Goal: Task Accomplishment & Management: Complete application form

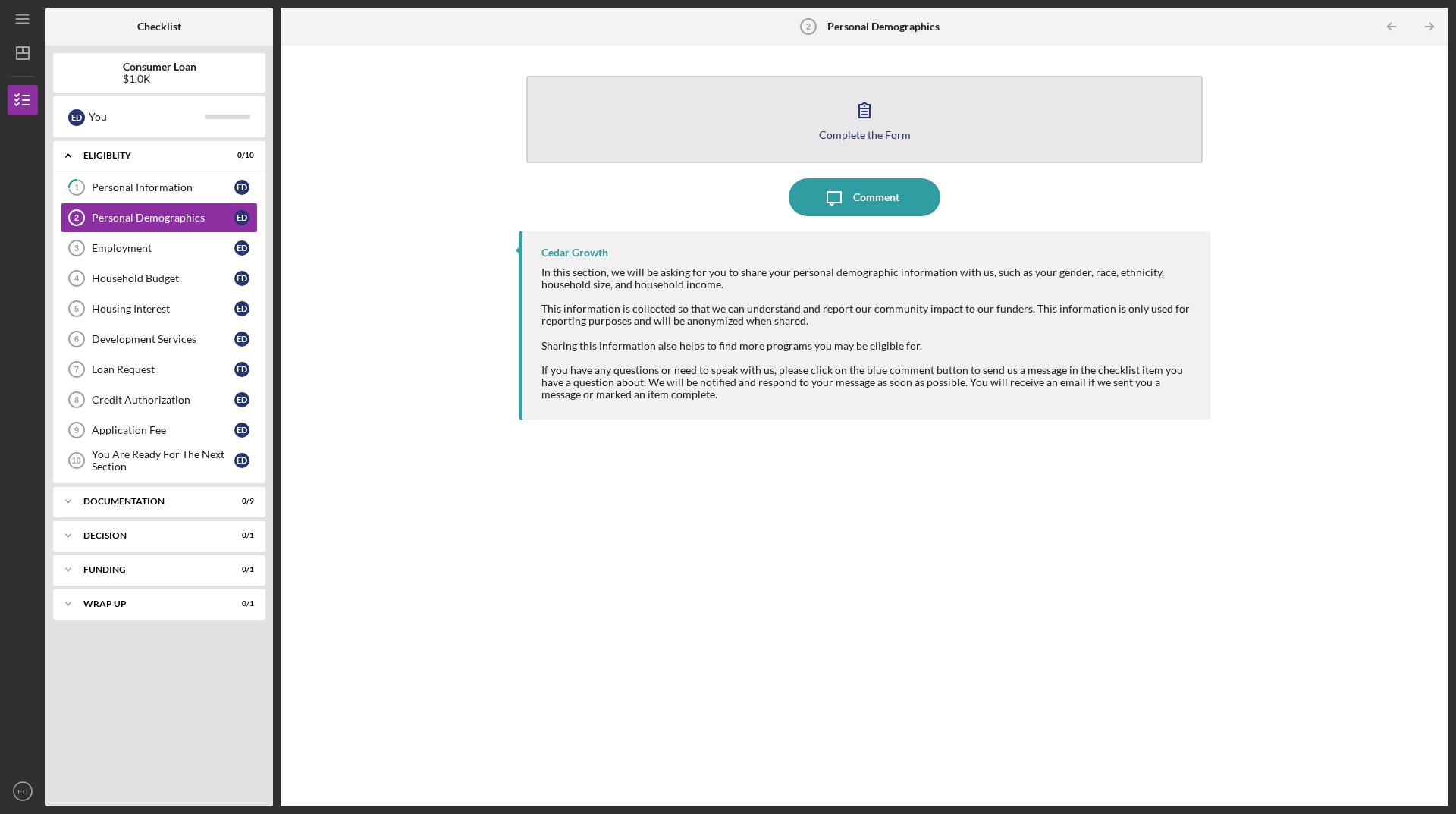
click at [870, 87] on button "Complete the Form Form" at bounding box center [864, 119] width 676 height 87
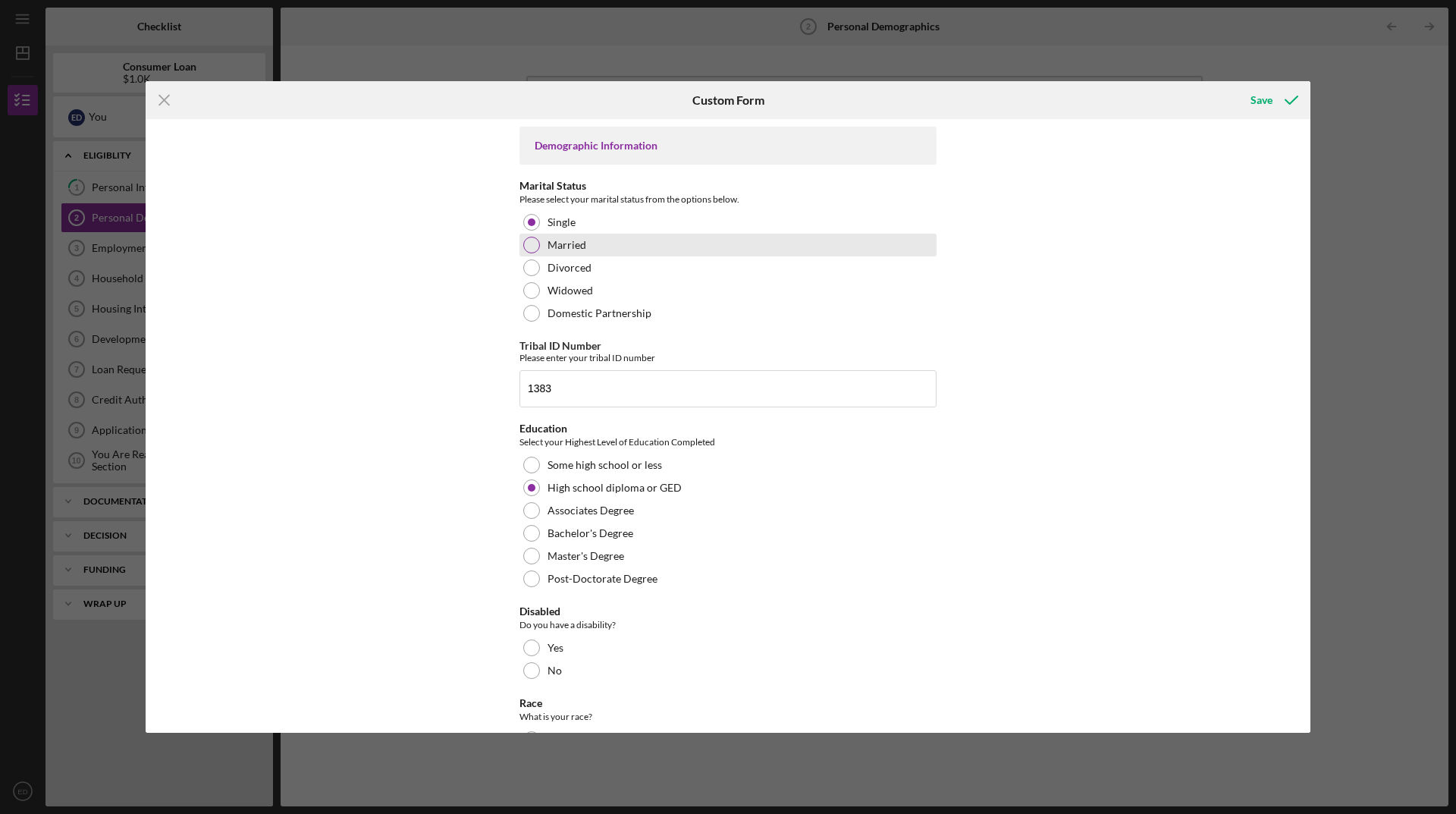
click at [529, 242] on div at bounding box center [531, 245] width 17 height 17
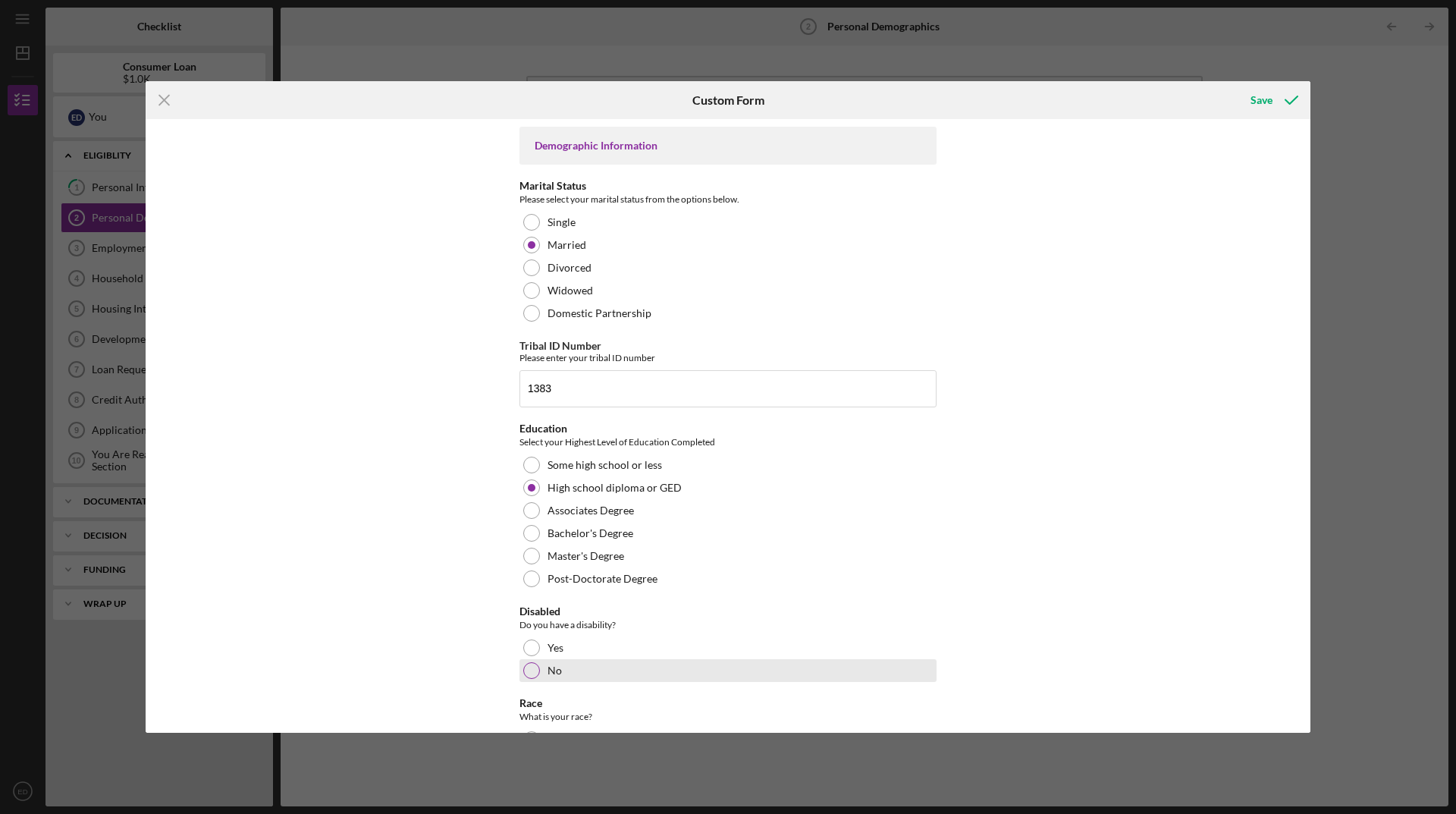
drag, startPoint x: 525, startPoint y: 670, endPoint x: 544, endPoint y: 669, distance: 19.0
click at [525, 669] on div at bounding box center [531, 671] width 17 height 17
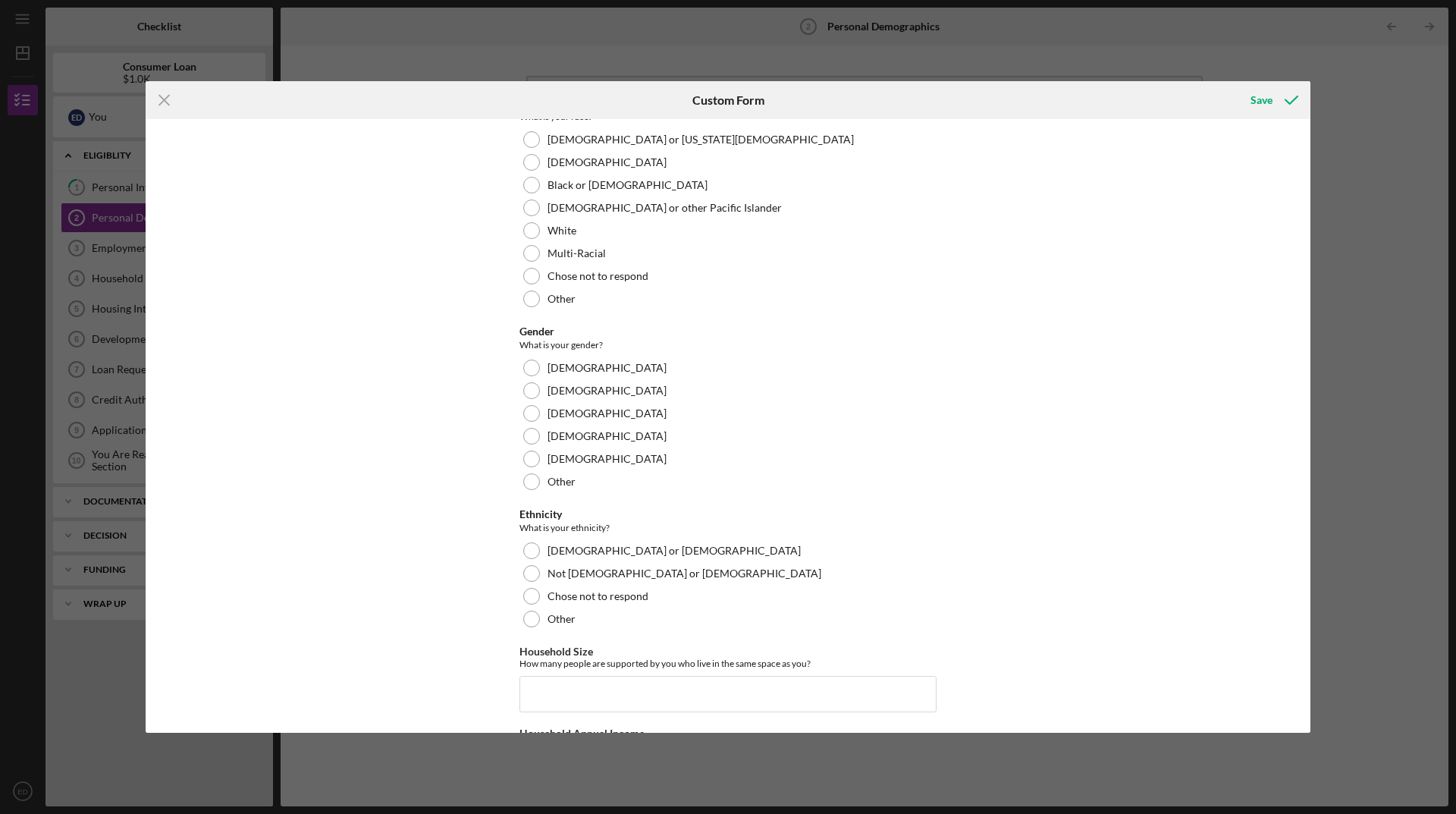
scroll to position [595, 0]
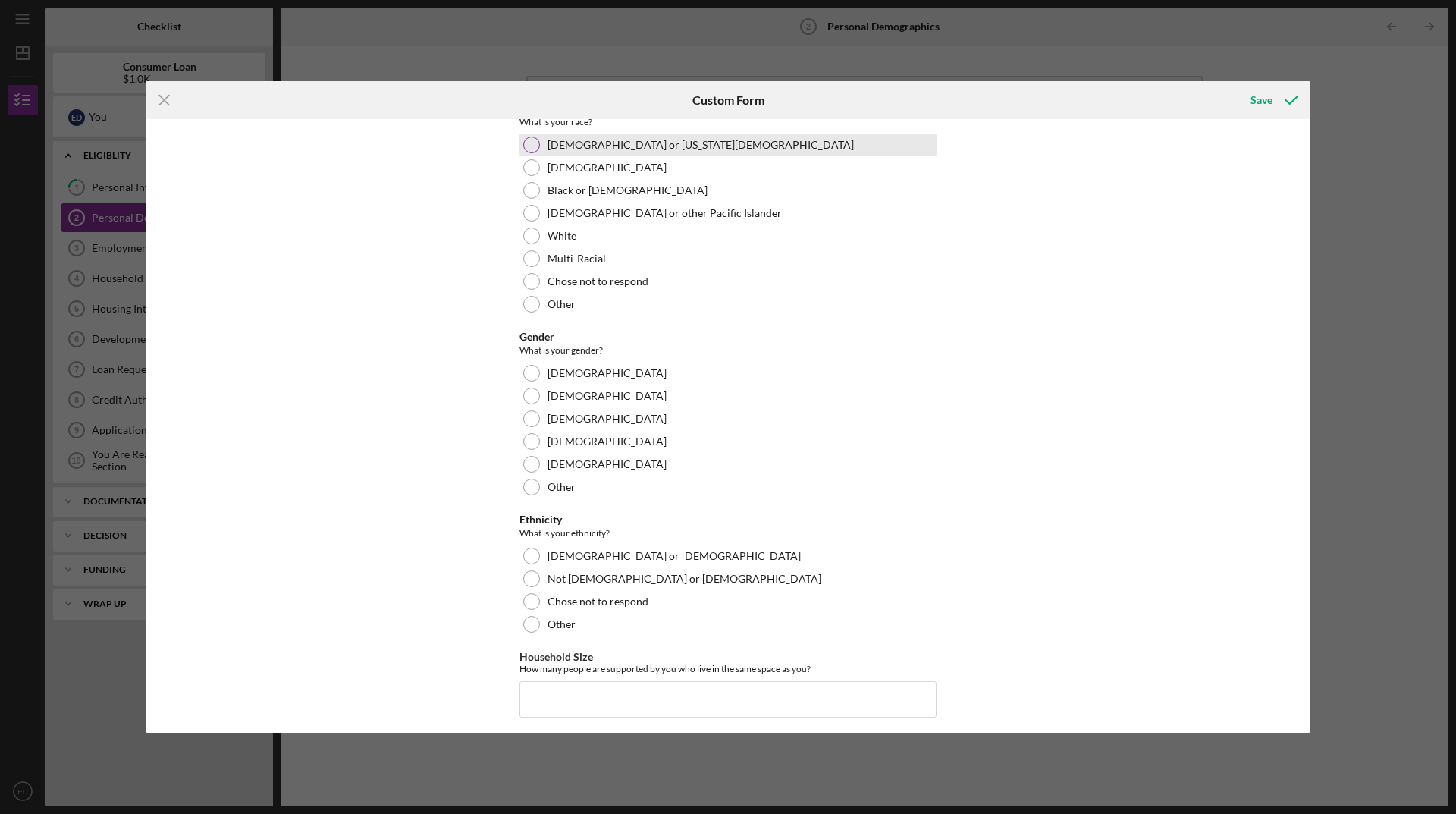
click at [532, 149] on div at bounding box center [531, 145] width 17 height 17
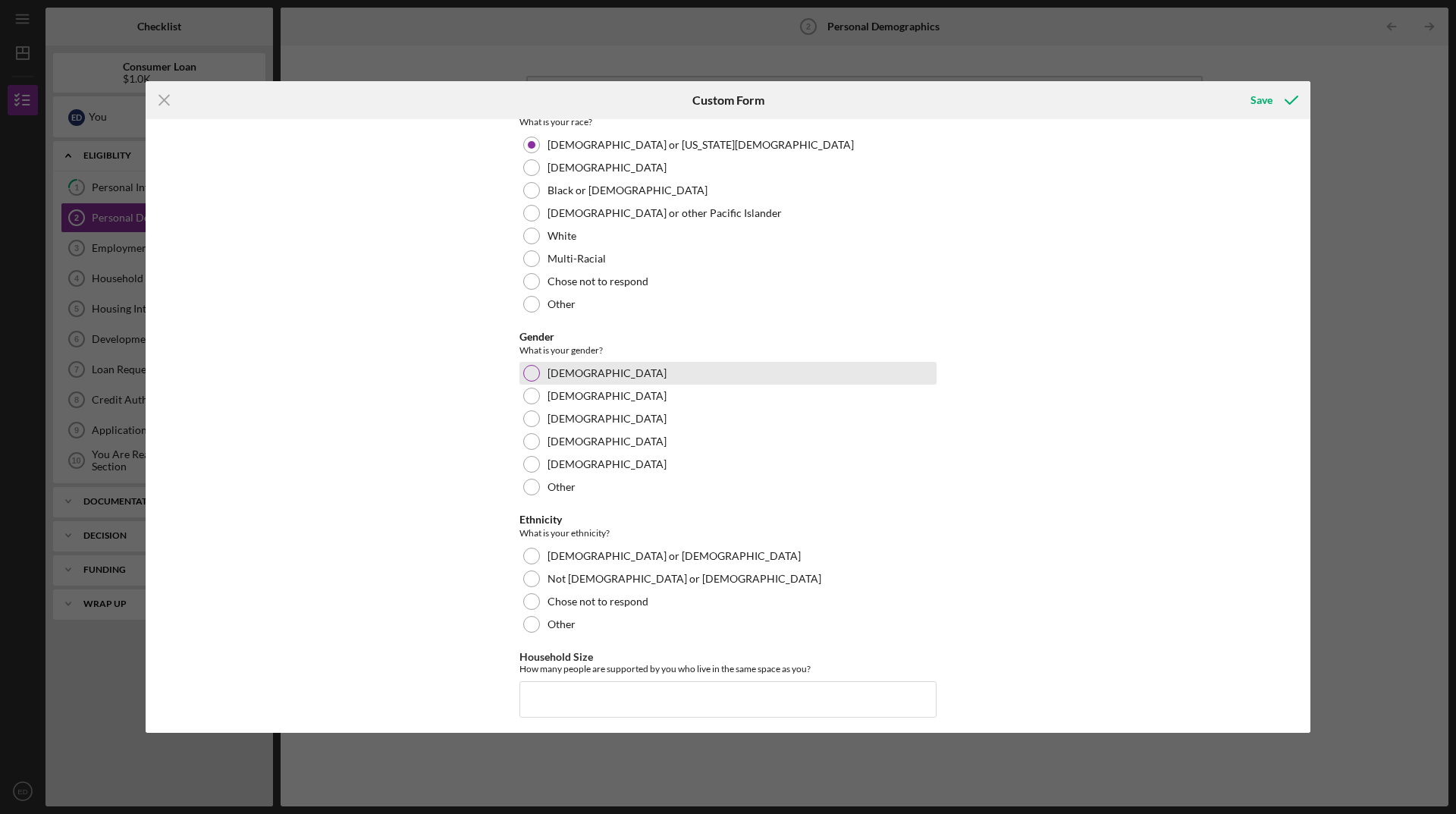
click at [521, 367] on div "[DEMOGRAPHIC_DATA]" at bounding box center [728, 373] width 417 height 23
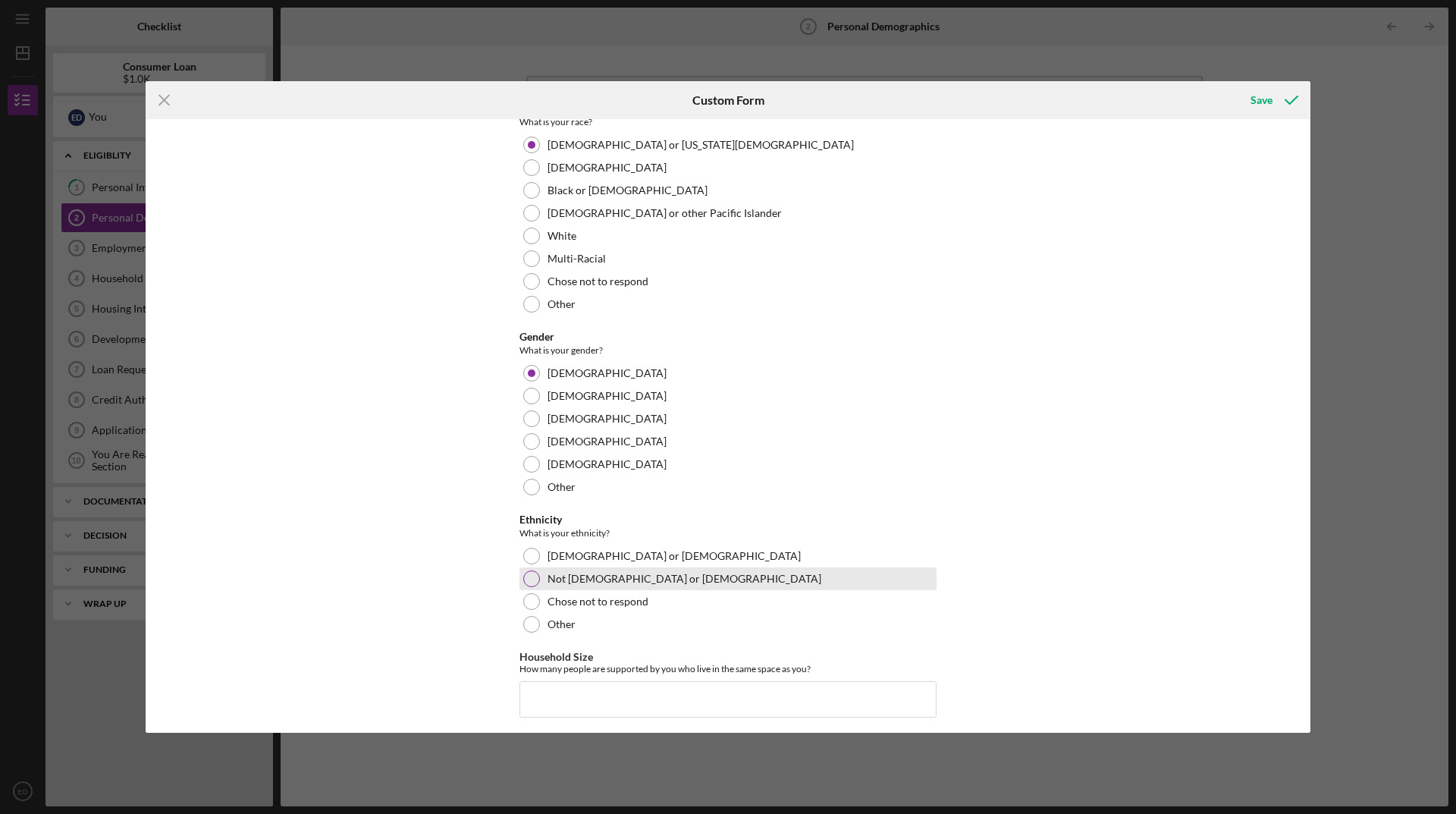
click at [534, 585] on div at bounding box center [531, 579] width 17 height 17
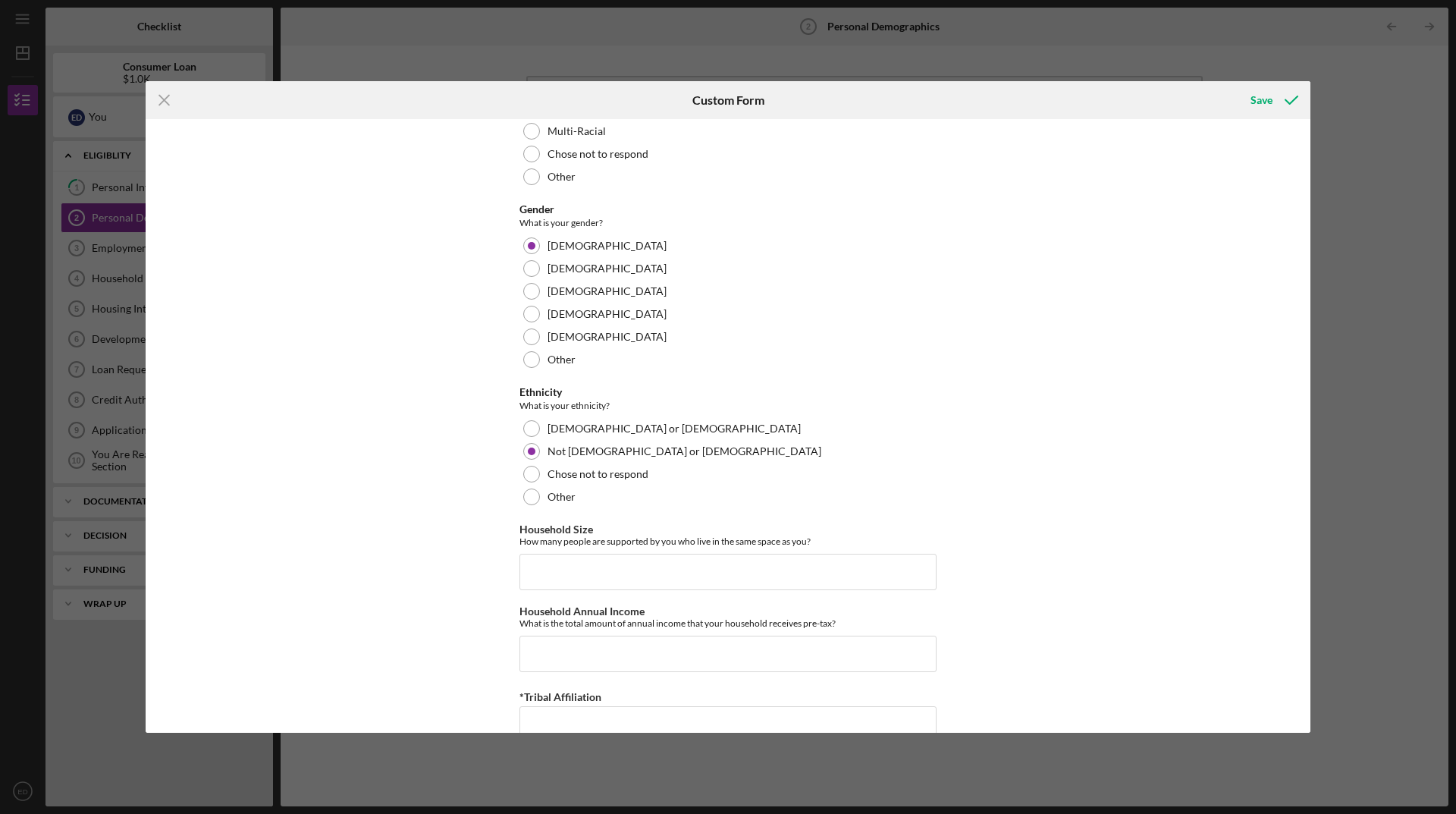
scroll to position [756, 0]
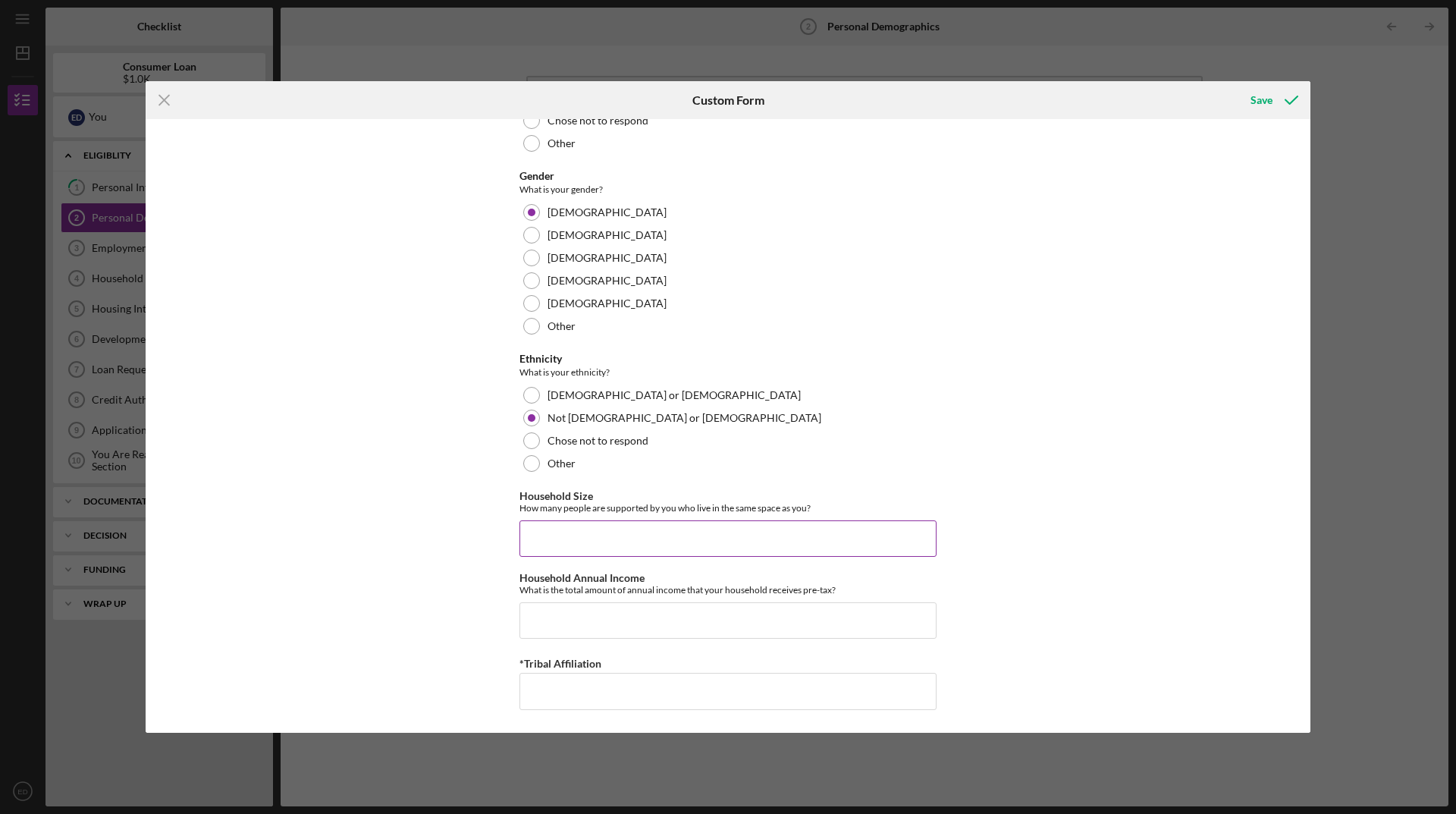
click at [655, 526] on input "Household Size" at bounding box center [728, 538] width 417 height 36
type input "2"
click at [633, 615] on input "Household Annual Income" at bounding box center [728, 620] width 417 height 36
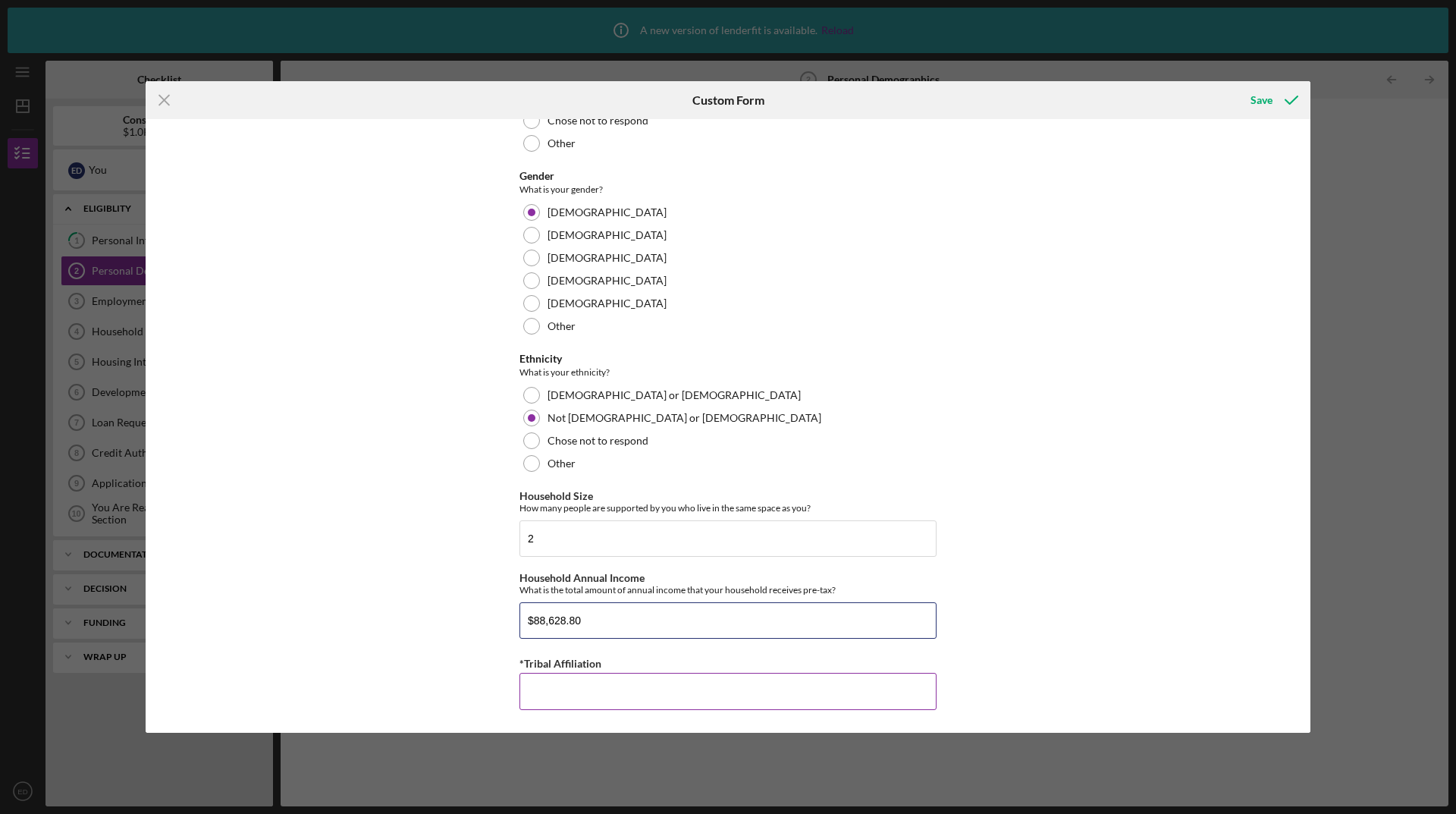
type input "$88,628.80"
click at [661, 681] on input "*Tribal Affiliation" at bounding box center [728, 690] width 417 height 36
type input "Ho-Chunk"
click at [1259, 98] on div "Save" at bounding box center [1261, 99] width 22 height 30
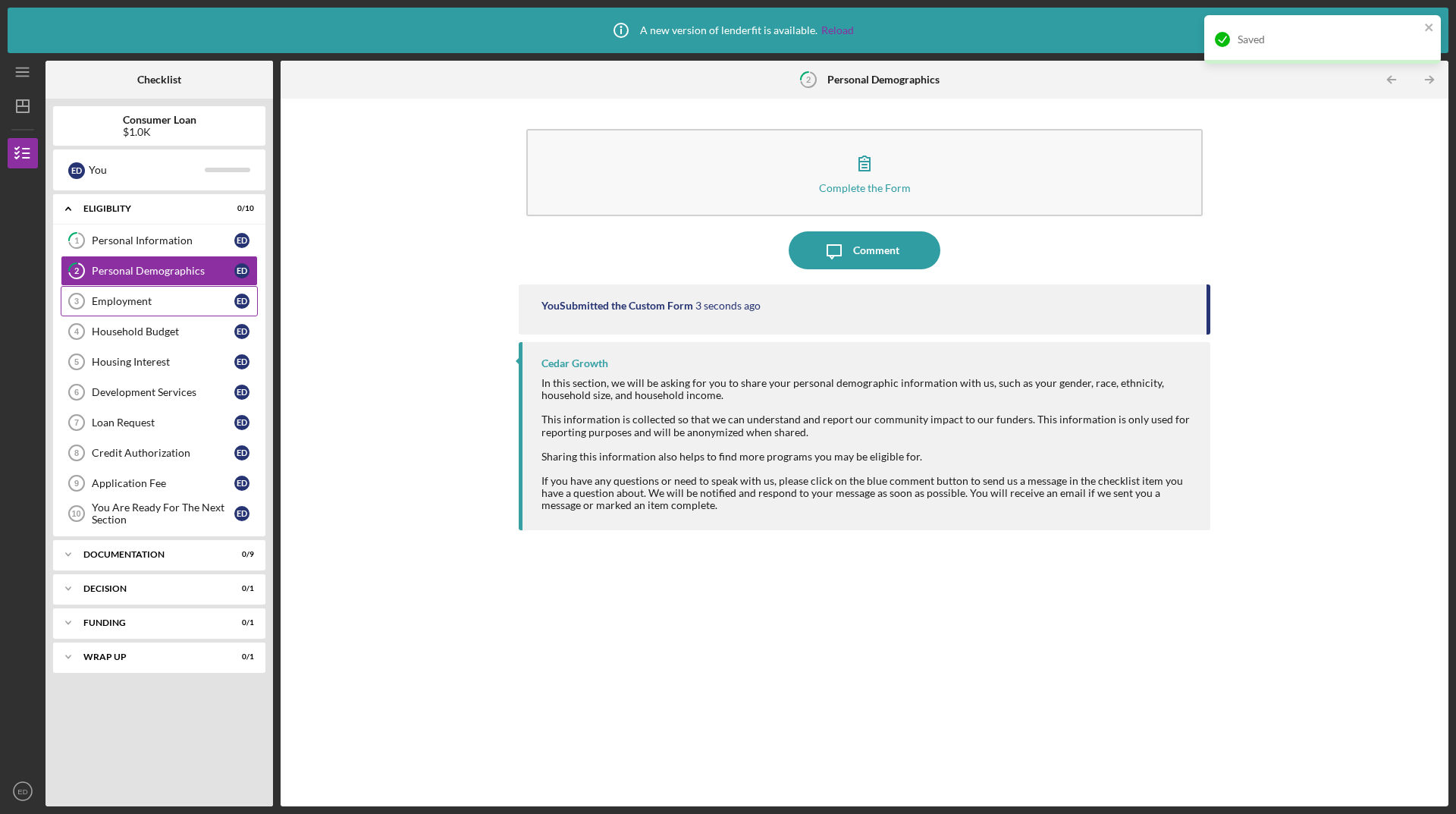
click at [129, 300] on div "Employment" at bounding box center [162, 301] width 142 height 12
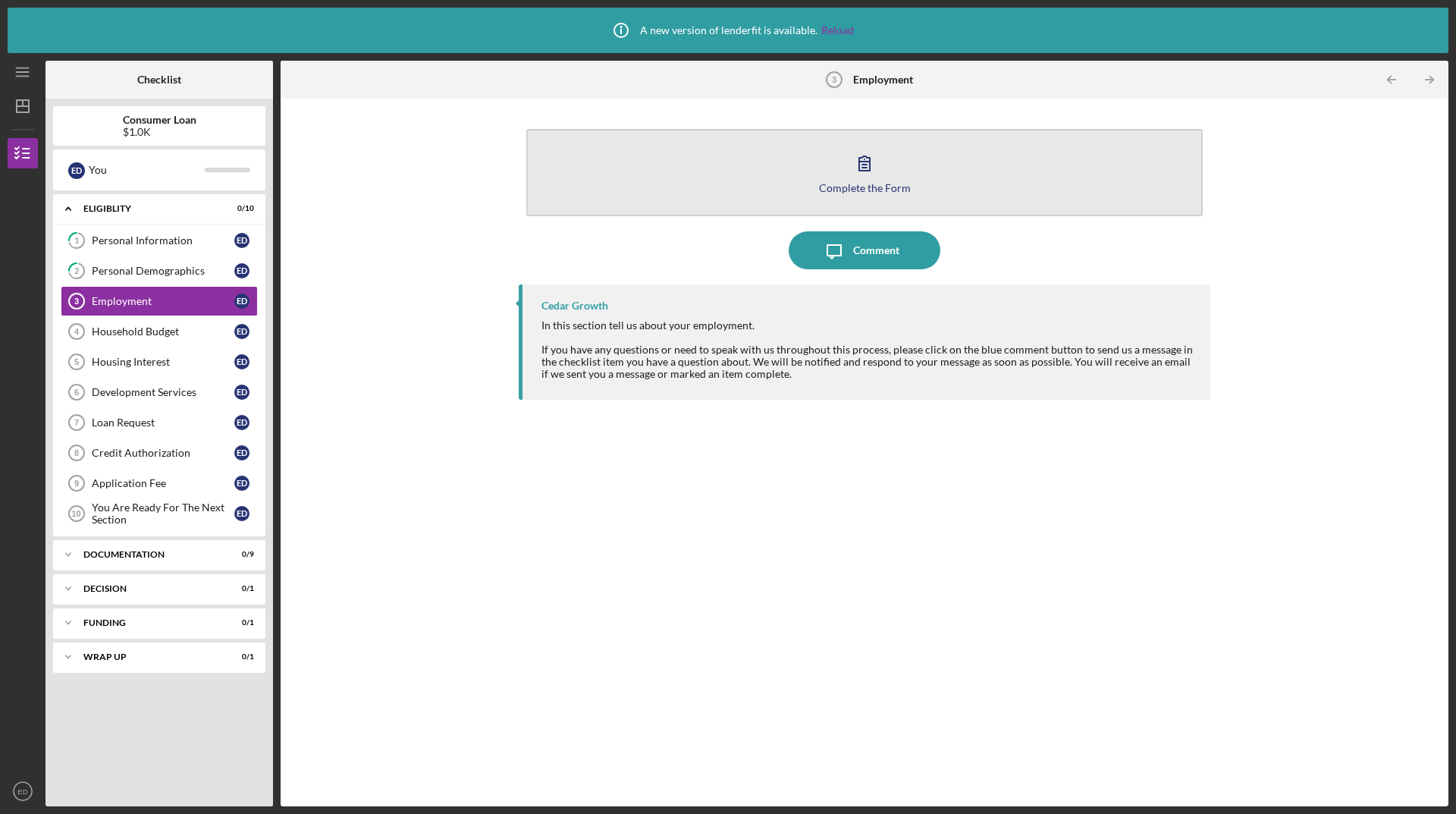
click at [858, 158] on icon "button" at bounding box center [864, 162] width 38 height 38
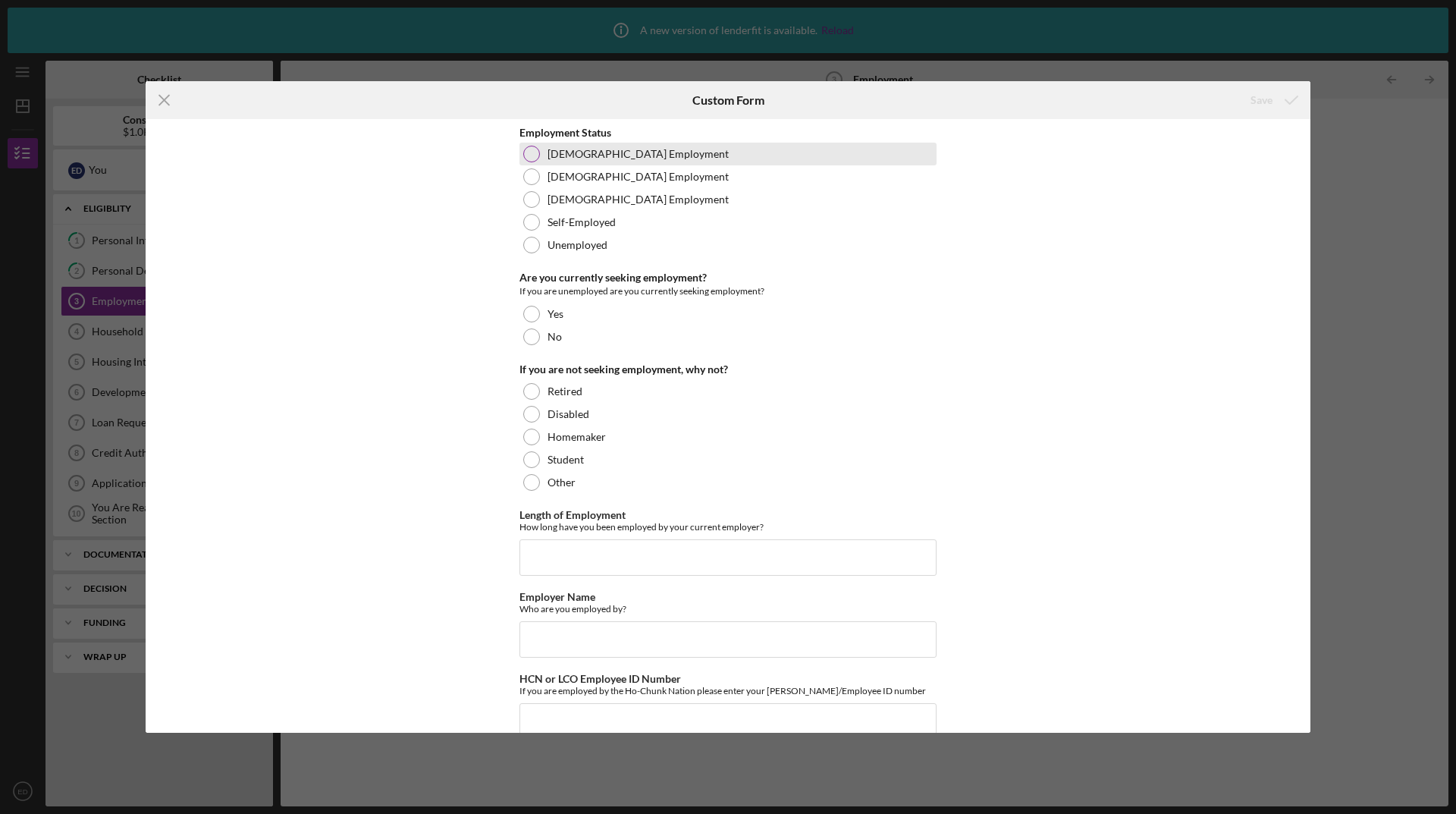
click at [529, 158] on div at bounding box center [531, 154] width 17 height 17
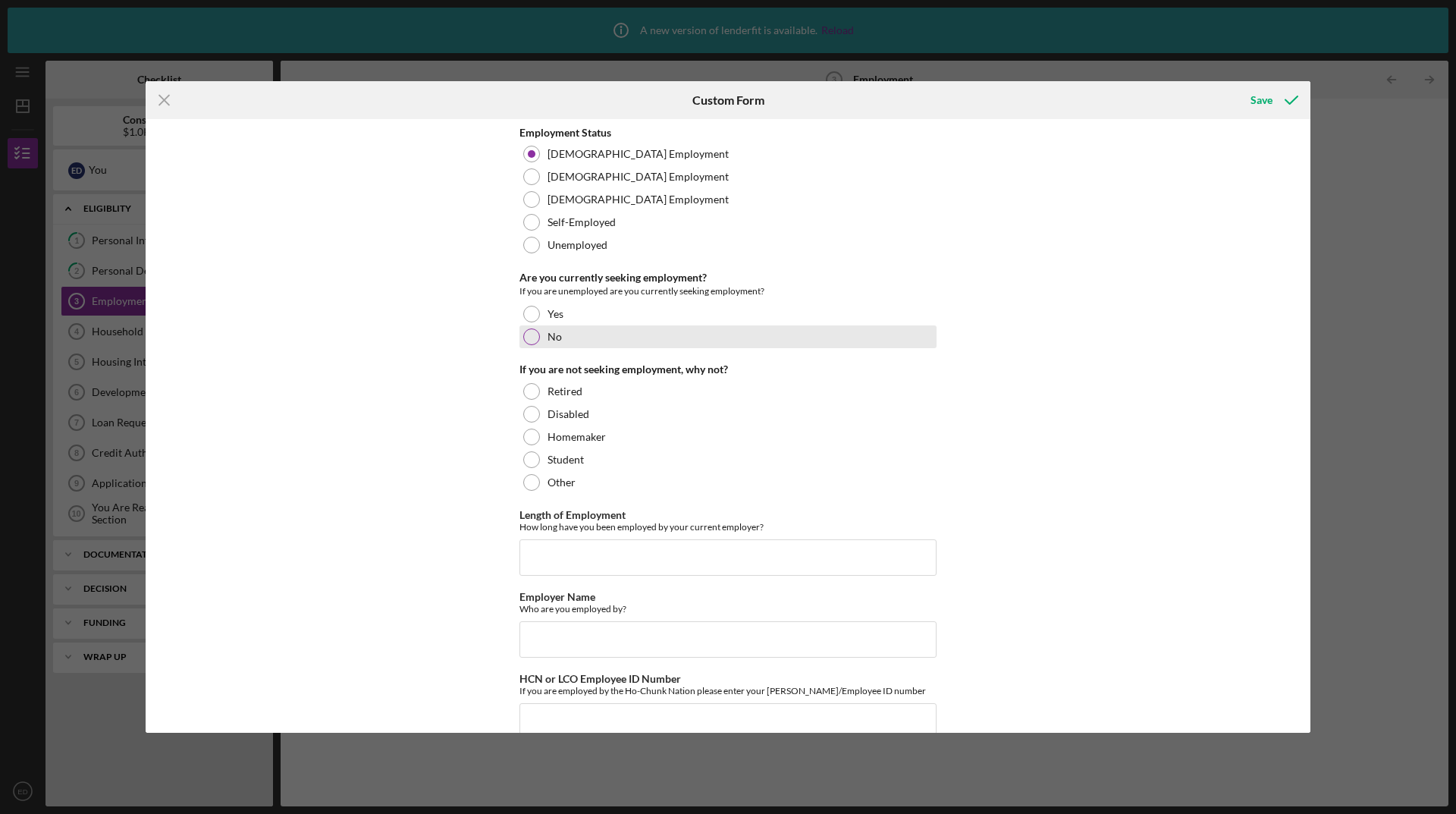
click at [529, 332] on div at bounding box center [531, 337] width 17 height 17
click at [555, 554] on input "Length of Employment" at bounding box center [728, 557] width 417 height 36
type input "23 years"
click at [632, 638] on input "Employer Name" at bounding box center [728, 639] width 417 height 36
type input "Ho-Chunk Nation"
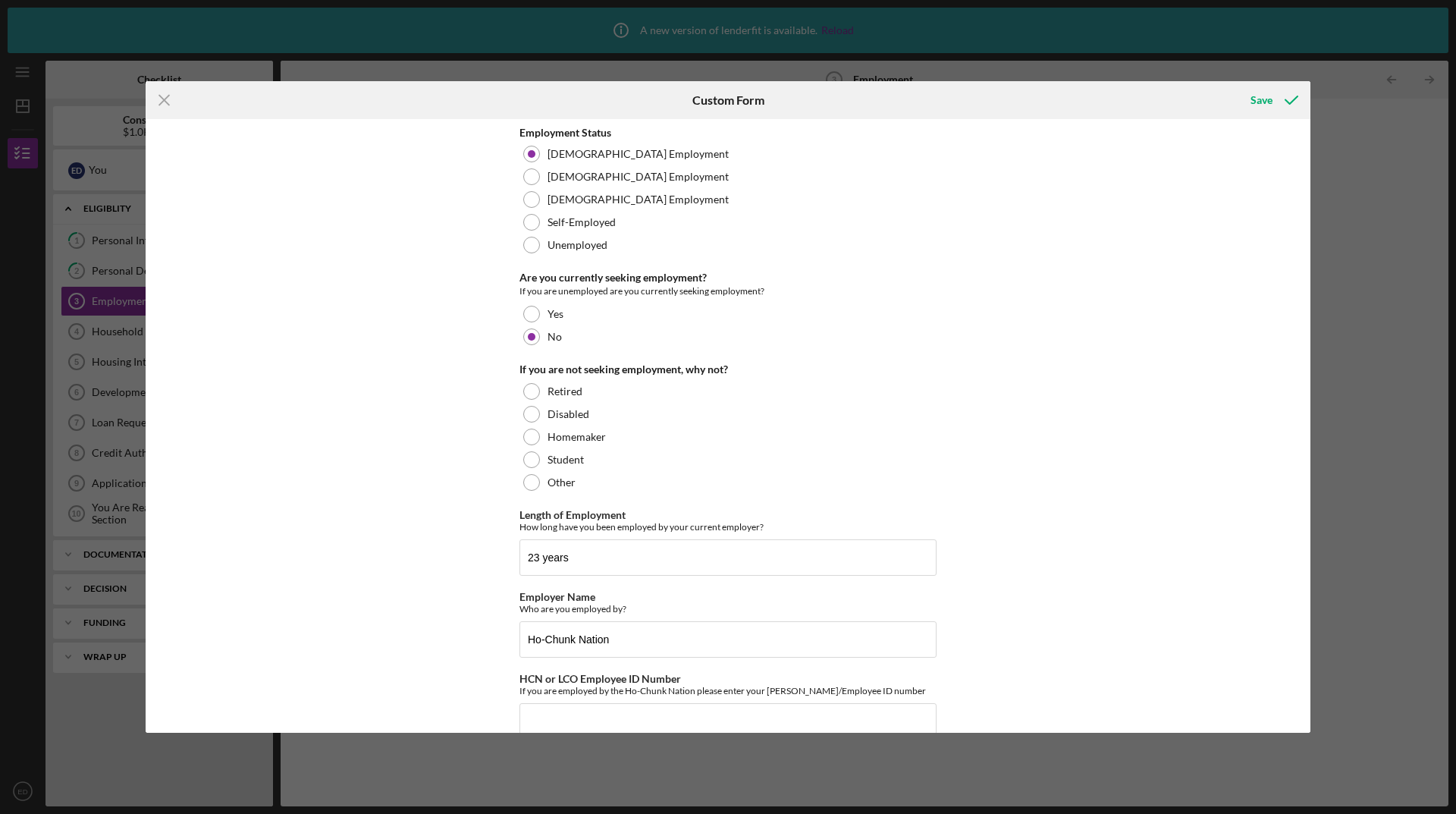
scroll to position [29, 0]
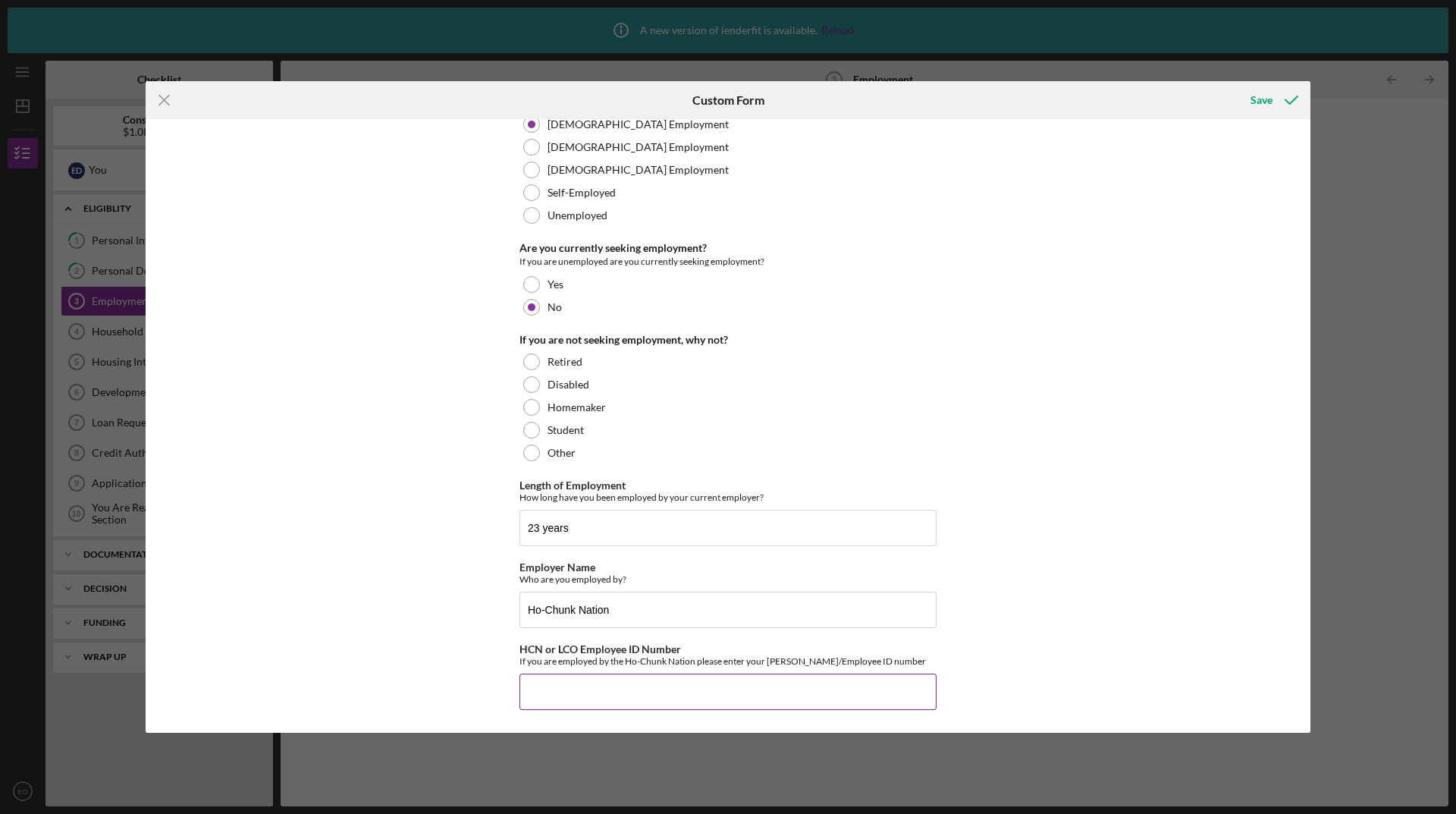
click at [615, 696] on input "HCN or LCO Employee ID Number" at bounding box center [728, 691] width 417 height 36
type input "1399"
click at [1256, 97] on div "Save" at bounding box center [1261, 99] width 22 height 30
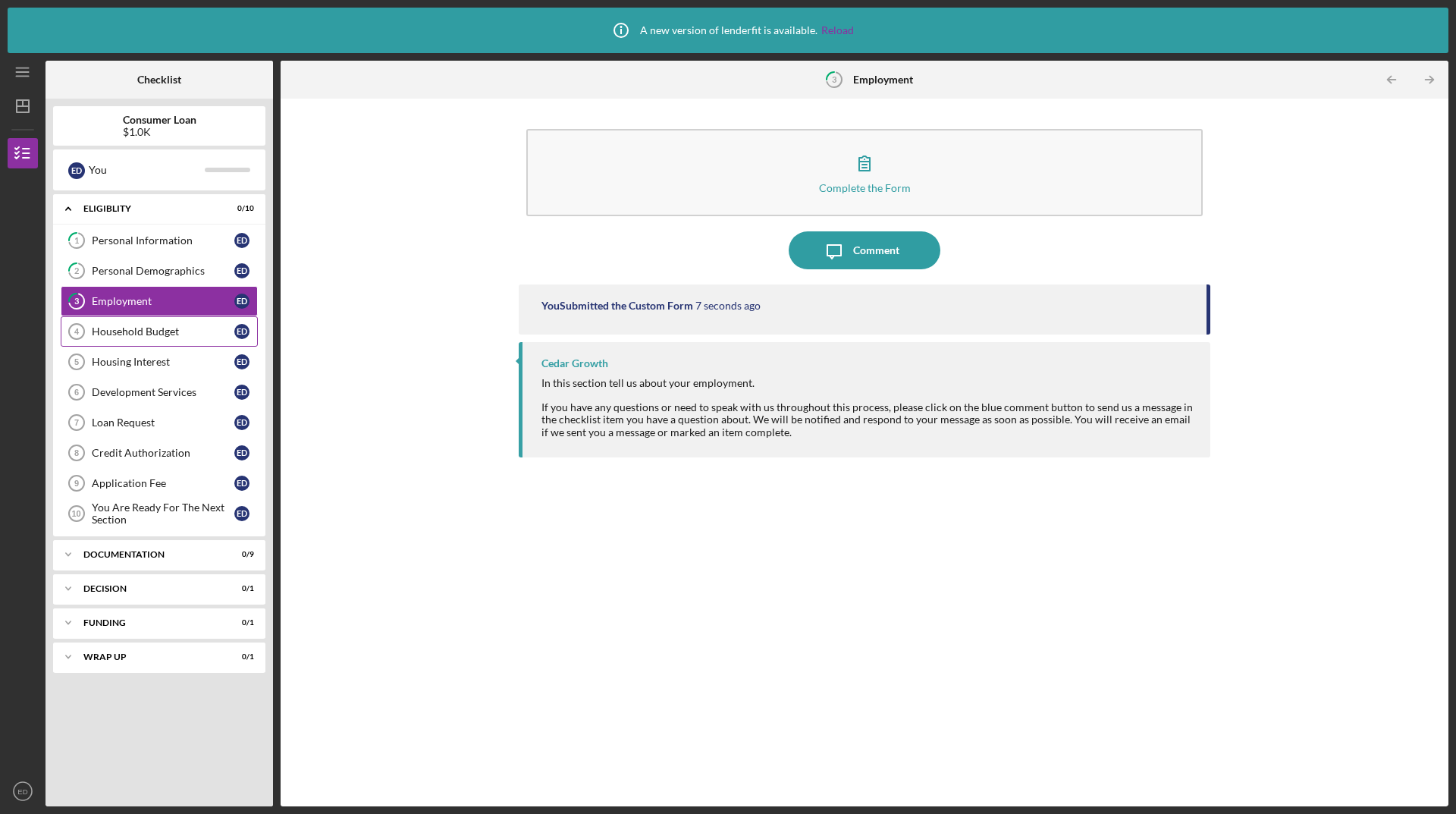
click at [146, 329] on div "Household Budget" at bounding box center [162, 332] width 142 height 12
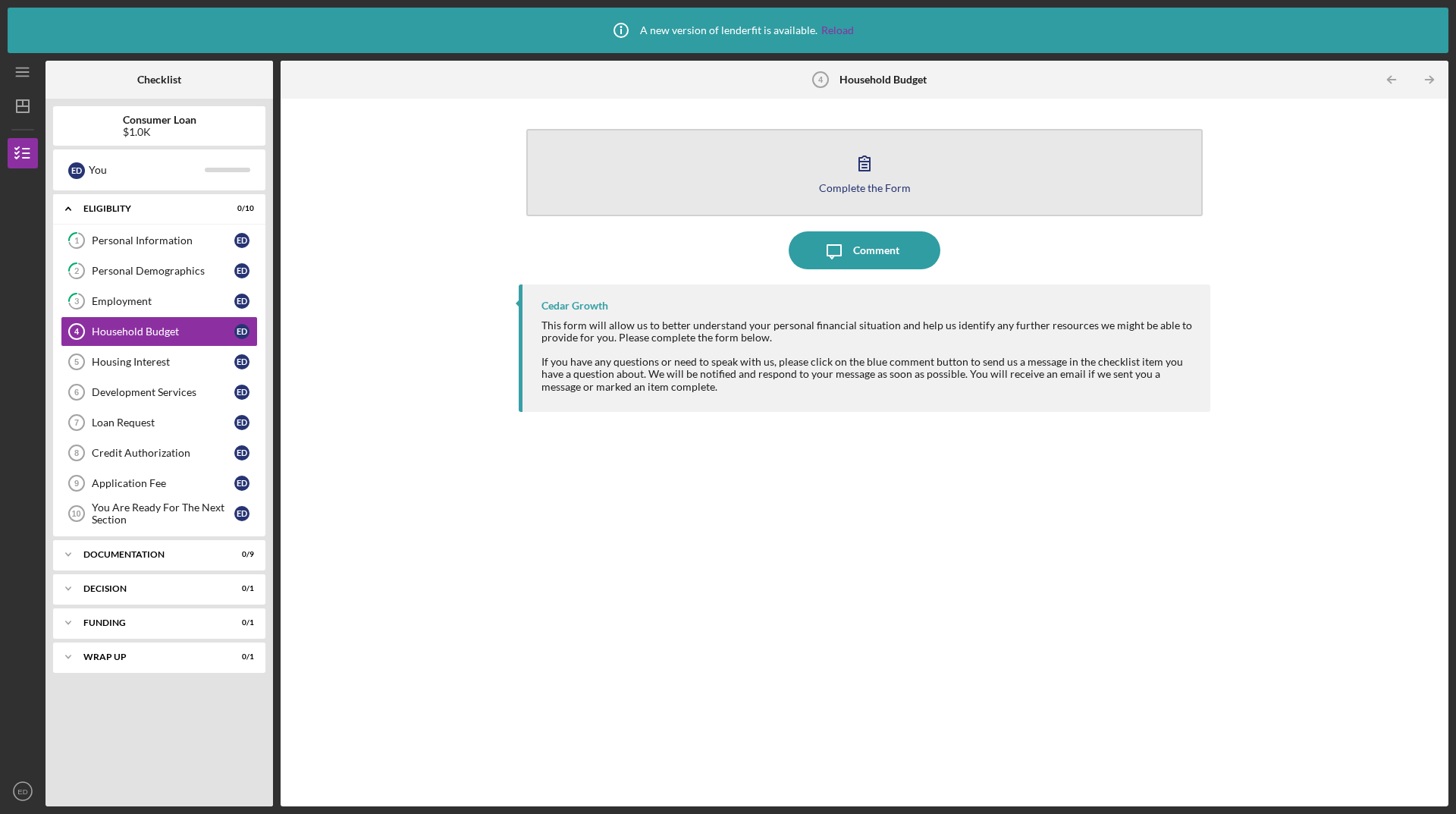
click at [870, 159] on icon "button" at bounding box center [865, 163] width 11 height 15
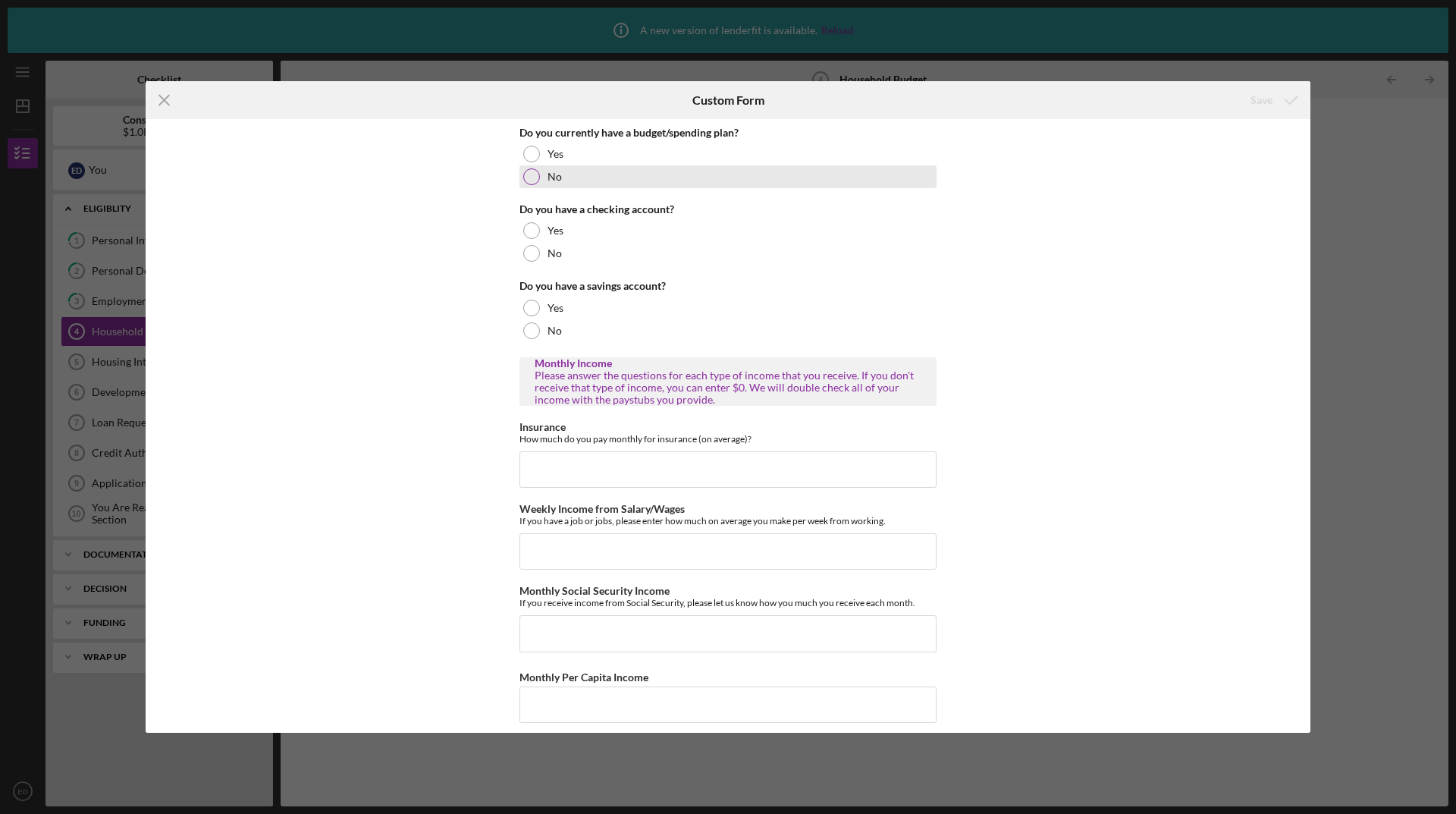
click at [529, 185] on div at bounding box center [531, 177] width 17 height 17
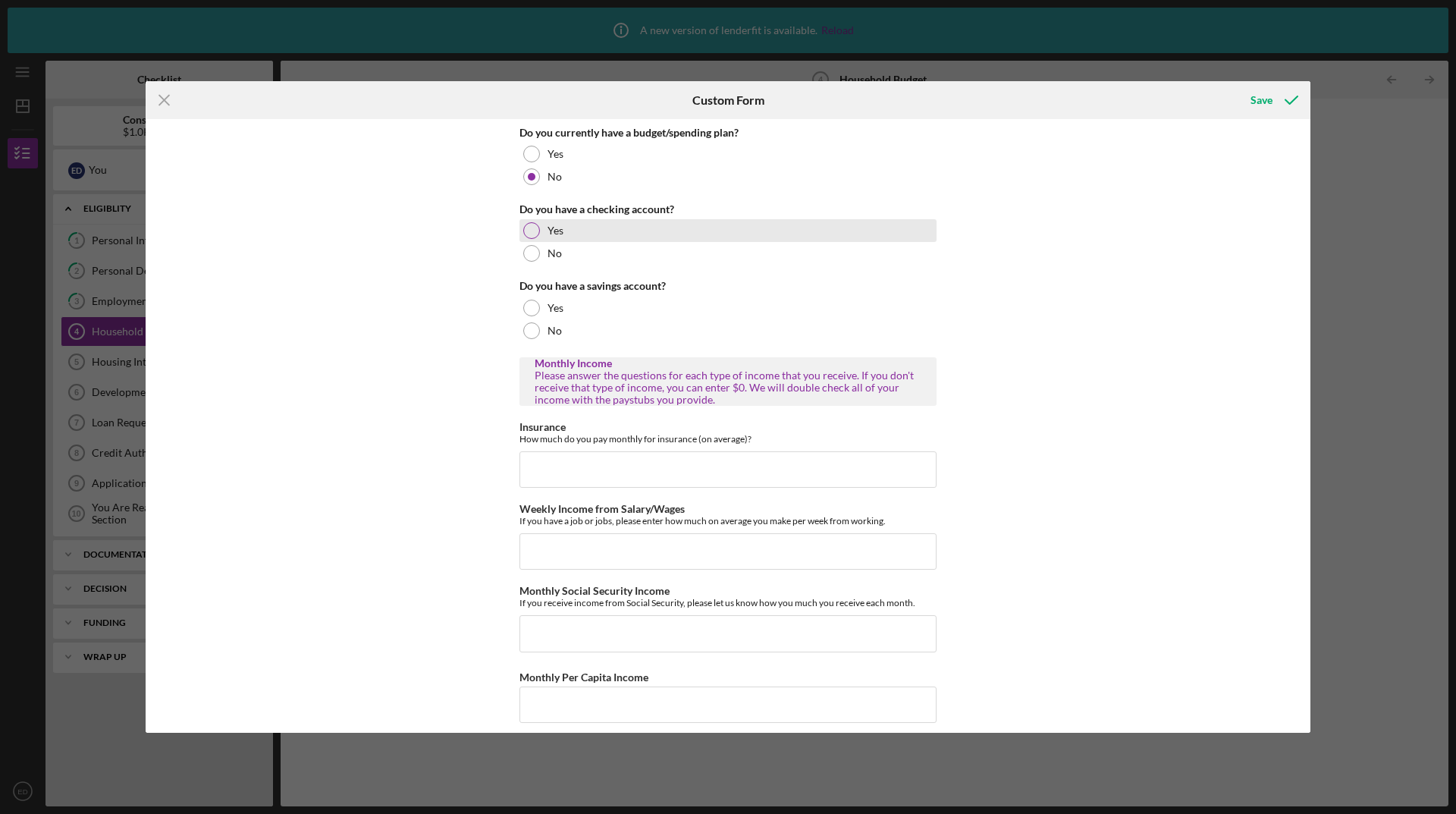
click at [534, 233] on div at bounding box center [531, 231] width 17 height 17
drag, startPoint x: 525, startPoint y: 326, endPoint x: 504, endPoint y: 329, distance: 21.2
click at [525, 325] on div at bounding box center [531, 331] width 17 height 17
click at [586, 466] on input "Insurance" at bounding box center [728, 469] width 417 height 36
drag, startPoint x: 598, startPoint y: 552, endPoint x: 762, endPoint y: 616, distance: 176.0
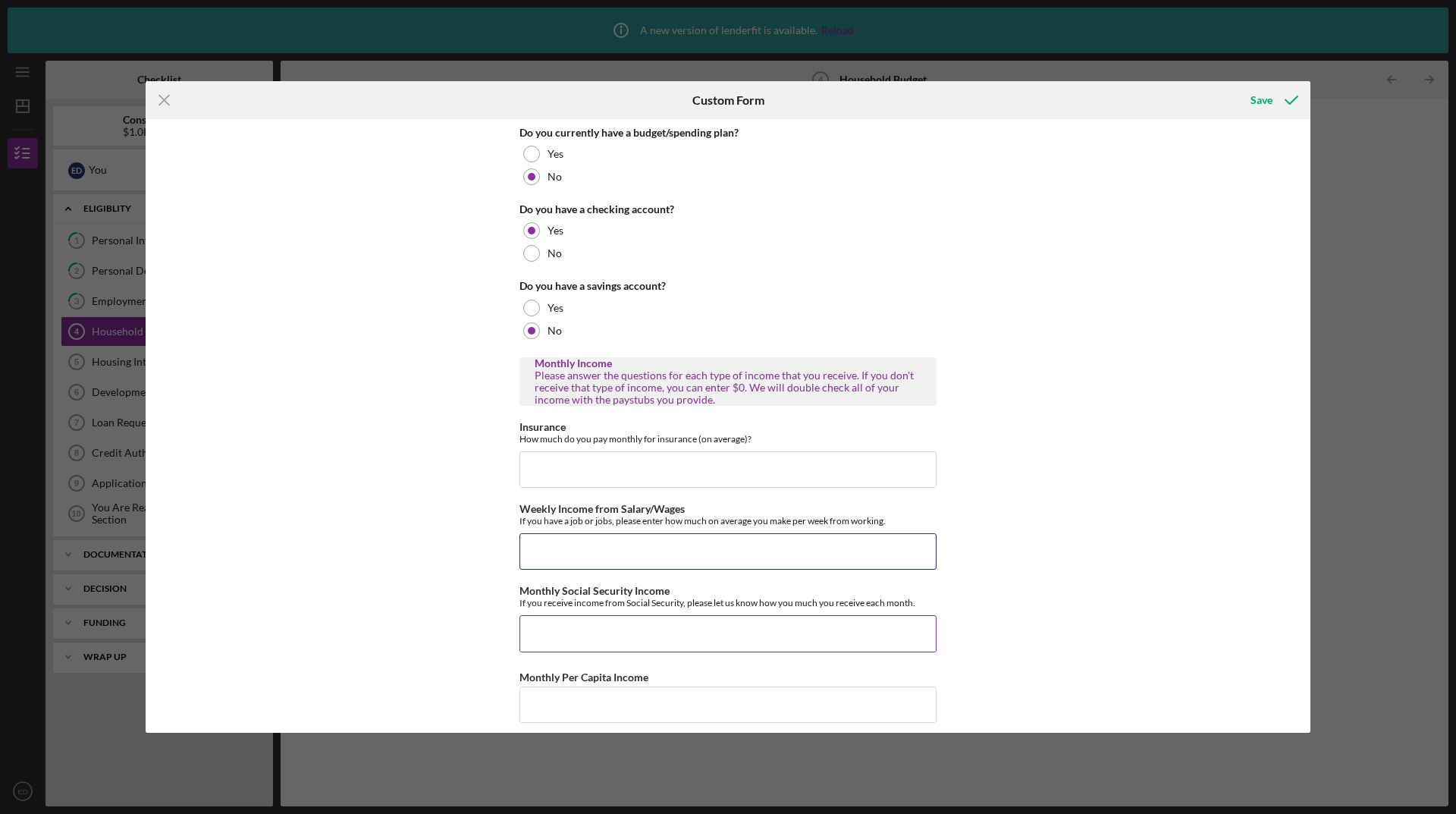
click at [598, 552] on input "Weekly Income from Salary/Wages" at bounding box center [728, 551] width 417 height 36
type input "$1,048.00"
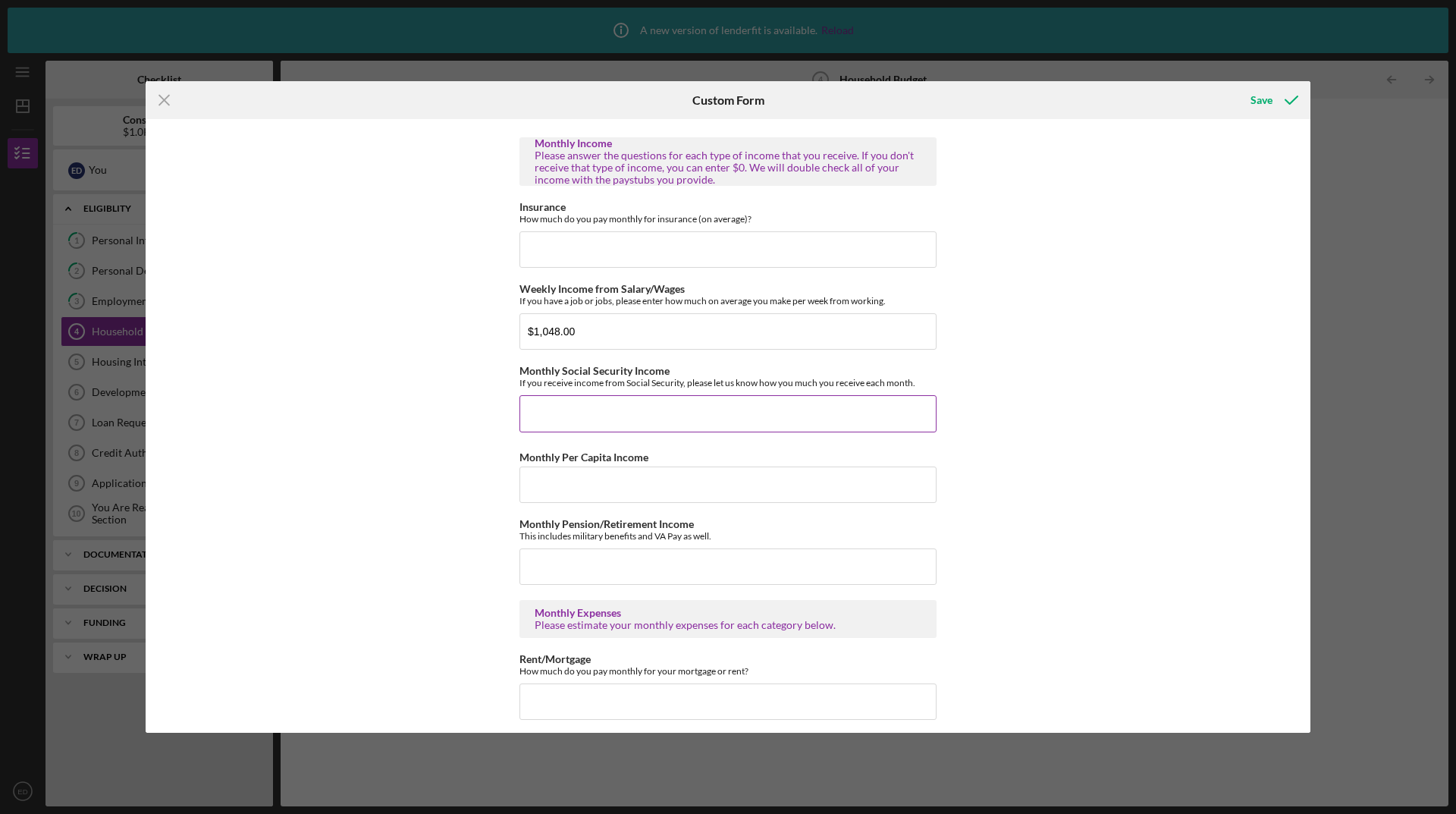
scroll to position [223, 0]
click at [575, 479] on input "Monthly Per Capita Income" at bounding box center [728, 481] width 417 height 36
type input "$1,000"
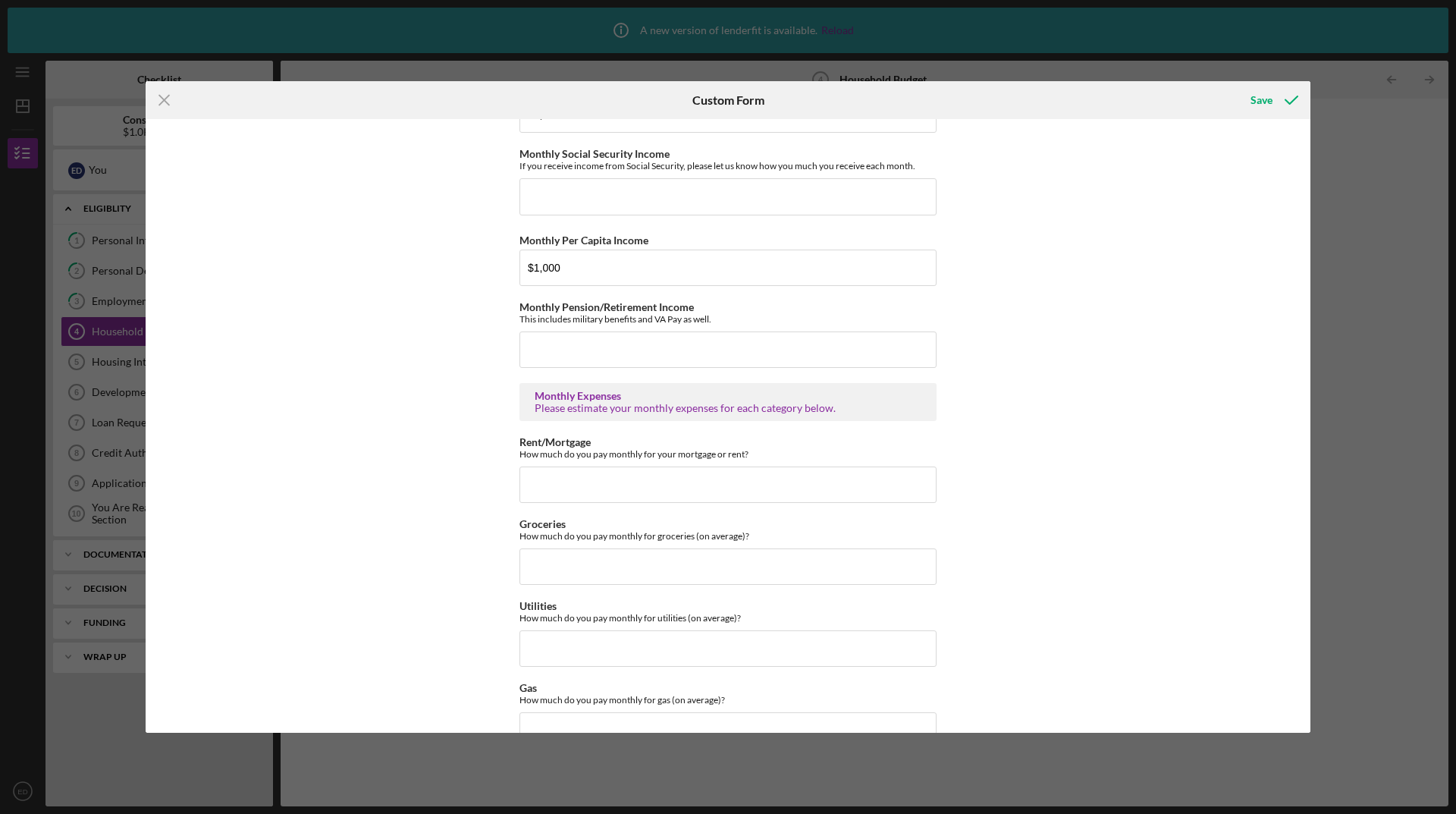
scroll to position [433, 0]
click at [773, 485] on input "Rent/Mortgage" at bounding box center [728, 488] width 417 height 36
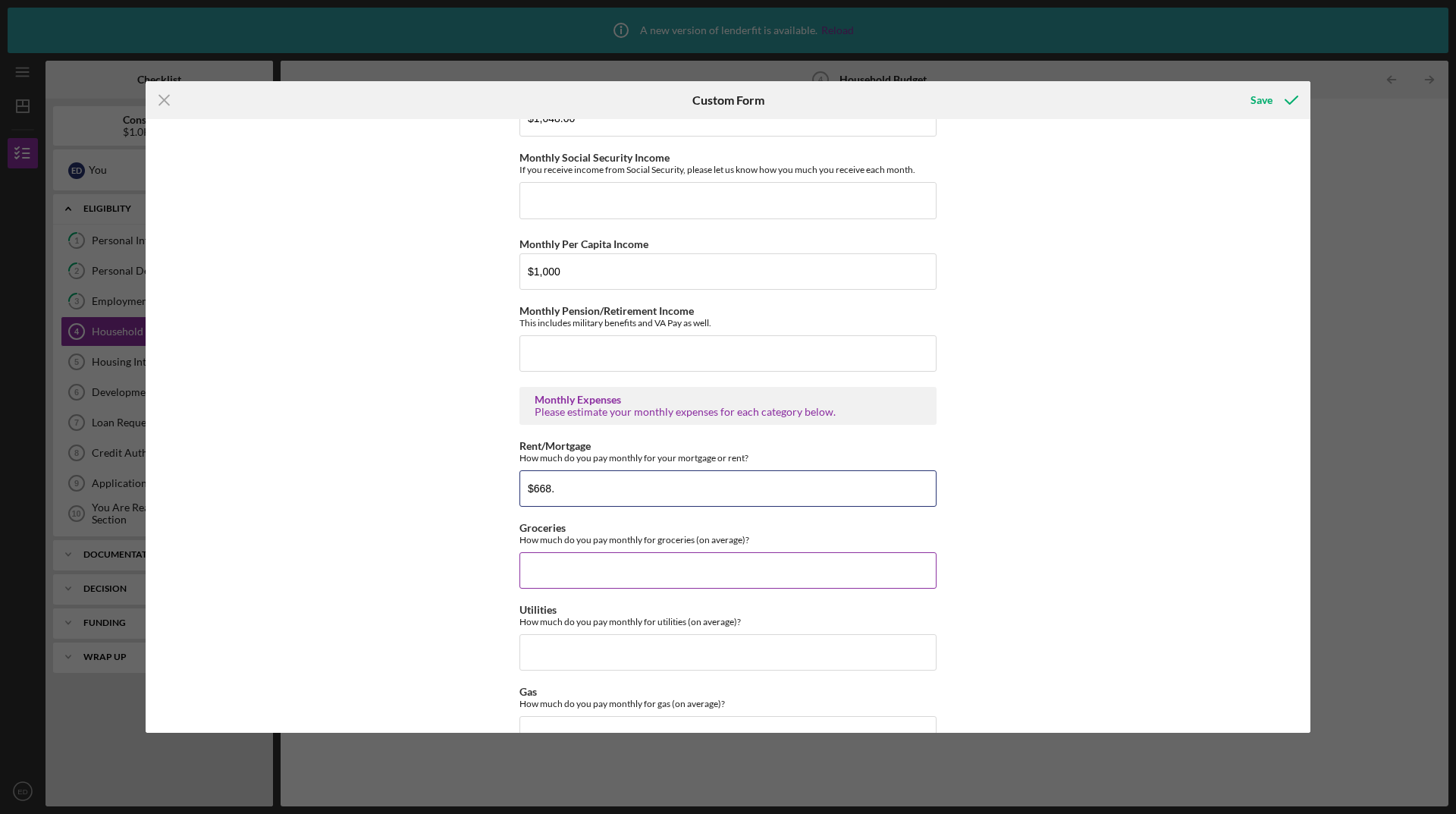
type input "$668."
click at [622, 576] on input "Groceries" at bounding box center [728, 570] width 417 height 36
type input "$800"
click at [768, 643] on input "Utilities" at bounding box center [728, 652] width 417 height 36
type input "$3"
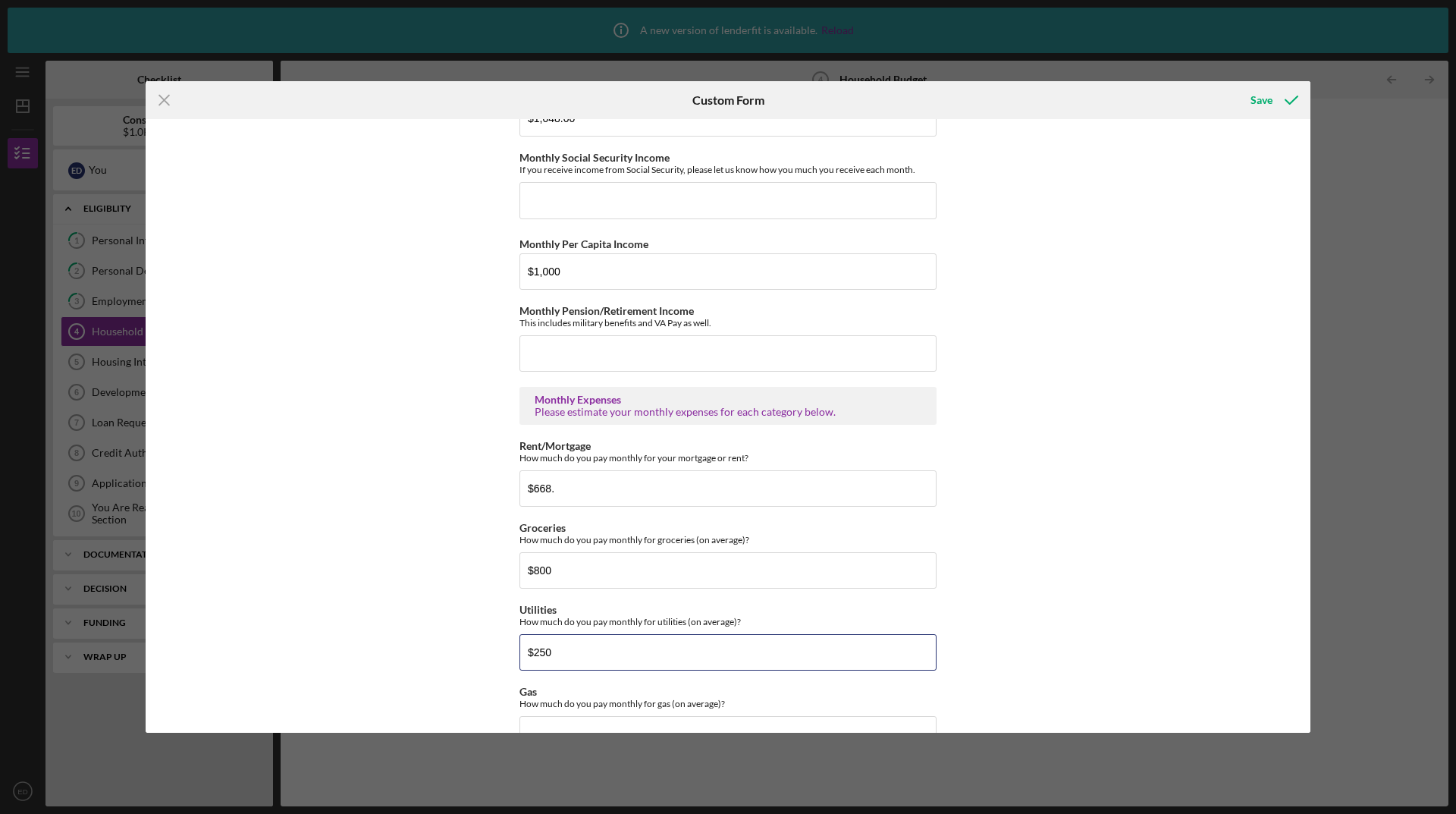
type input "$250"
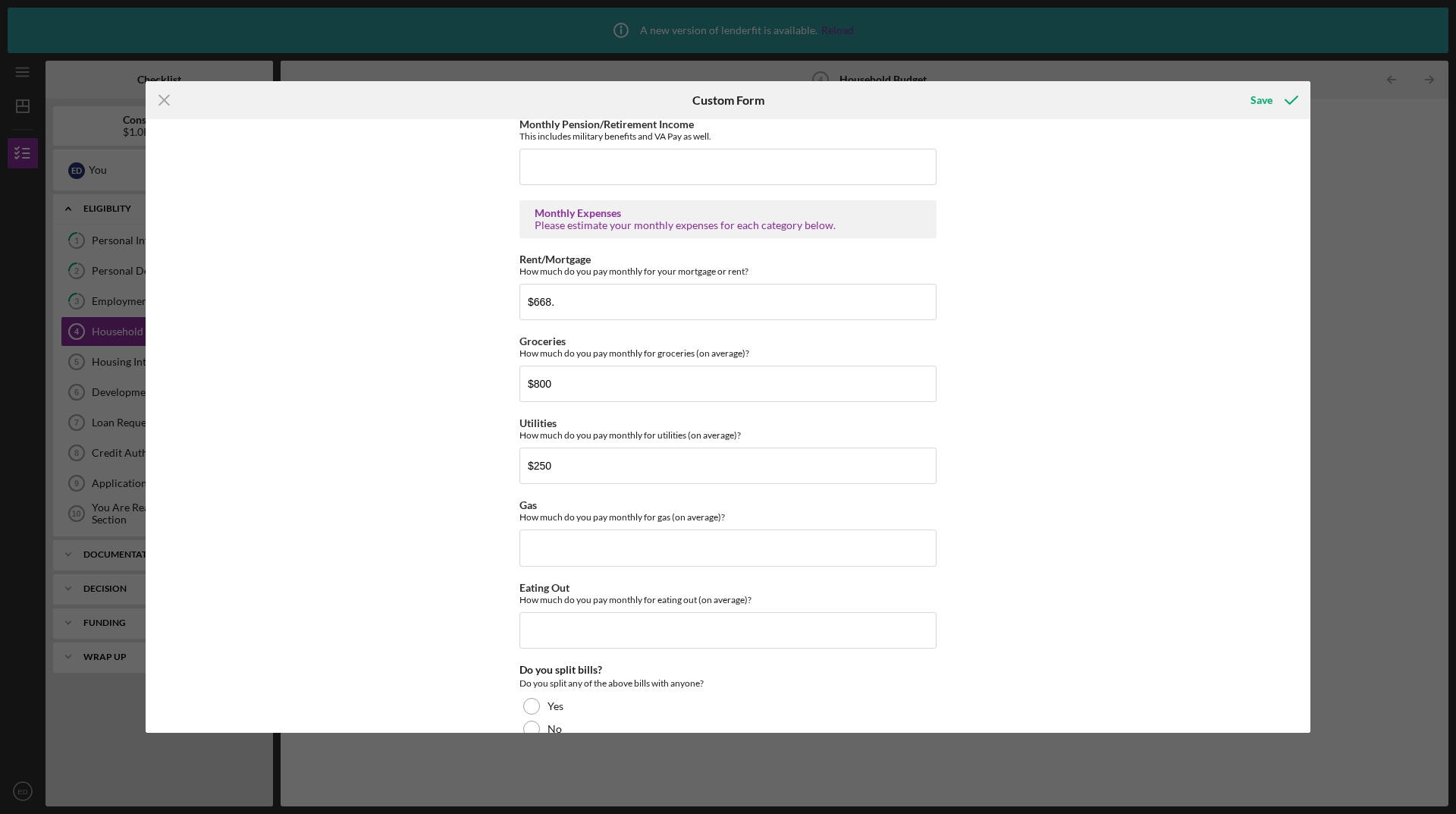
scroll to position [729, 0]
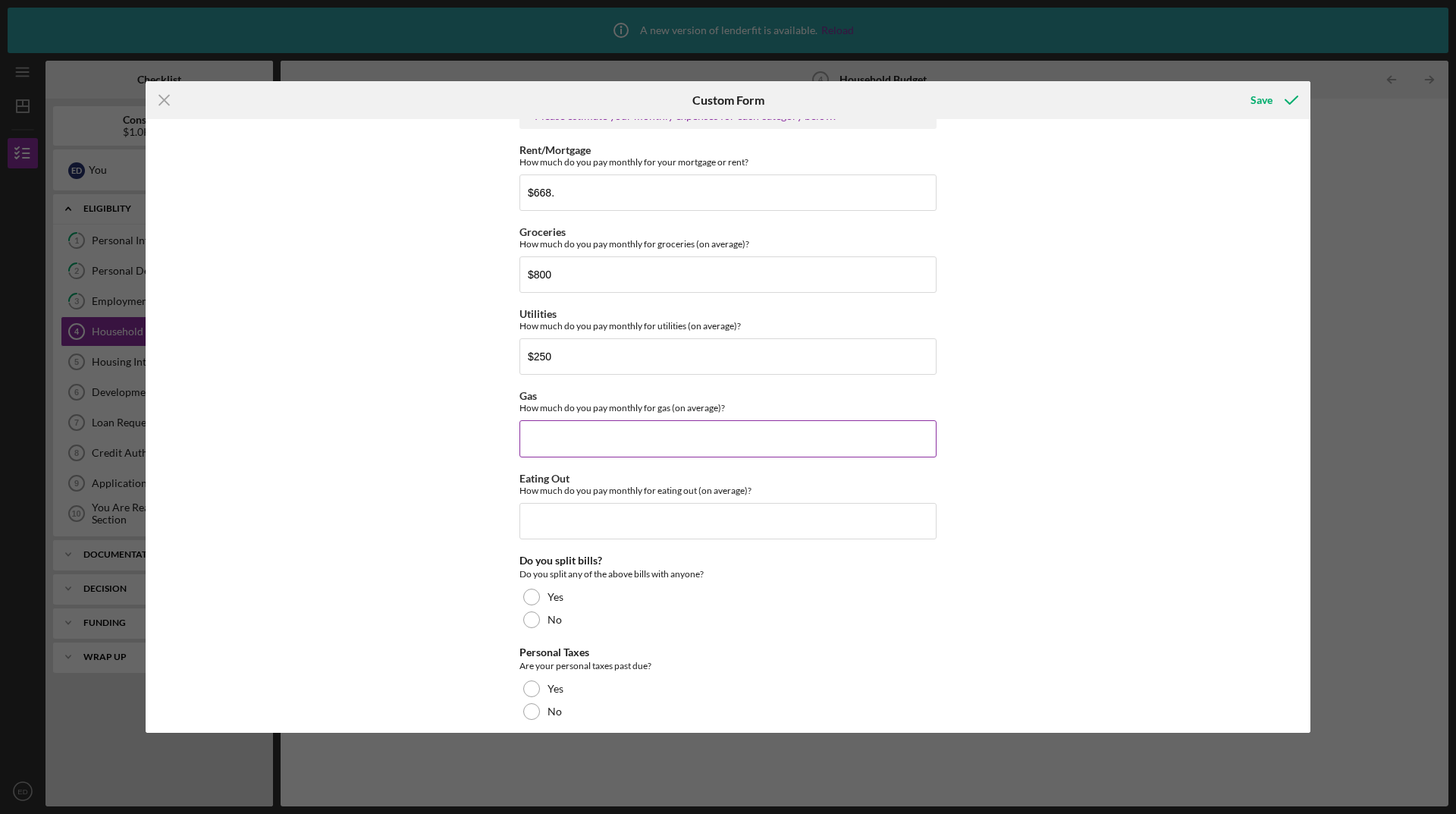
click at [706, 430] on input "Gas" at bounding box center [728, 438] width 417 height 36
type input "$300"
click at [638, 520] on input "Eating Out" at bounding box center [728, 521] width 417 height 36
type input "$200"
click at [810, 573] on div "Do you split any of the above bills with anyone?" at bounding box center [728, 574] width 417 height 15
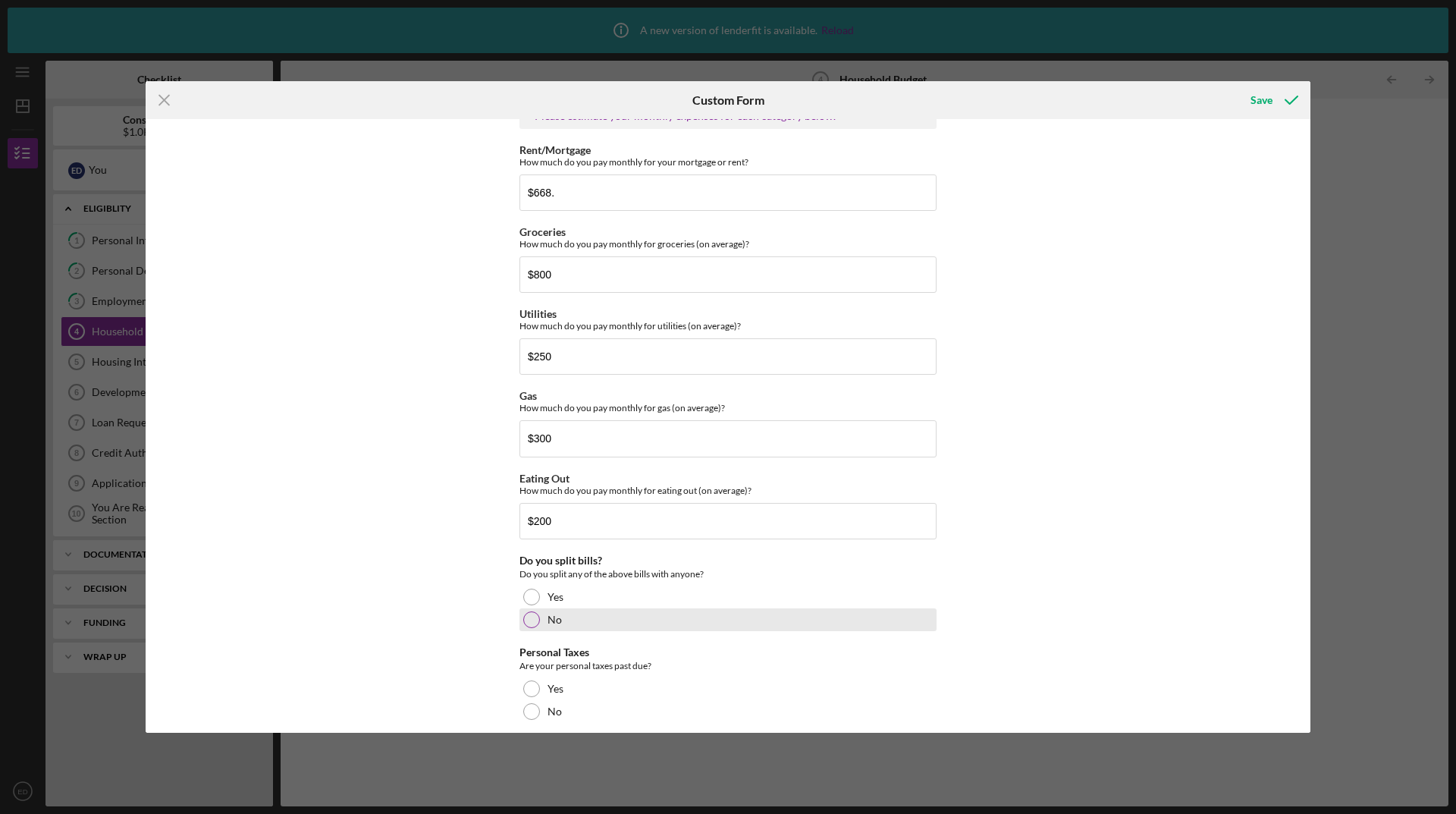
click at [531, 622] on div at bounding box center [531, 619] width 17 height 17
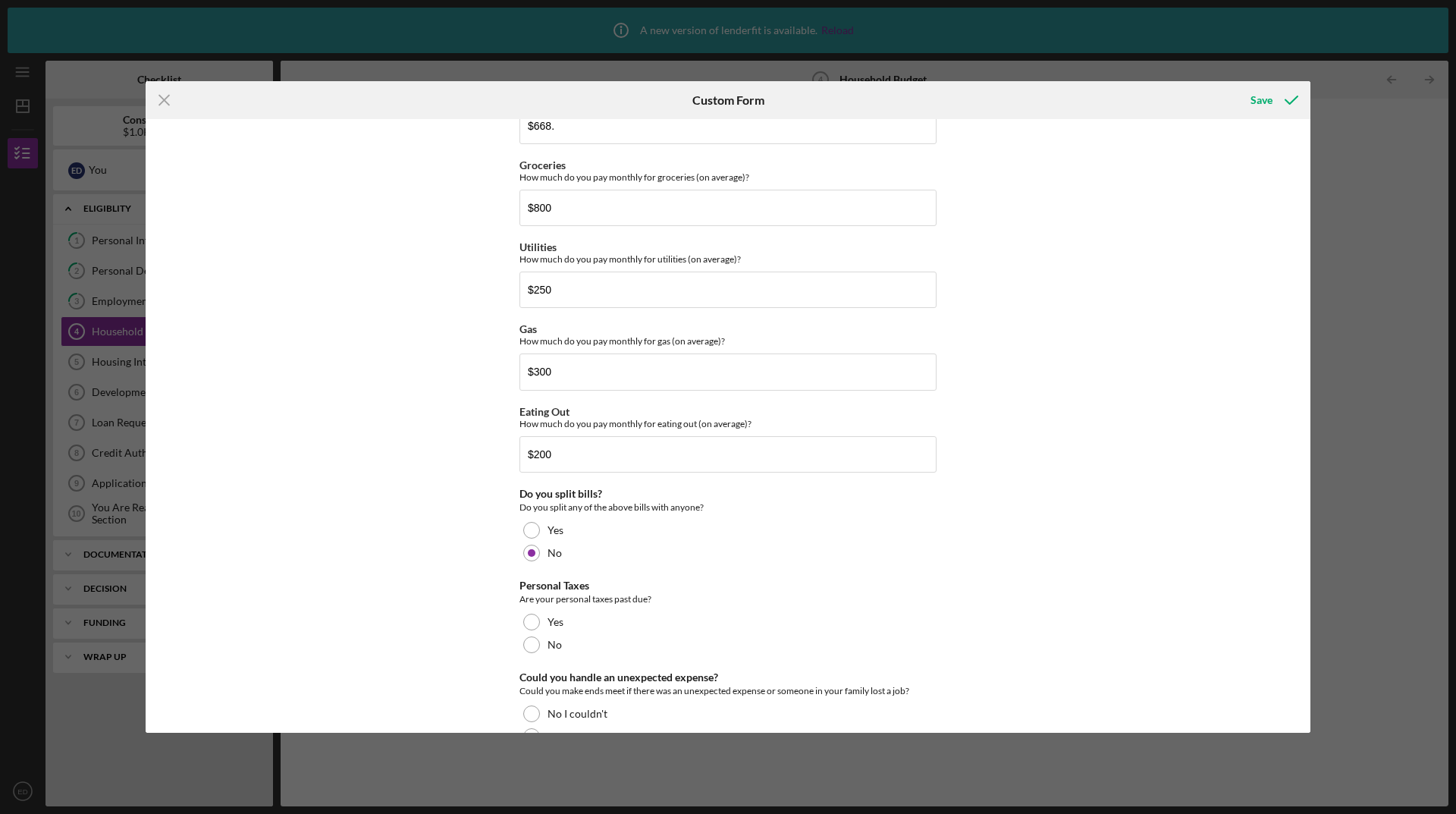
scroll to position [879, 0]
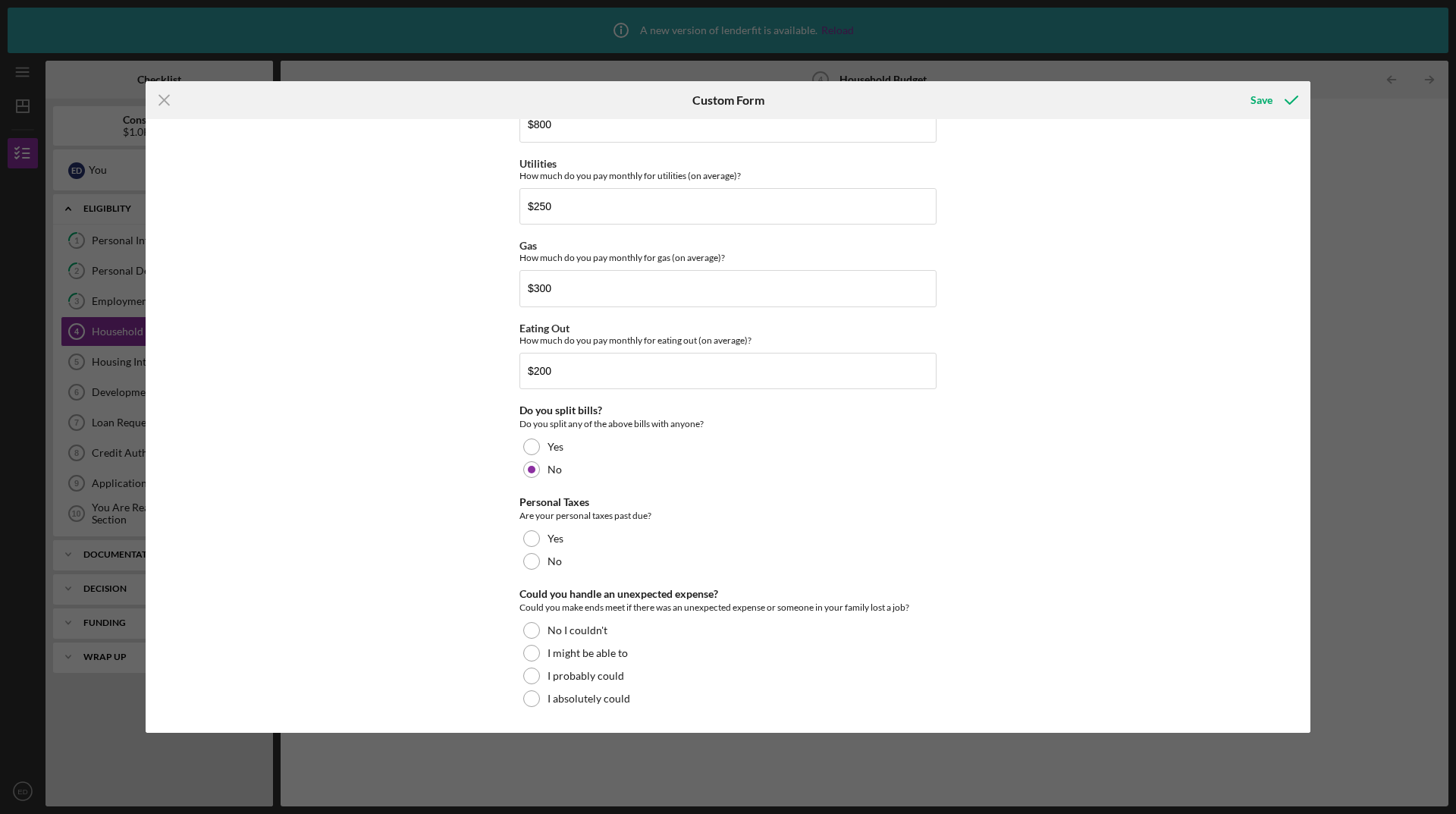
drag, startPoint x: 530, startPoint y: 564, endPoint x: 789, endPoint y: 605, distance: 262.2
click at [530, 563] on div at bounding box center [531, 562] width 17 height 17
click at [519, 631] on div "No I couldn't" at bounding box center [728, 630] width 417 height 23
drag, startPoint x: 1304, startPoint y: 508, endPoint x: 1292, endPoint y: 542, distance: 36.1
click at [1292, 542] on div "Do you currently have a budget/spending plan? Yes No Do you have a checking acc…" at bounding box center [728, 425] width 1164 height 612
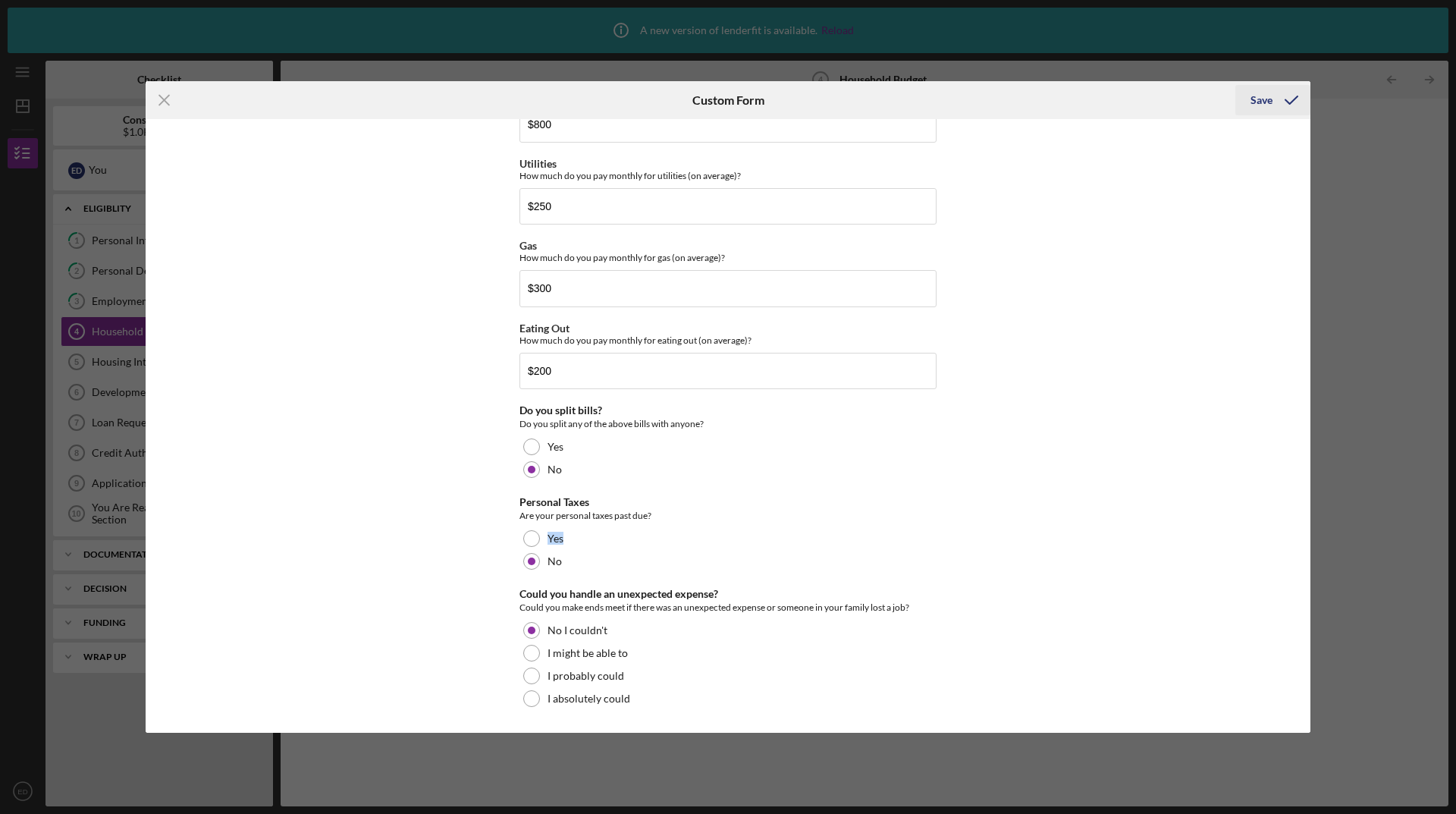
click at [1259, 98] on div "Save" at bounding box center [1261, 99] width 22 height 30
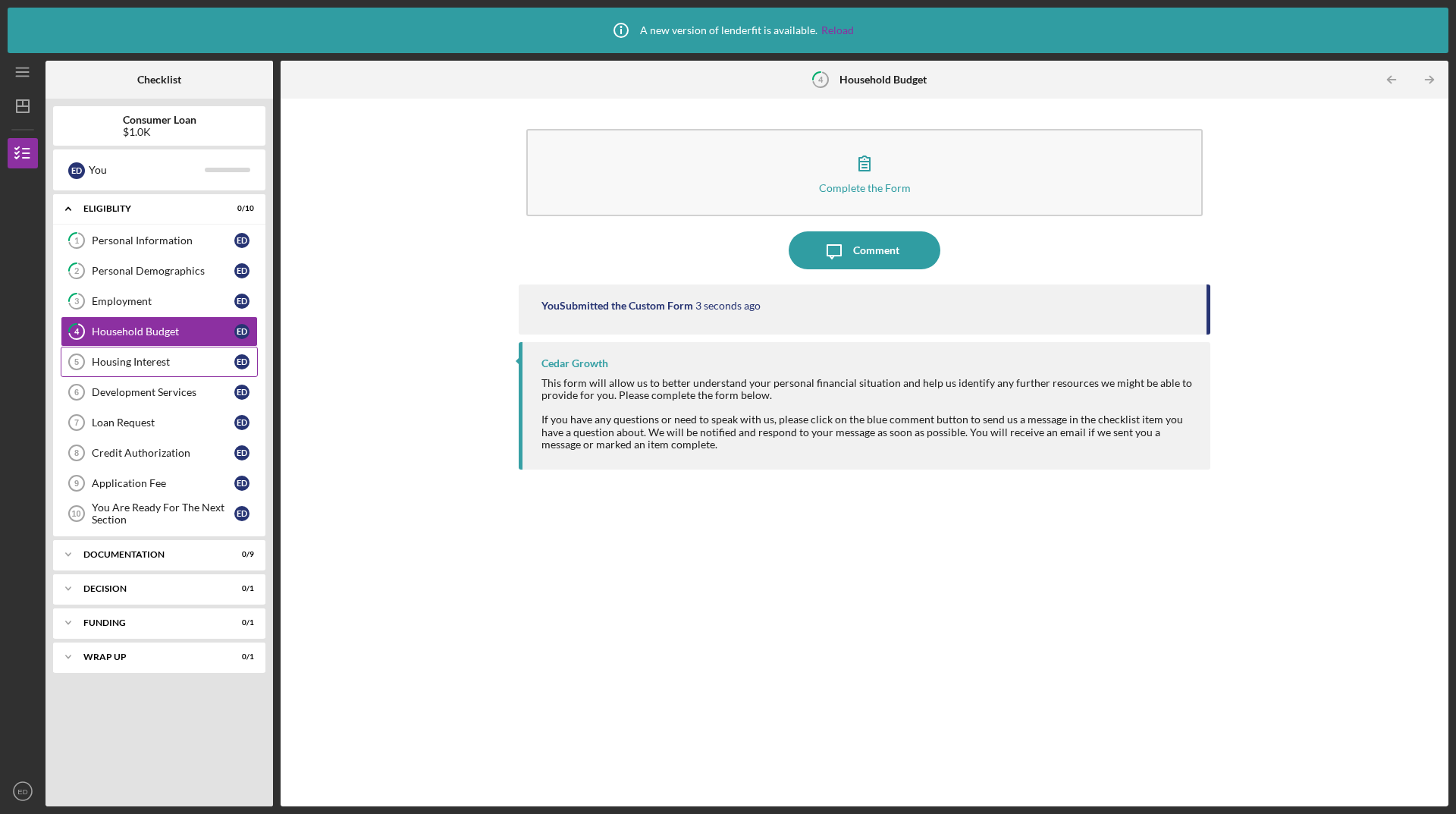
click at [148, 360] on div "Housing Interest" at bounding box center [162, 362] width 142 height 12
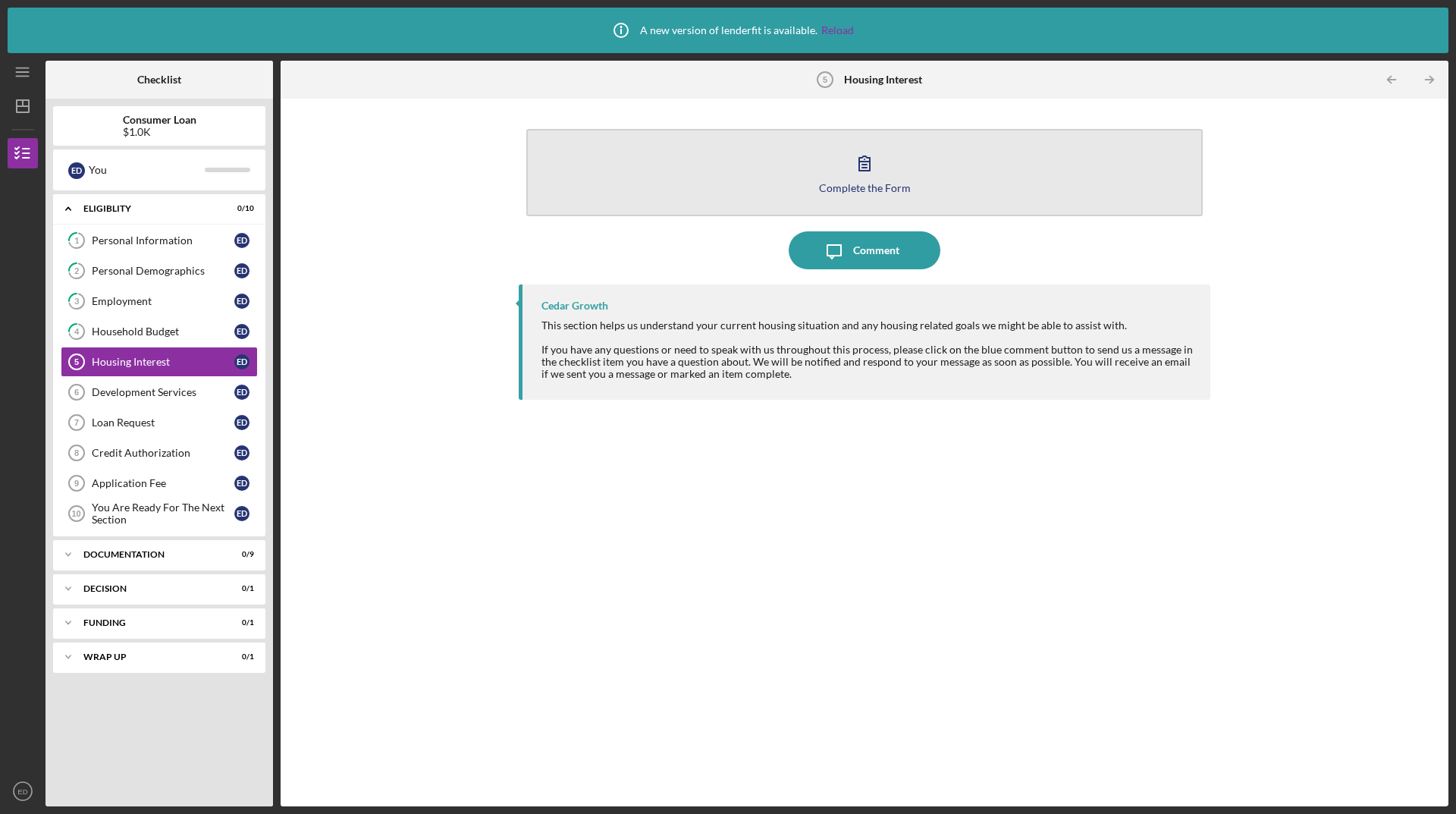
click at [852, 153] on icon "button" at bounding box center [864, 162] width 38 height 38
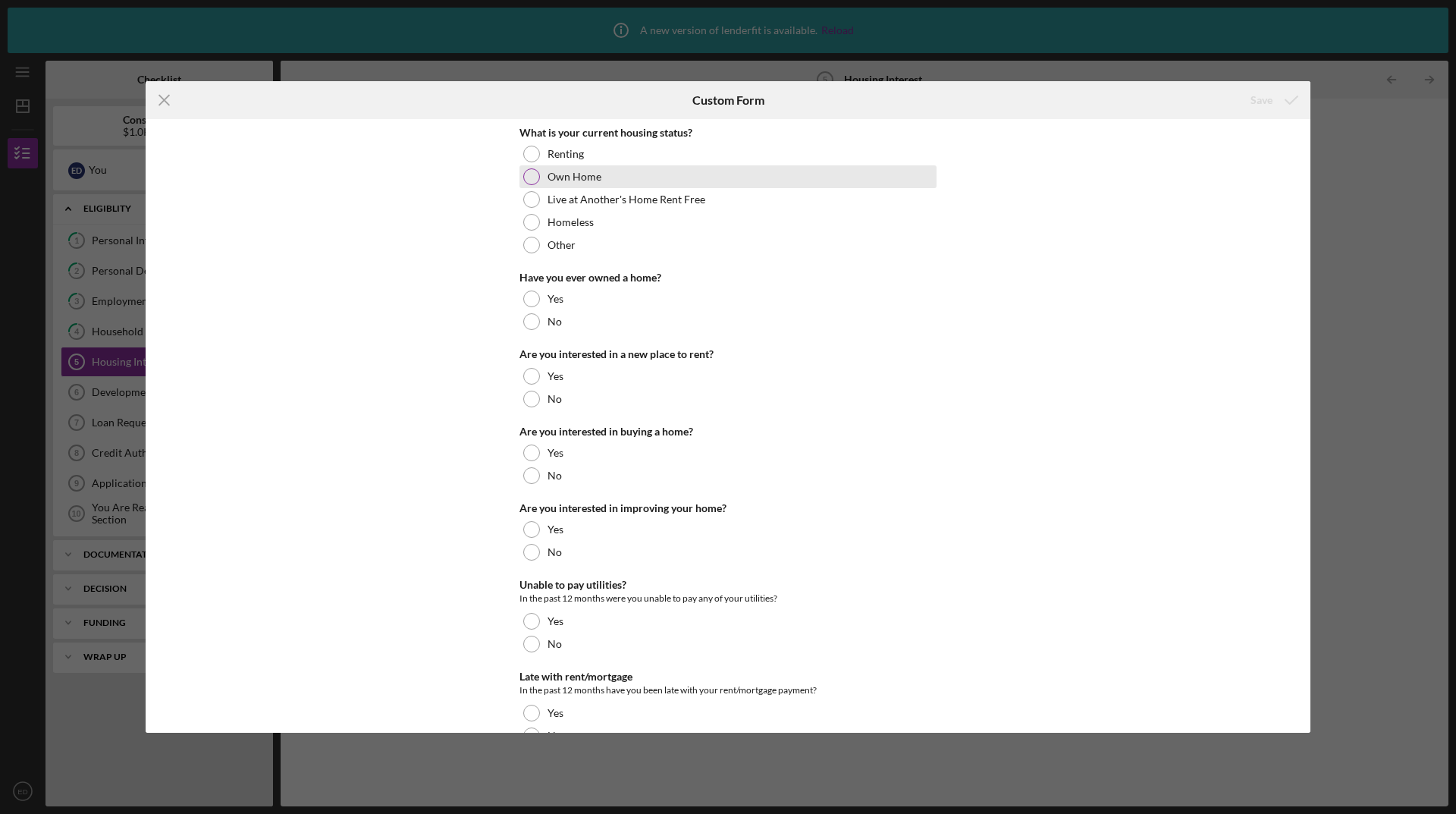
click at [530, 175] on div at bounding box center [531, 177] width 17 height 17
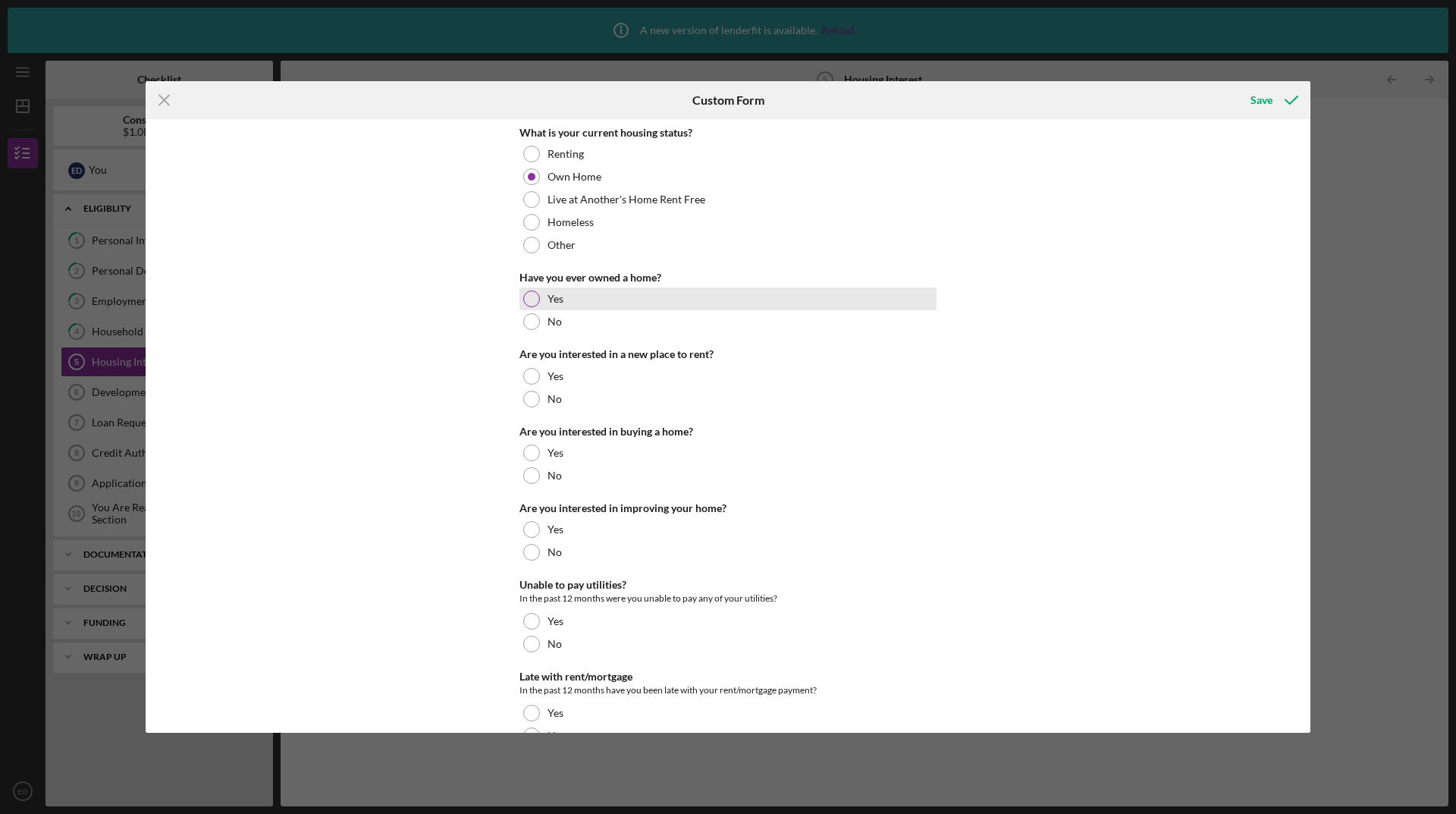
click at [531, 300] on div at bounding box center [531, 299] width 17 height 17
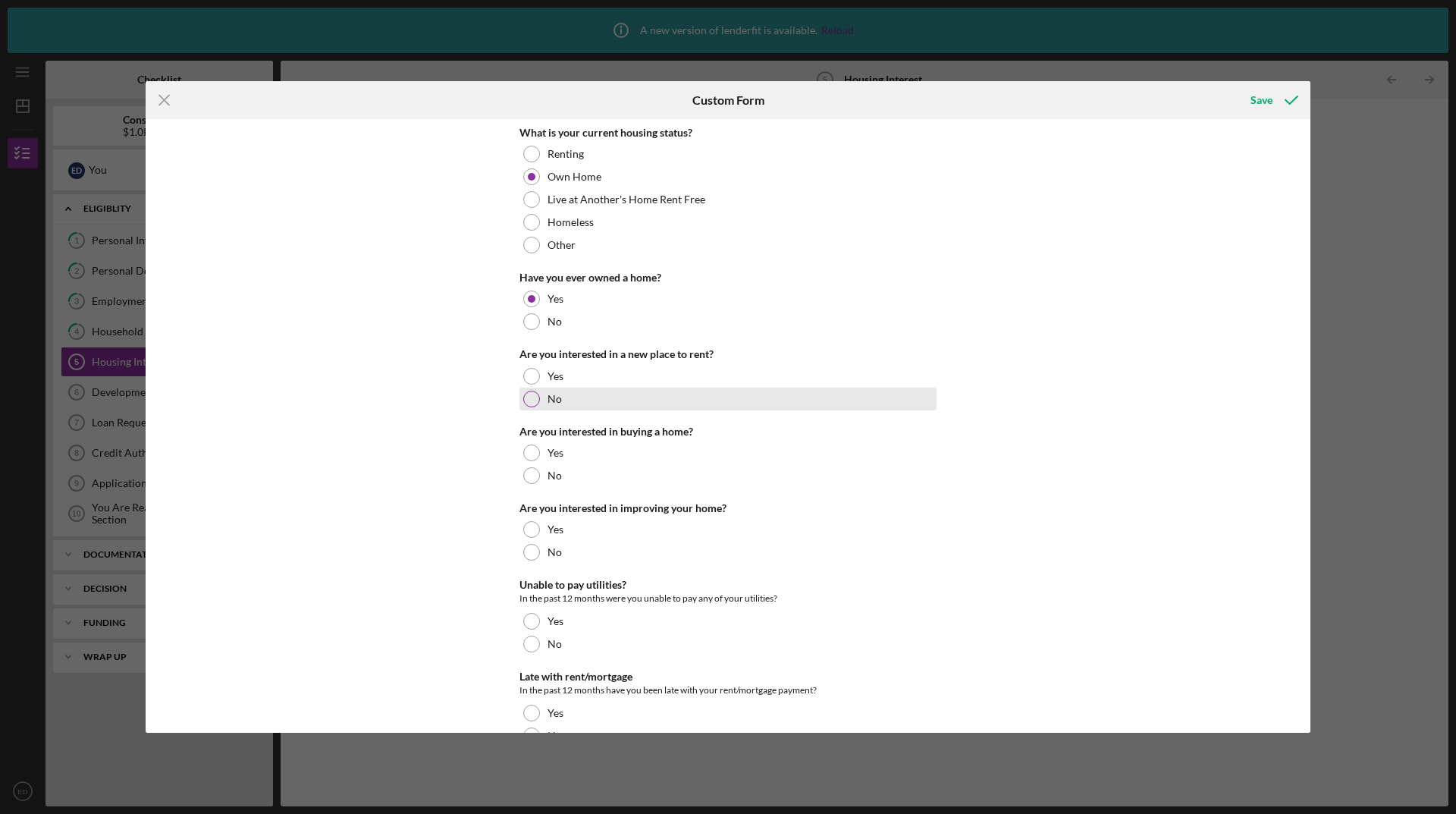
click at [531, 398] on div at bounding box center [531, 399] width 17 height 17
click at [525, 476] on div at bounding box center [531, 475] width 17 height 17
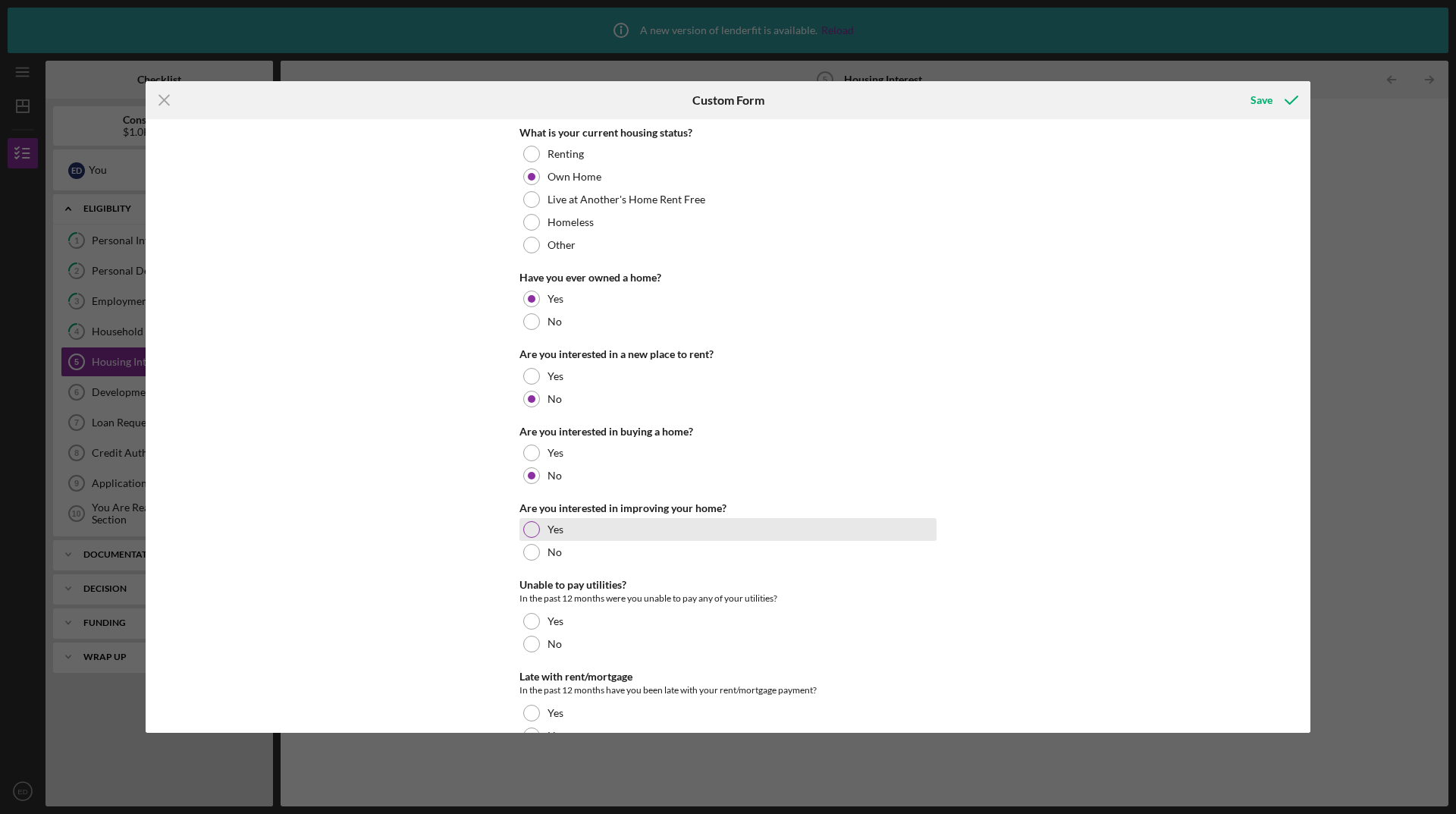
click at [533, 526] on div at bounding box center [531, 529] width 17 height 17
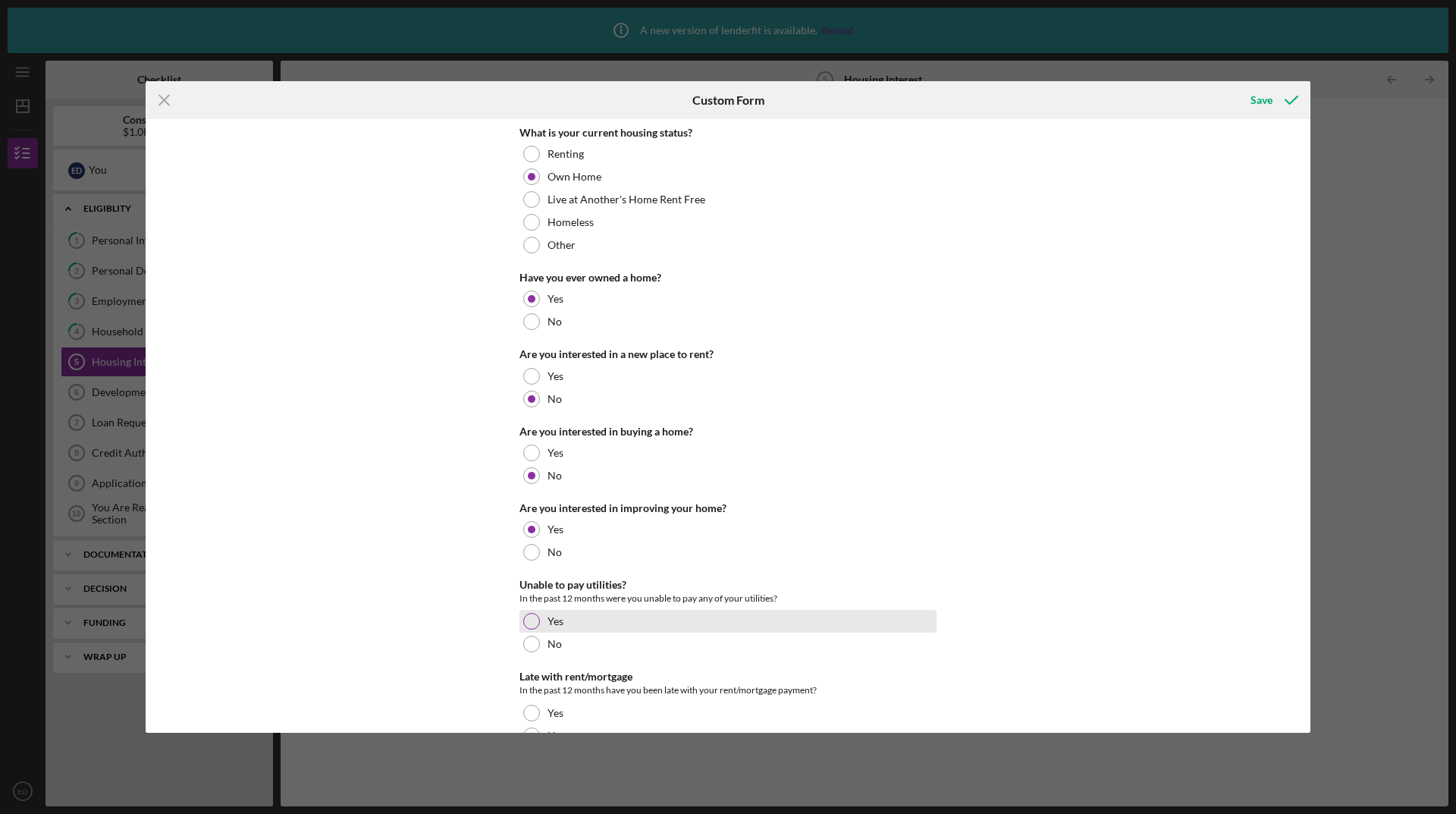
click at [525, 617] on div at bounding box center [531, 621] width 17 height 17
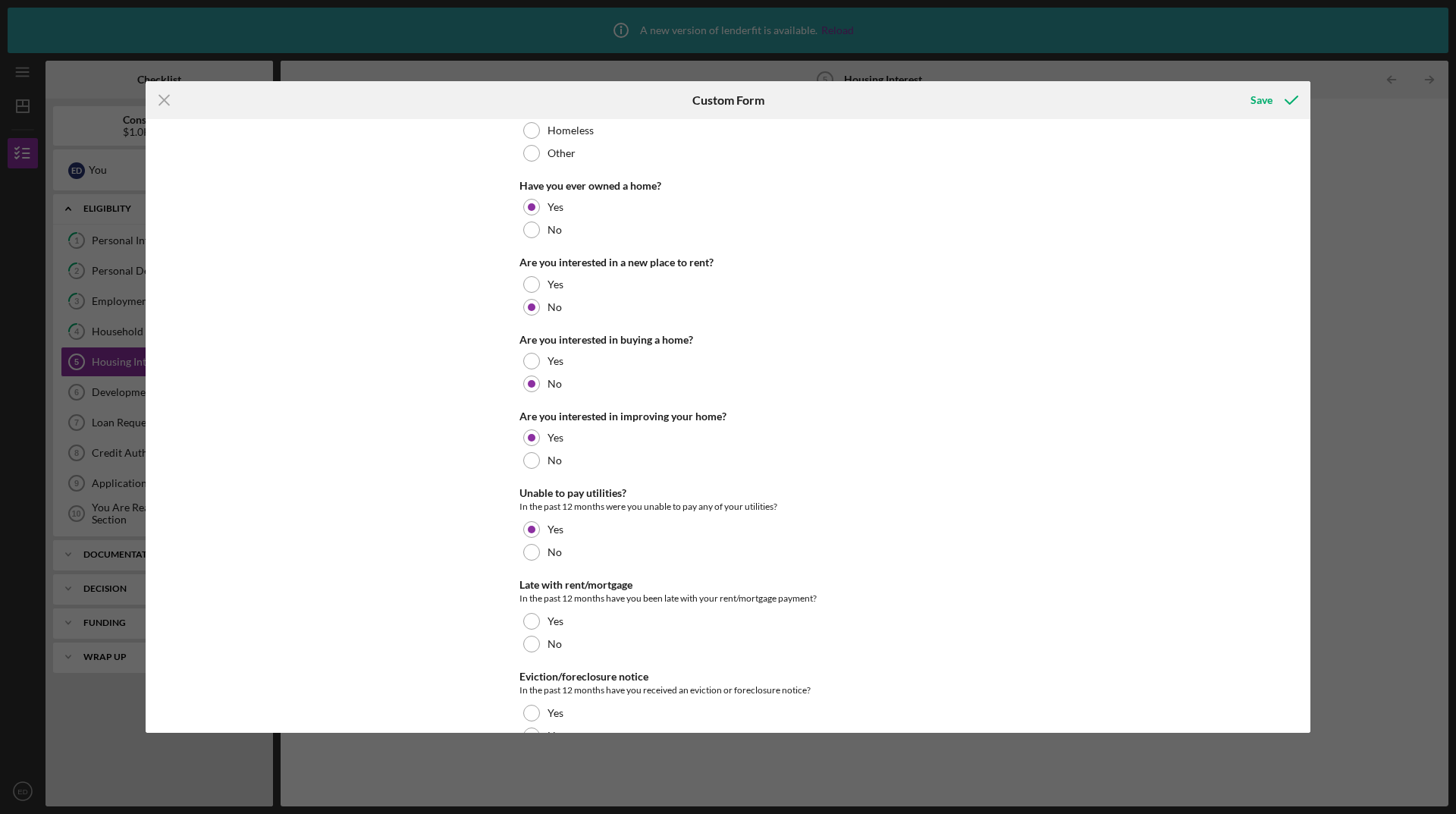
scroll to position [129, 0]
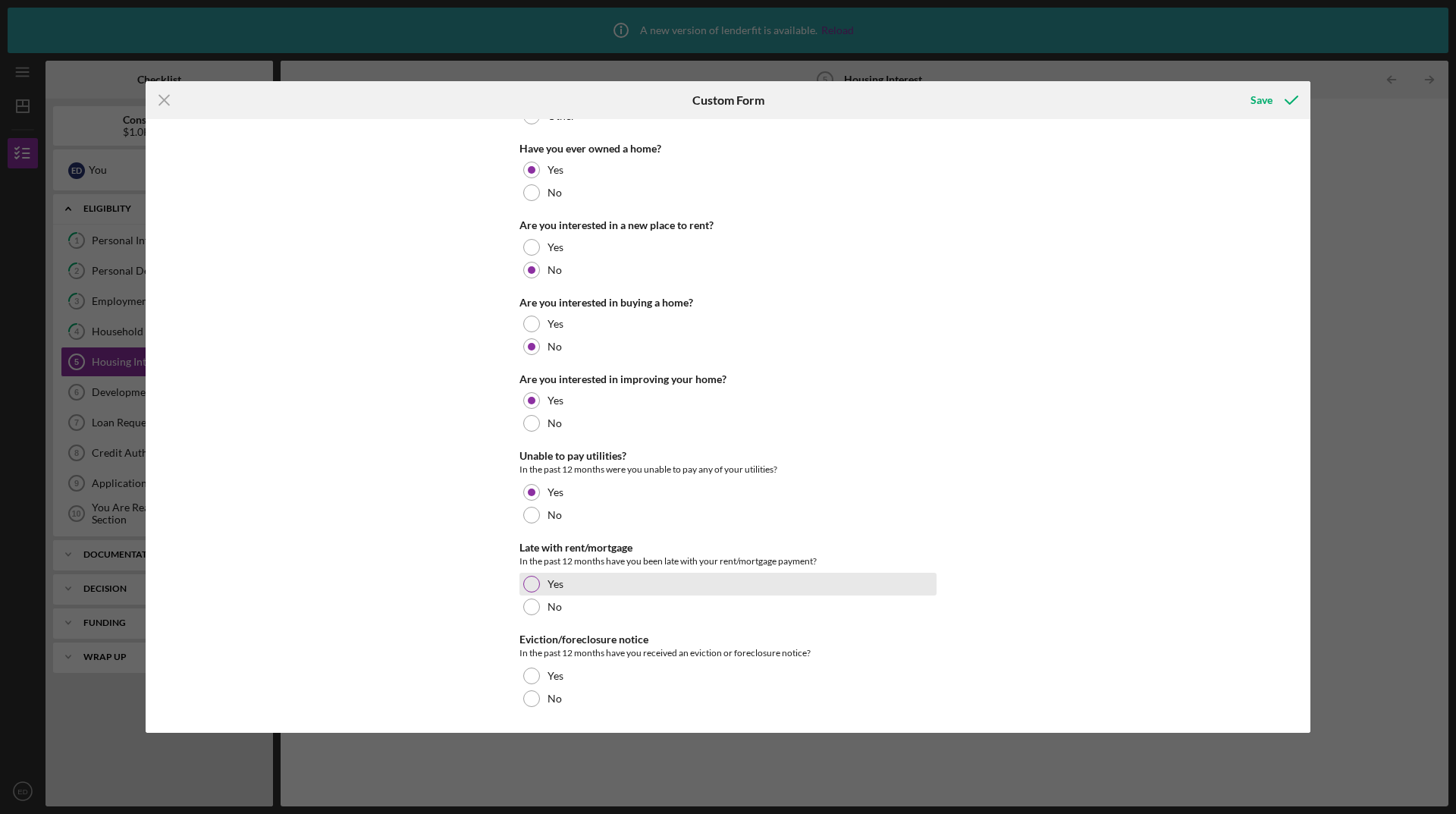
click at [531, 578] on div at bounding box center [531, 584] width 17 height 17
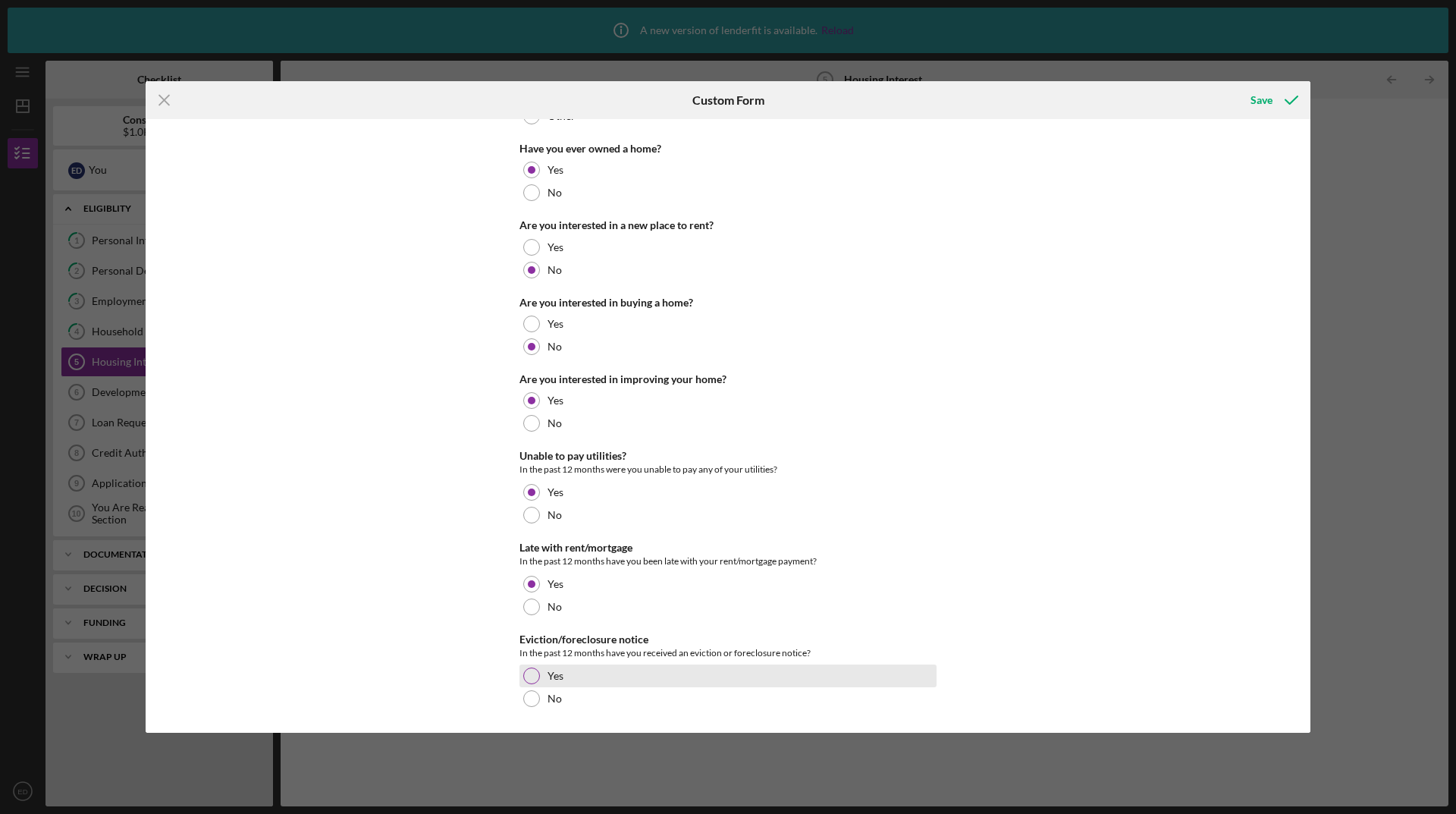
drag, startPoint x: 528, startPoint y: 697, endPoint x: 638, endPoint y: 664, distance: 114.8
click at [529, 696] on div at bounding box center [531, 699] width 17 height 17
click at [1262, 98] on div "Save" at bounding box center [1261, 99] width 22 height 30
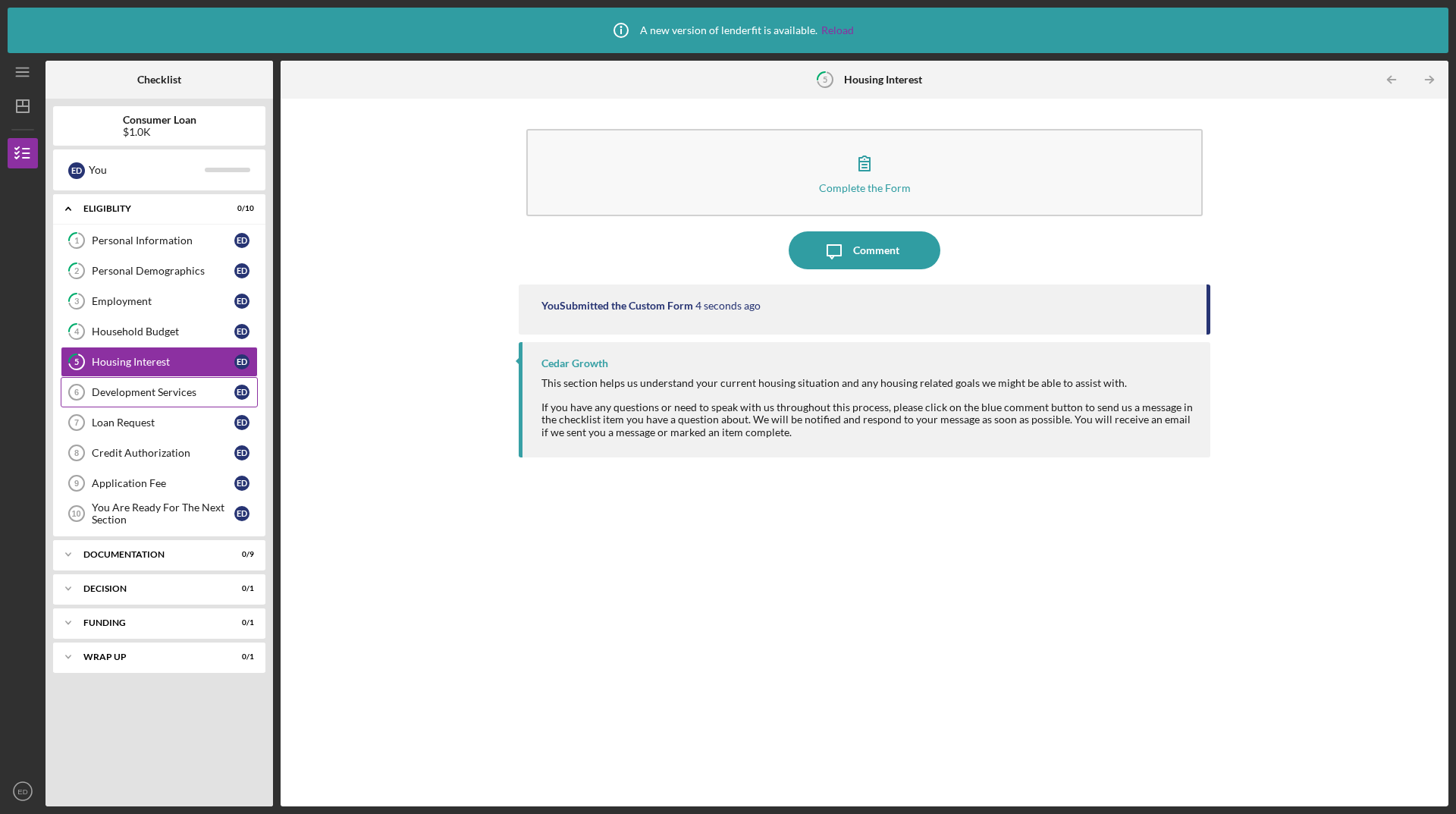
click at [135, 389] on div "Development Services" at bounding box center [162, 392] width 142 height 12
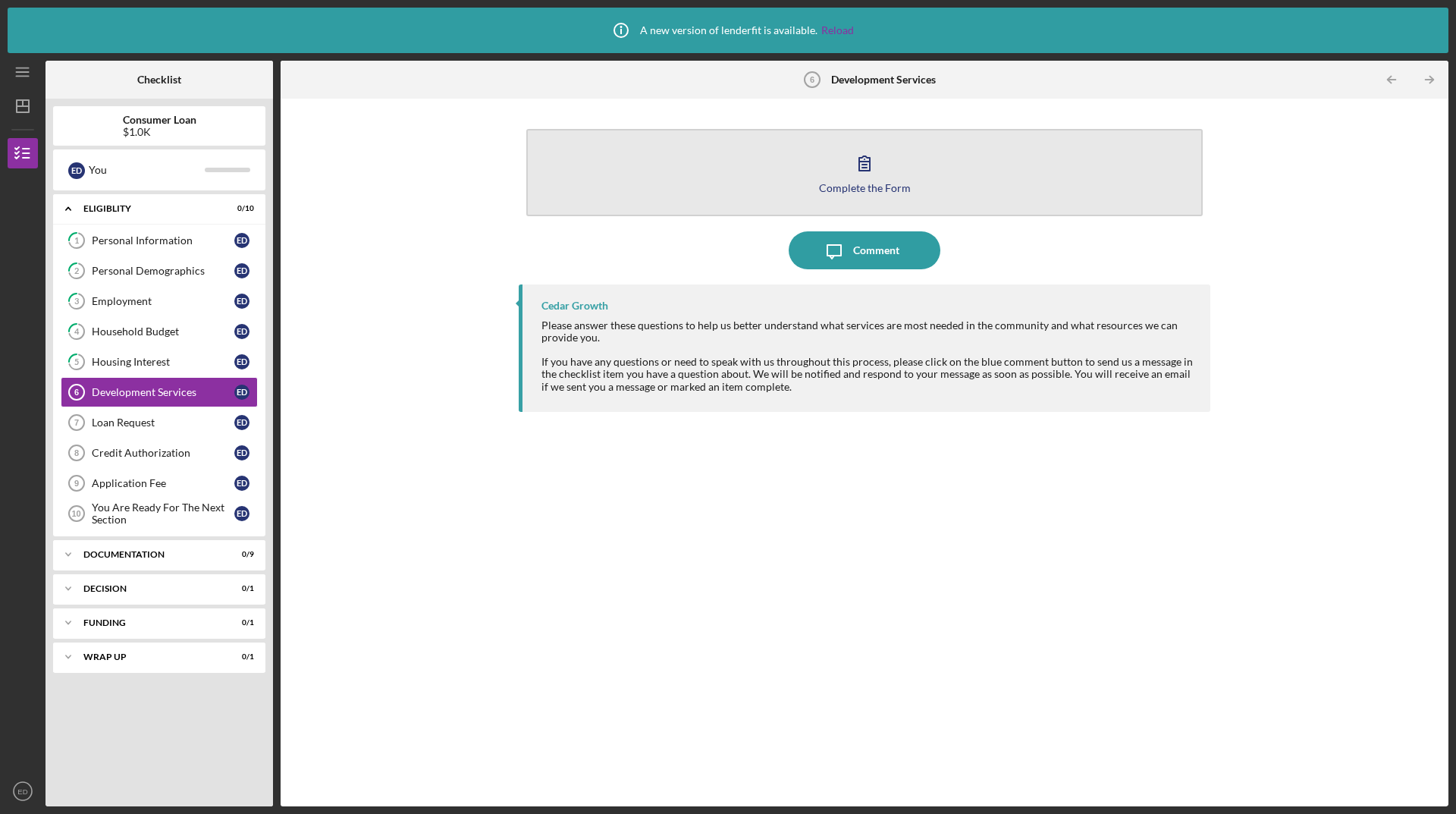
click at [815, 174] on button "Complete the Form Form" at bounding box center [864, 172] width 676 height 87
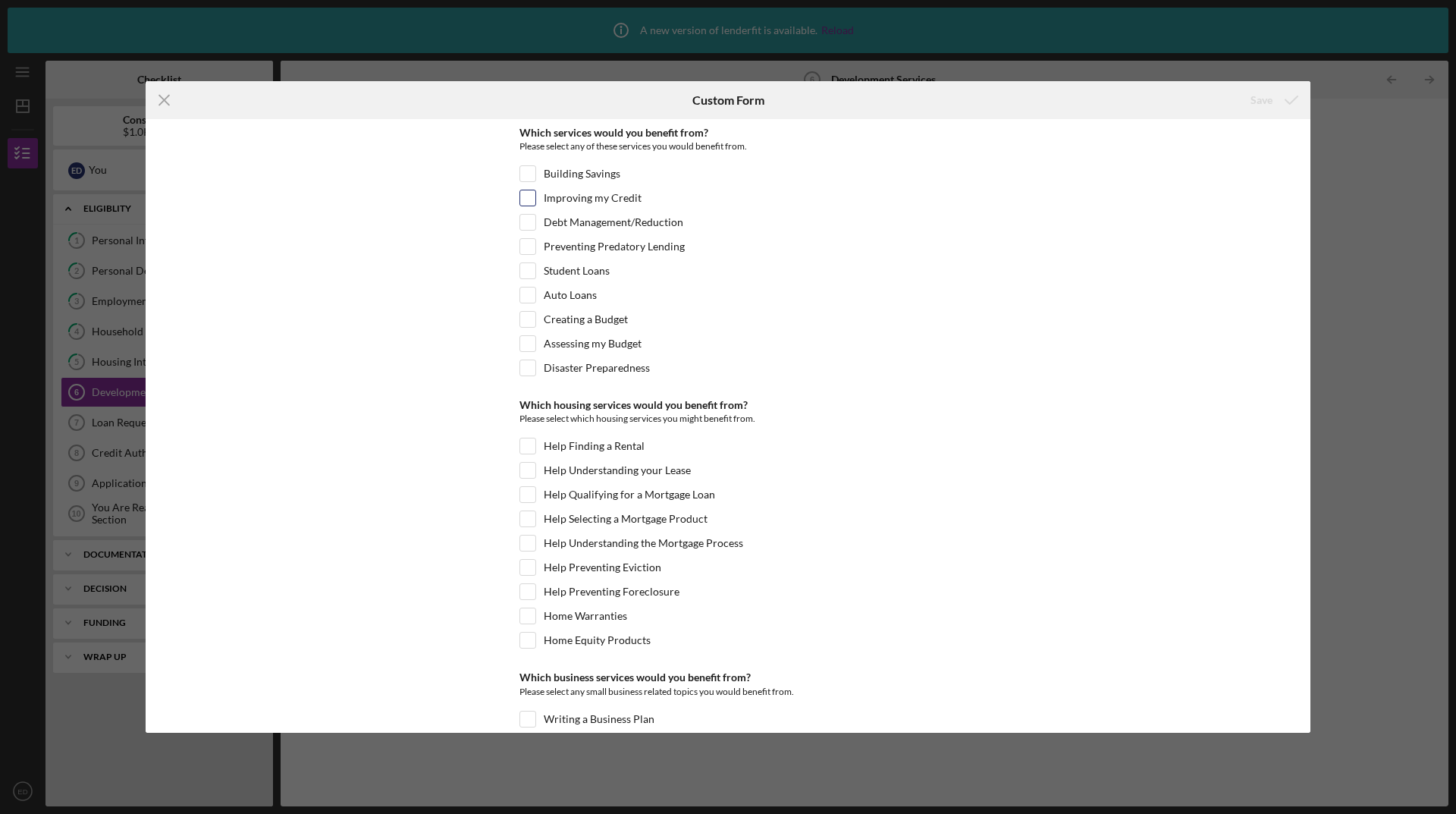
click at [527, 198] on input "Improving my Credit" at bounding box center [528, 198] width 15 height 15
checkbox input "true"
click at [525, 173] on input "Building Savings" at bounding box center [528, 174] width 15 height 15
checkbox input "true"
drag, startPoint x: 527, startPoint y: 321, endPoint x: 555, endPoint y: 329, distance: 29.1
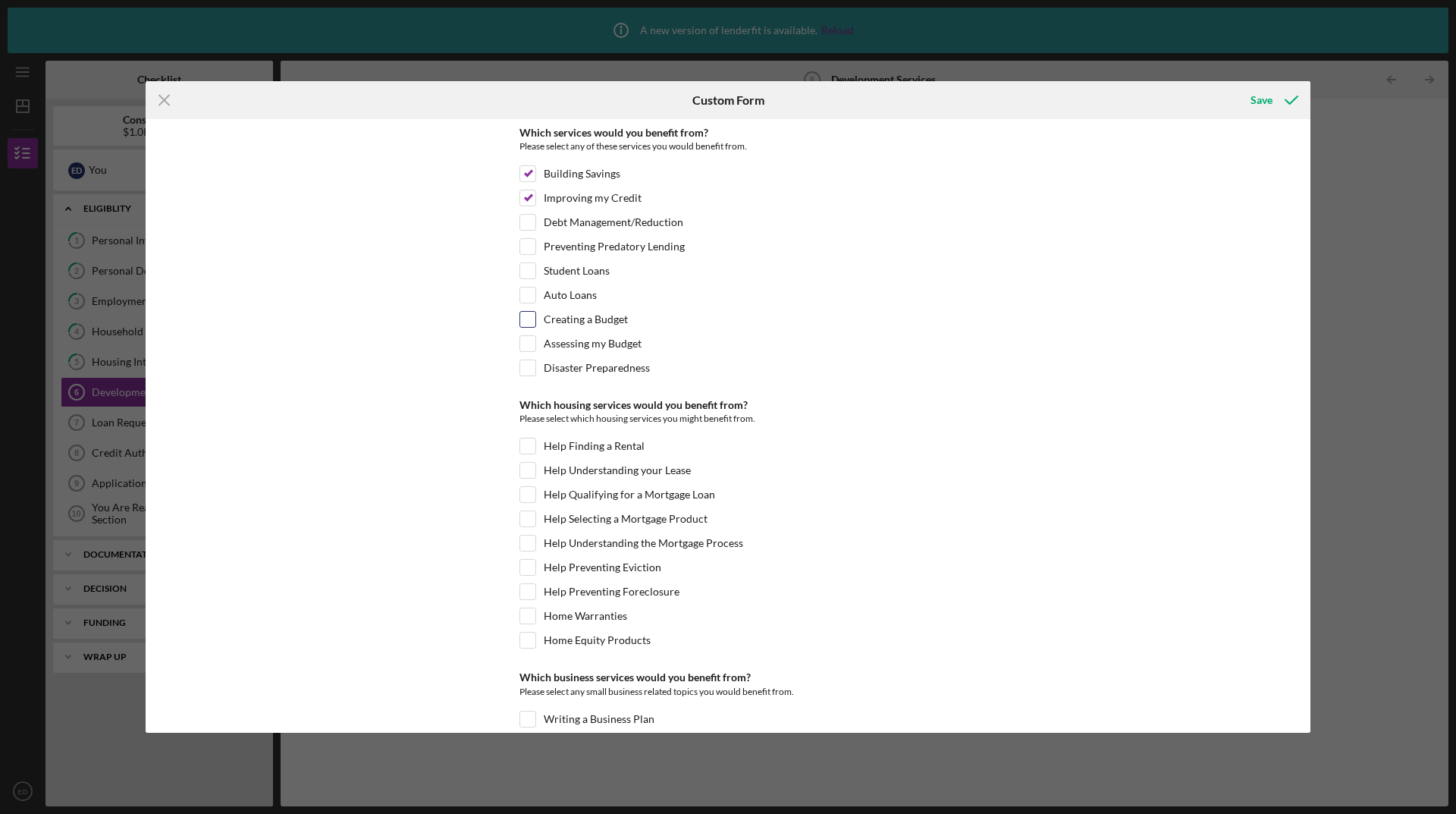
click at [527, 320] on input "Creating a Budget" at bounding box center [528, 319] width 15 height 15
checkbox input "true"
drag, startPoint x: 1311, startPoint y: 352, endPoint x: 1296, endPoint y: 439, distance: 88.3
click at [1296, 439] on div "Icon/Menu Close Custom Form Save Which services would you benefit from? Please …" at bounding box center [728, 407] width 1456 height 814
click at [1287, 428] on div "Which services would you benefit from? Please select any of these services you …" at bounding box center [728, 425] width 1164 height 612
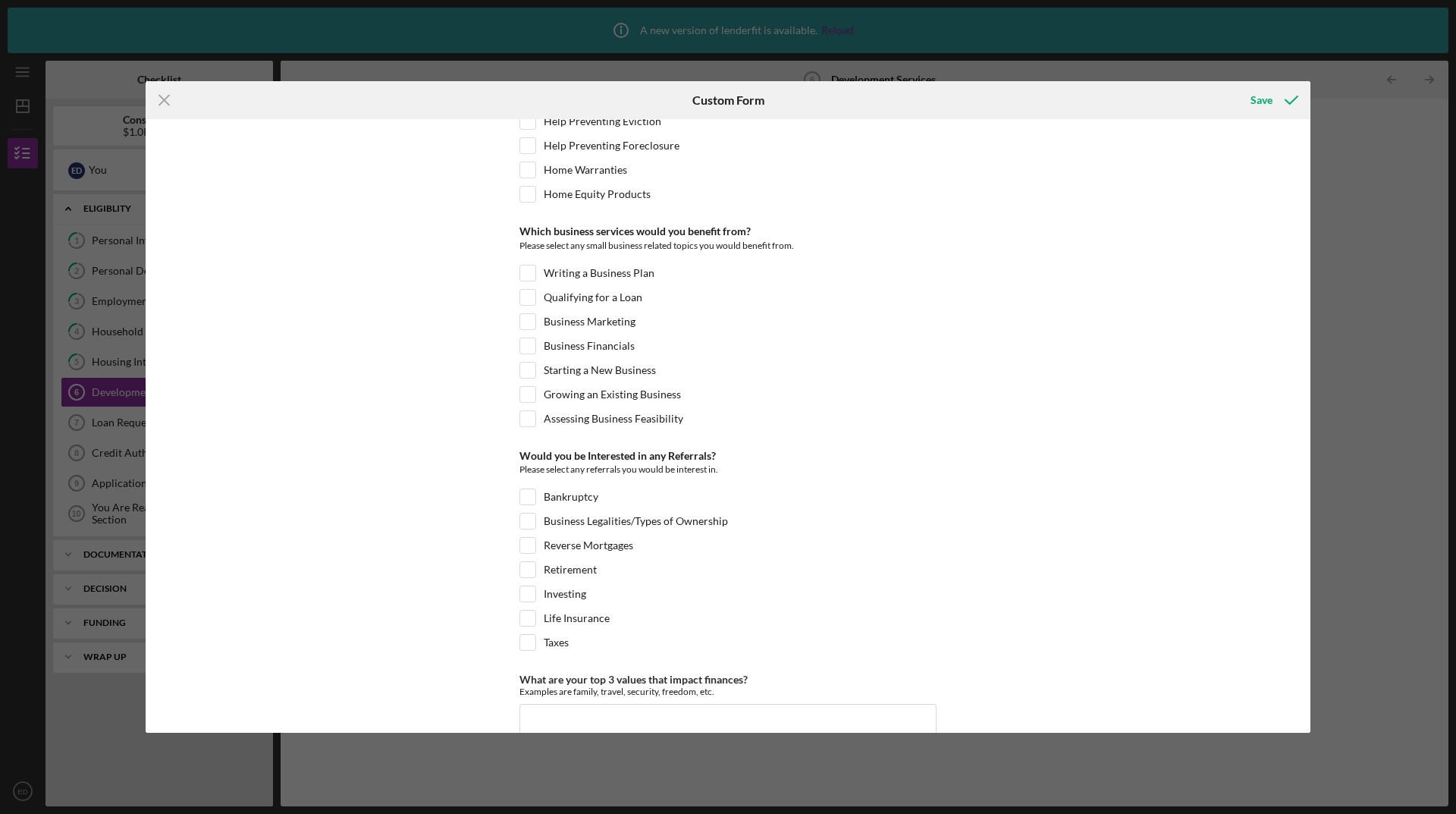
scroll to position [443, 0]
click at [528, 274] on input "Writing a Business Plan" at bounding box center [528, 276] width 15 height 15
checkbox input "true"
click at [528, 296] on input "Qualifying for a Loan" at bounding box center [528, 300] width 15 height 15
checkbox input "true"
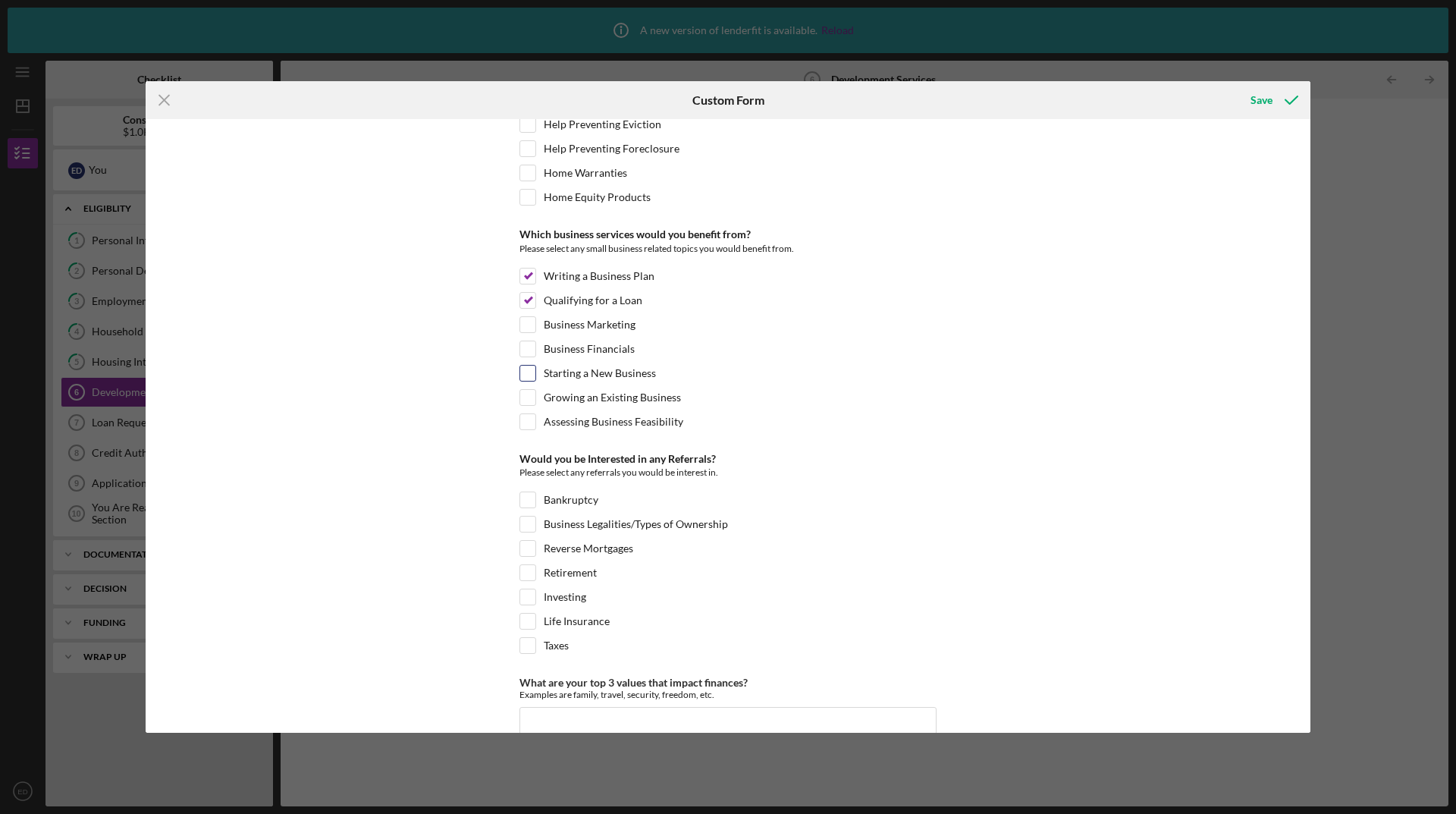
click at [525, 371] on input "Starting a New Business" at bounding box center [528, 373] width 15 height 15
checkbox input "true"
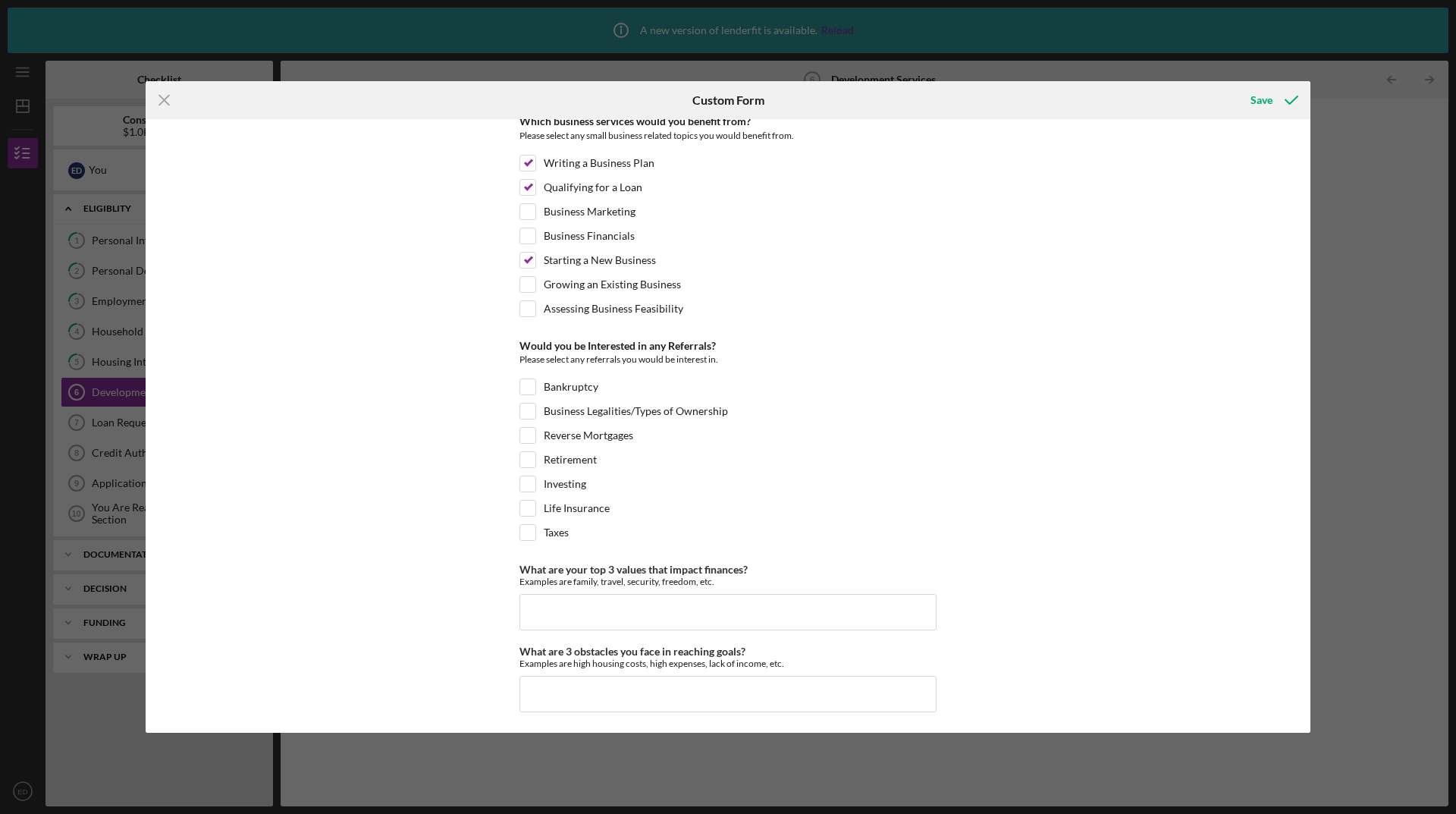
scroll to position [558, 0]
click at [681, 599] on input "What are your top 3 values that impact finances?" at bounding box center [728, 609] width 417 height 36
type input "Family, family, and hobbies"
click at [878, 687] on input "What are 3 obstacles you face in reaching goals?" at bounding box center [728, 691] width 417 height 36
type input "expenses"
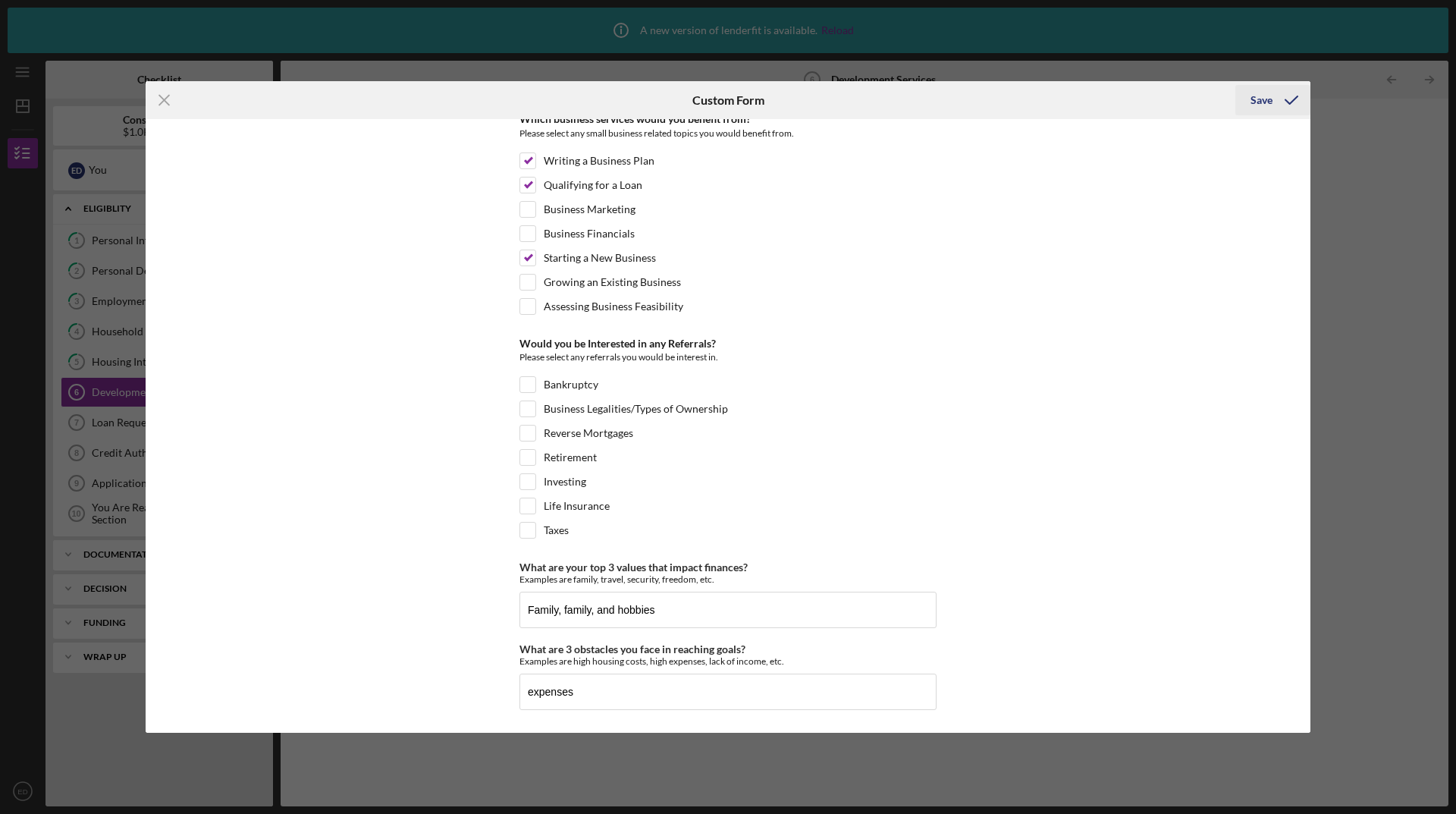
click at [1259, 99] on div "Save" at bounding box center [1261, 99] width 22 height 30
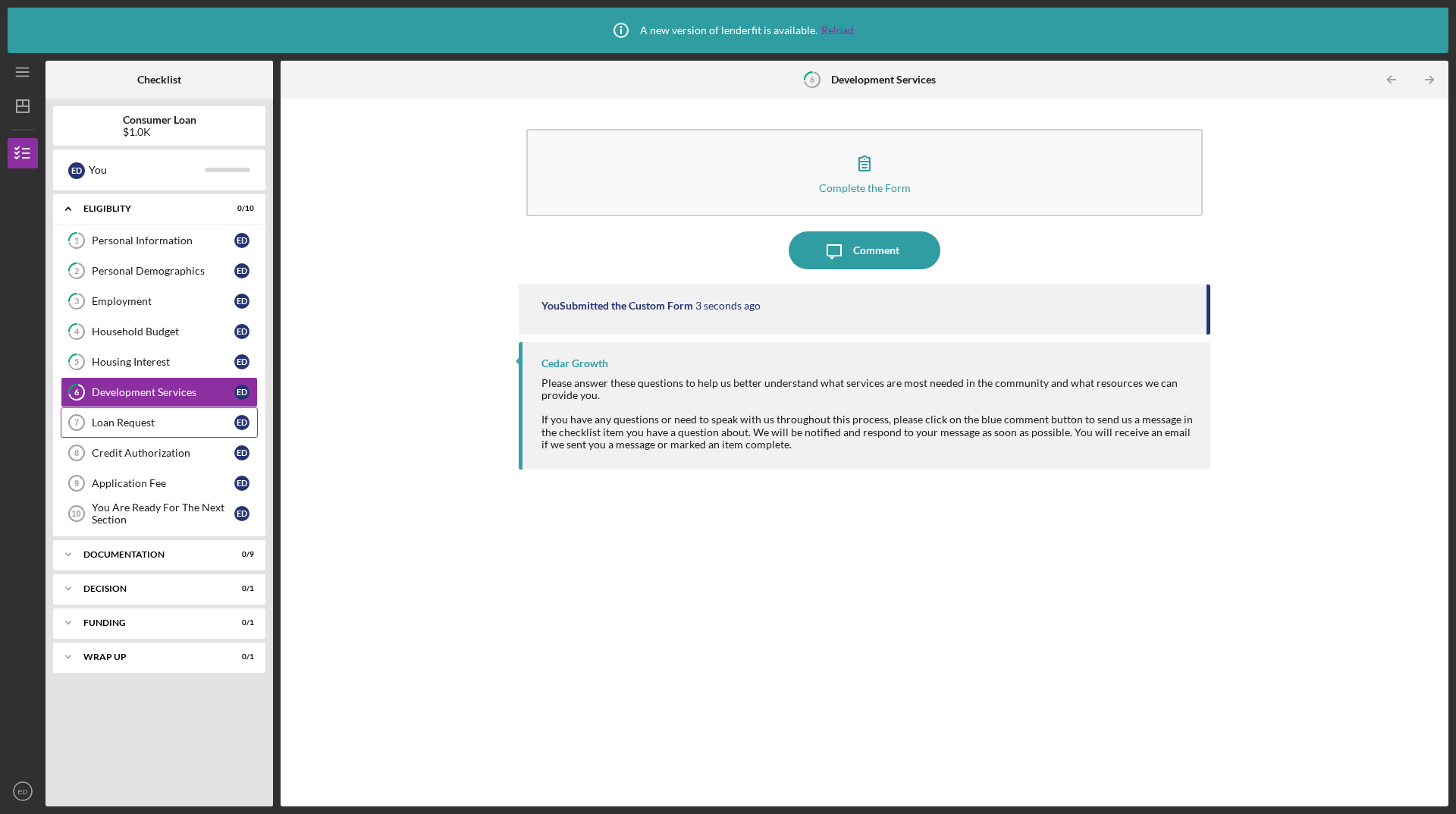
click at [165, 415] on link "Loan Request 7 Loan Request E D" at bounding box center [159, 422] width 197 height 30
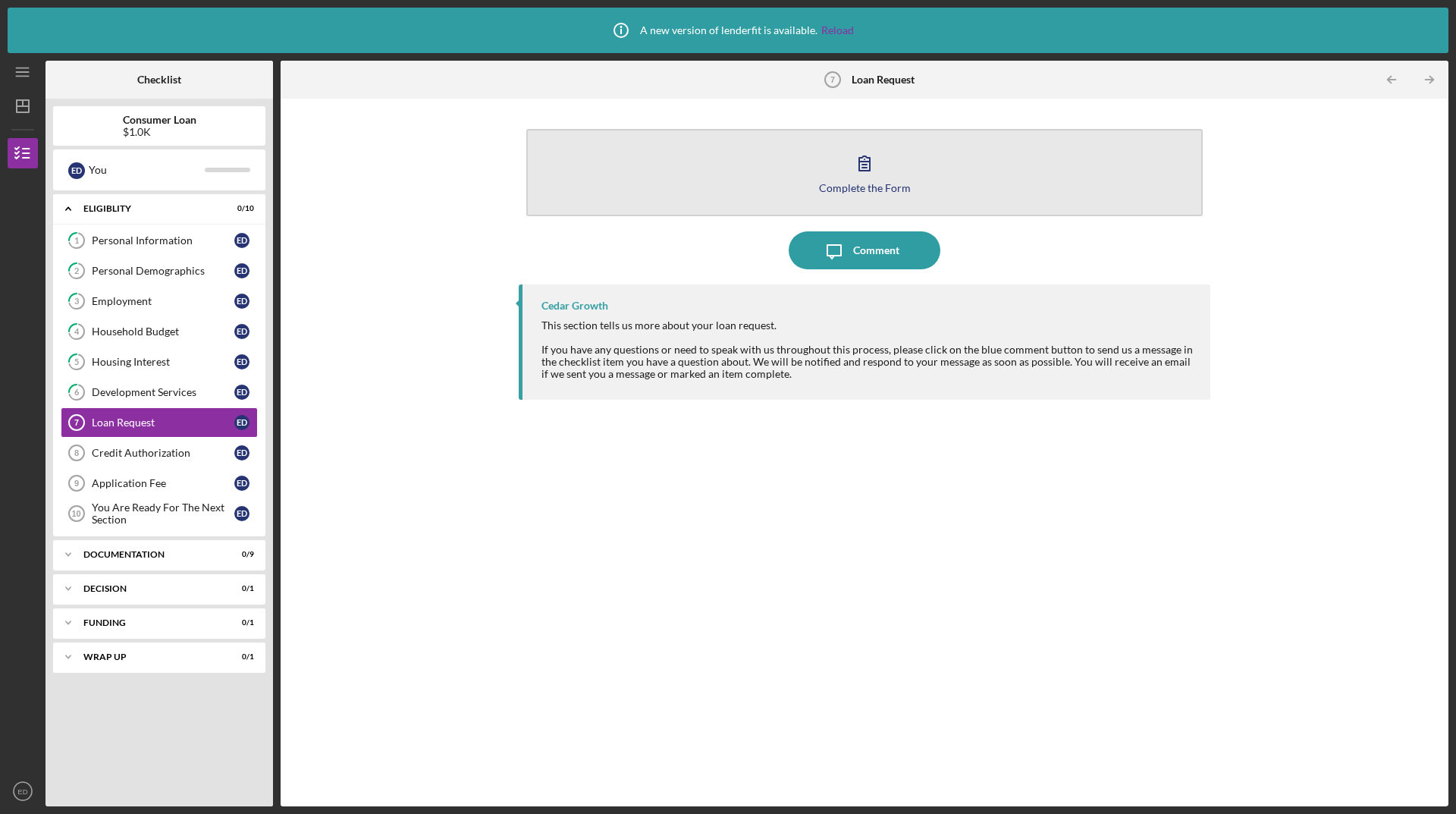
click at [858, 169] on icon "button" at bounding box center [864, 162] width 38 height 38
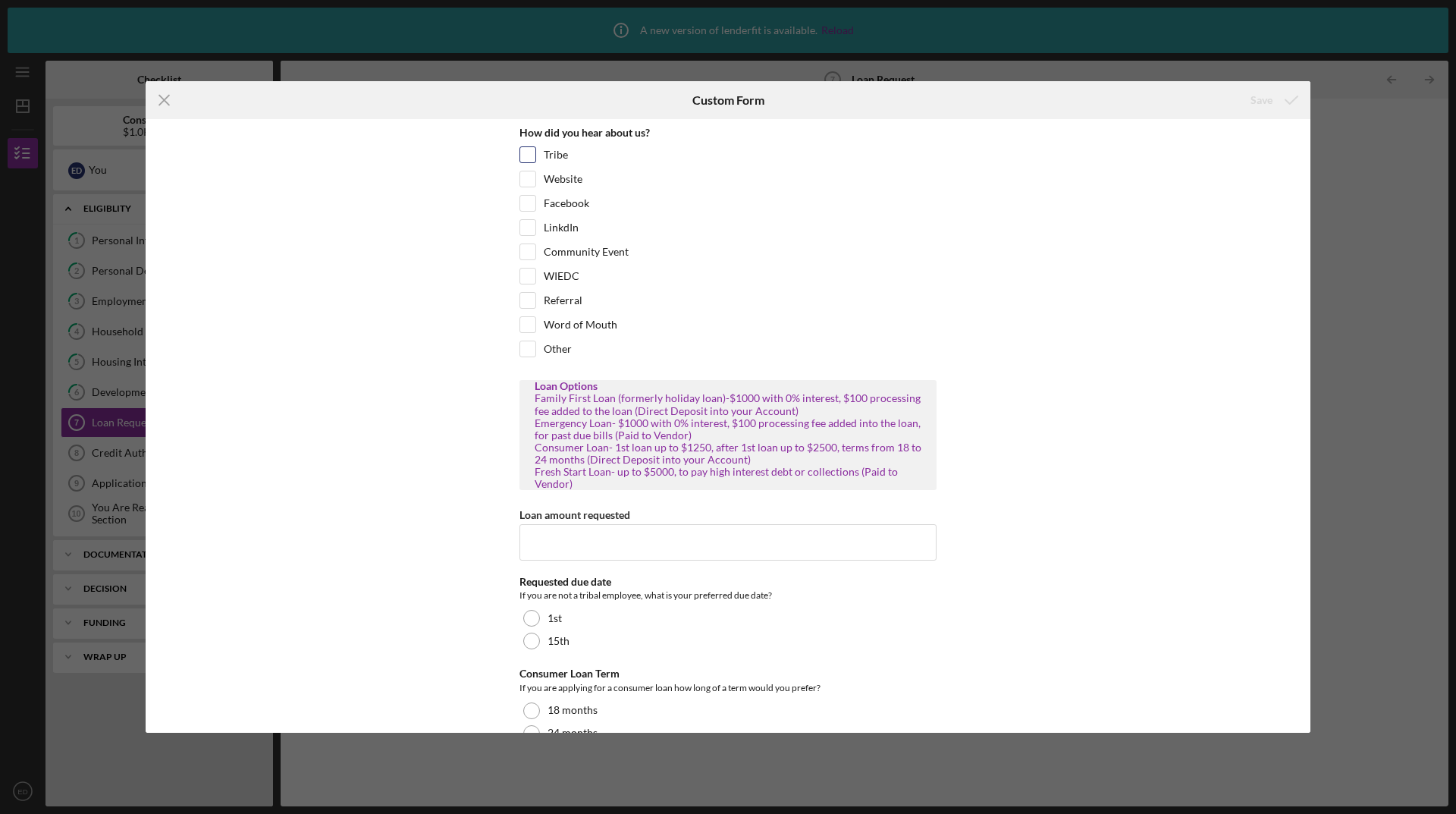
click at [525, 152] on input "Tribe" at bounding box center [528, 155] width 15 height 15
checkbox input "true"
click at [596, 543] on input "Loan amount requested" at bounding box center [728, 542] width 417 height 36
type input "$1000"
click at [662, 623] on div "1st" at bounding box center [728, 619] width 417 height 23
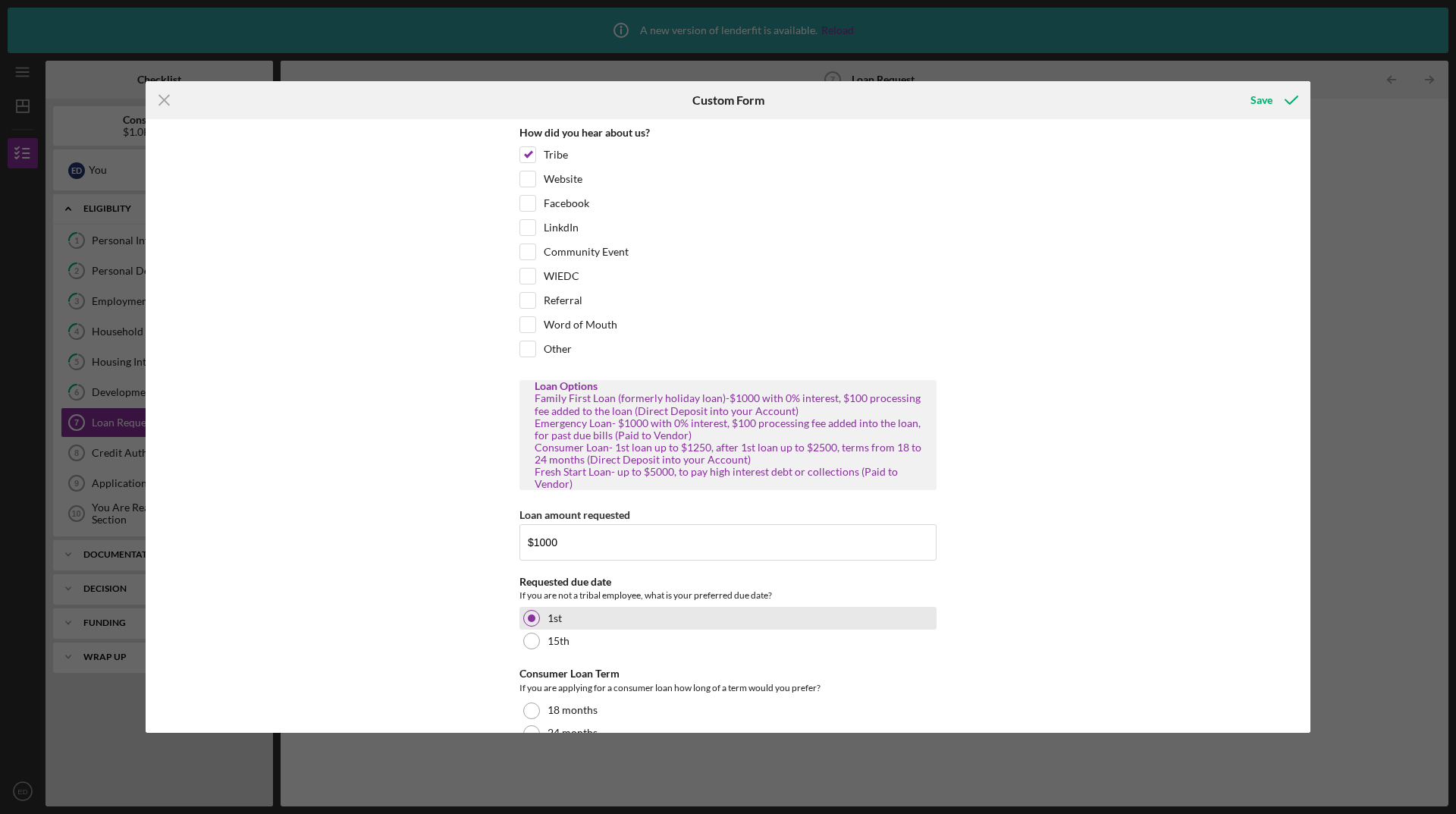
click at [662, 623] on div "1st" at bounding box center [728, 619] width 417 height 23
click at [525, 615] on div at bounding box center [531, 619] width 17 height 17
click at [750, 582] on div "Requested due date" at bounding box center [728, 582] width 417 height 12
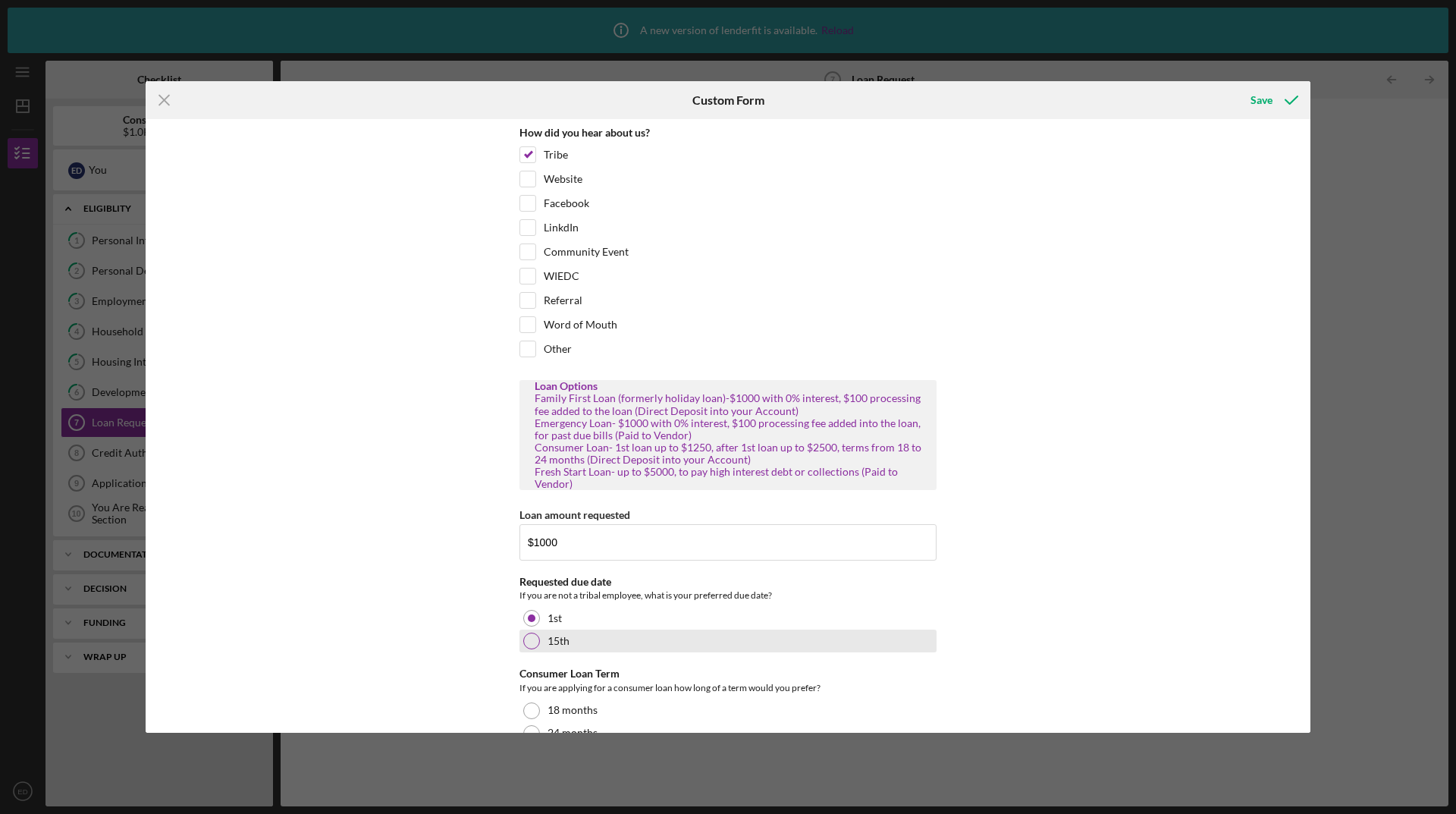
click at [523, 645] on div at bounding box center [531, 641] width 17 height 17
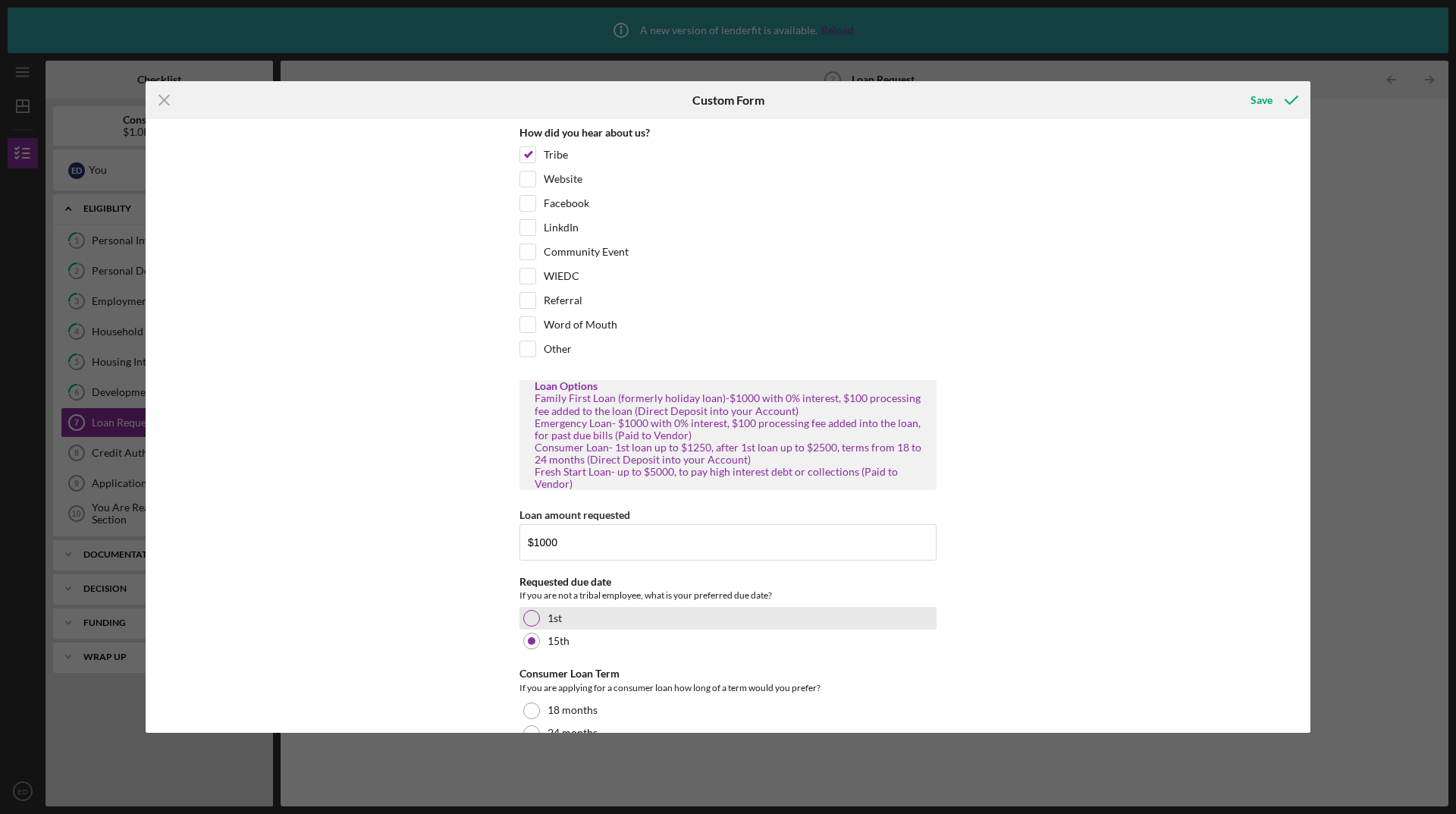
click at [531, 618] on div at bounding box center [531, 619] width 17 height 17
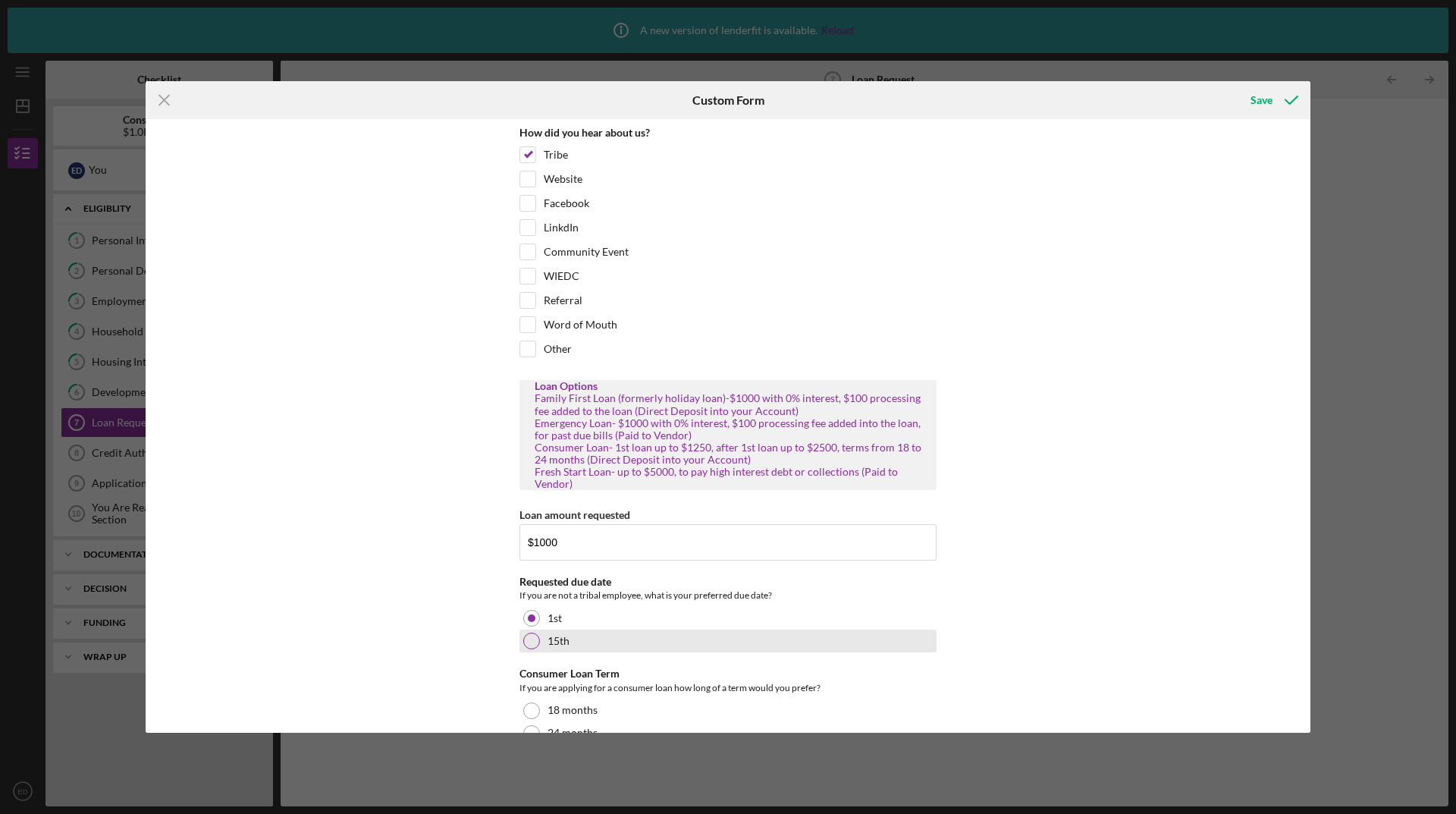
click at [632, 631] on div "15th" at bounding box center [728, 641] width 417 height 23
click at [468, 669] on div "How did you hear about us? Tribe Website Facebook LinkdIn Community Event WIEDC…" at bounding box center [728, 425] width 1164 height 612
click at [626, 512] on label "Loan amount requested" at bounding box center [575, 514] width 111 height 13
click at [626, 524] on input "$1000" at bounding box center [728, 542] width 417 height 36
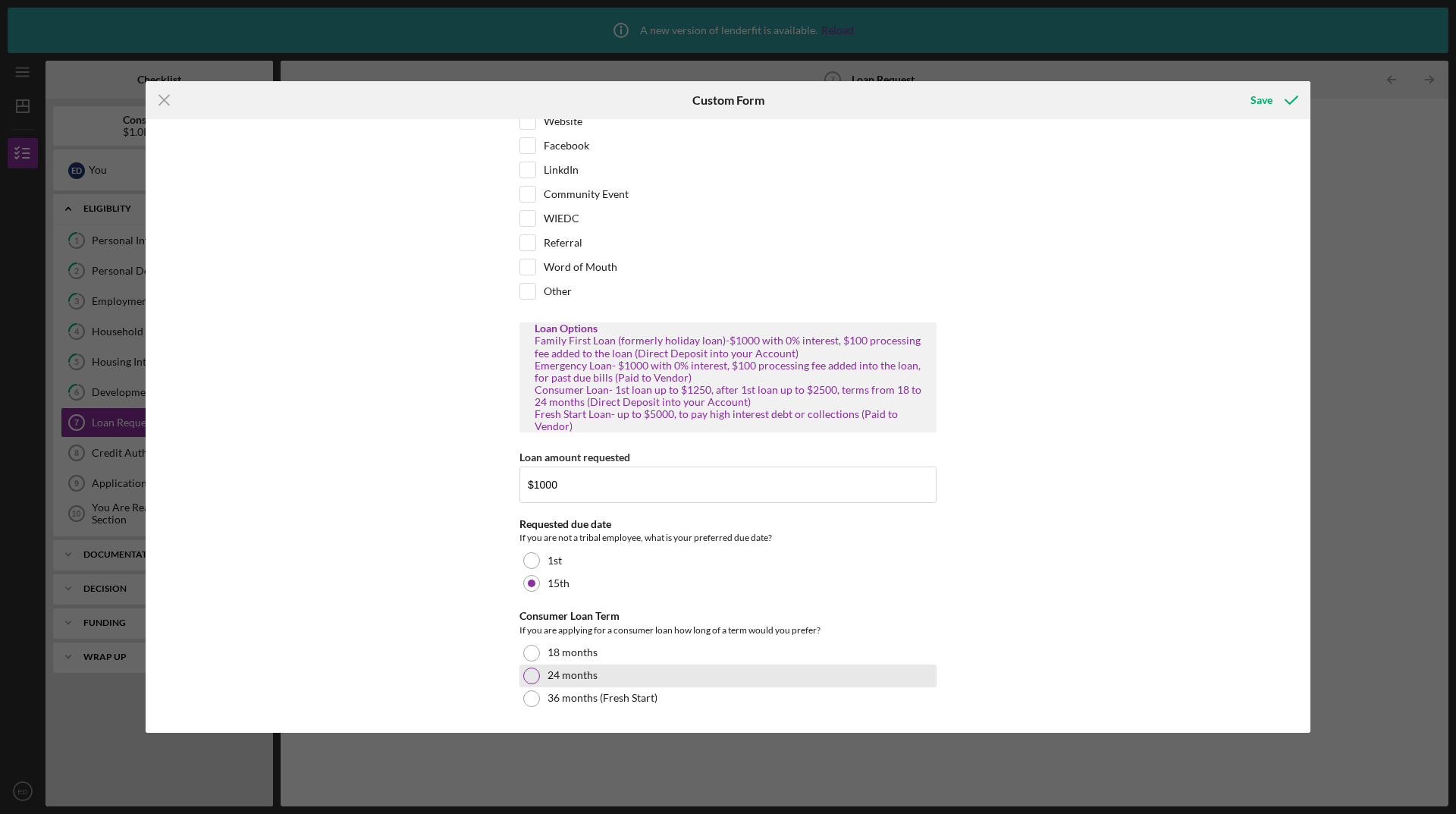
click at [528, 672] on div at bounding box center [531, 676] width 17 height 17
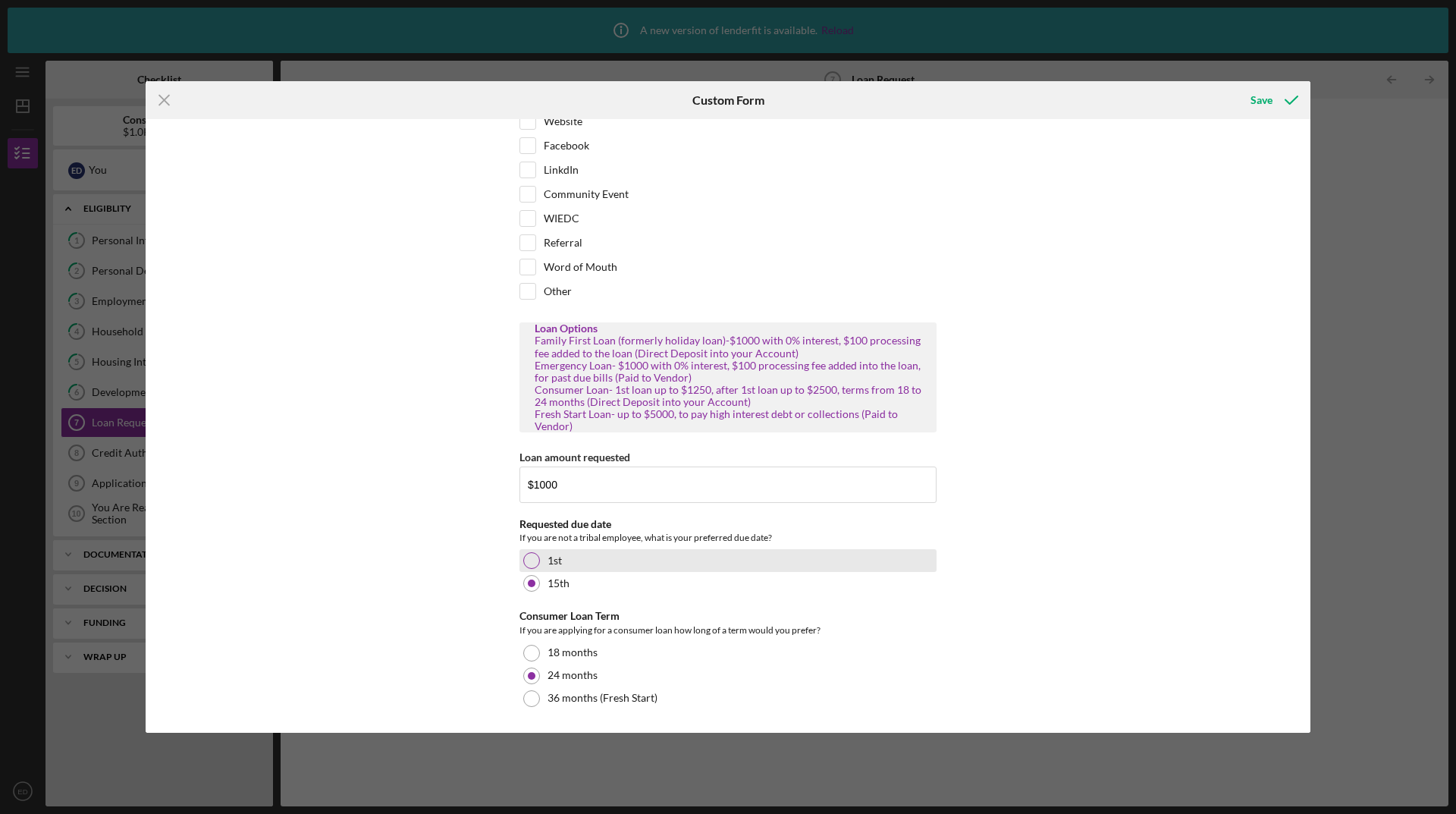
drag, startPoint x: 525, startPoint y: 558, endPoint x: 635, endPoint y: 530, distance: 113.5
click at [525, 558] on div at bounding box center [531, 561] width 17 height 17
click at [1266, 94] on div "Save" at bounding box center [1261, 99] width 22 height 30
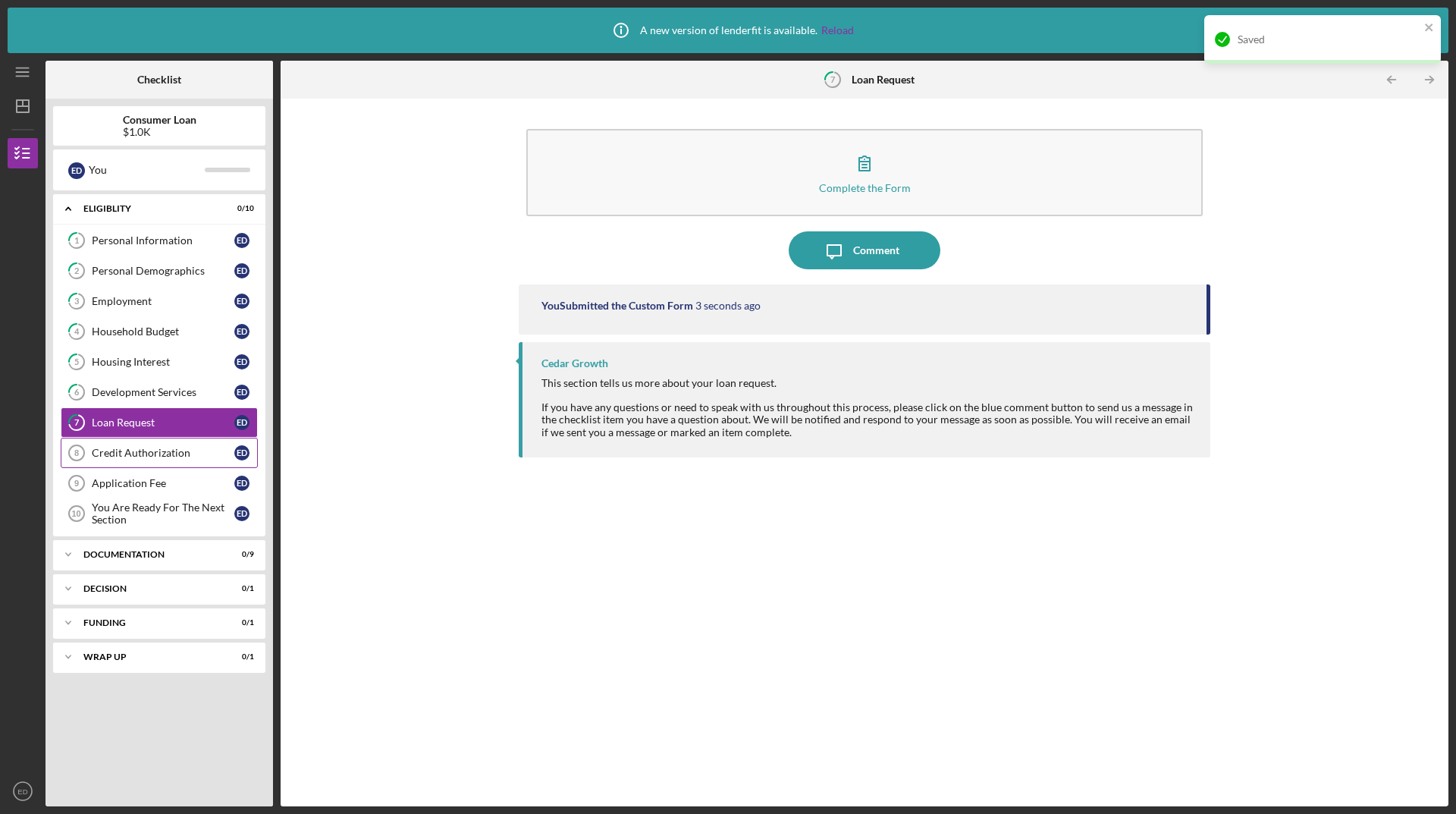
click at [136, 451] on div "Credit Authorization" at bounding box center [162, 453] width 142 height 12
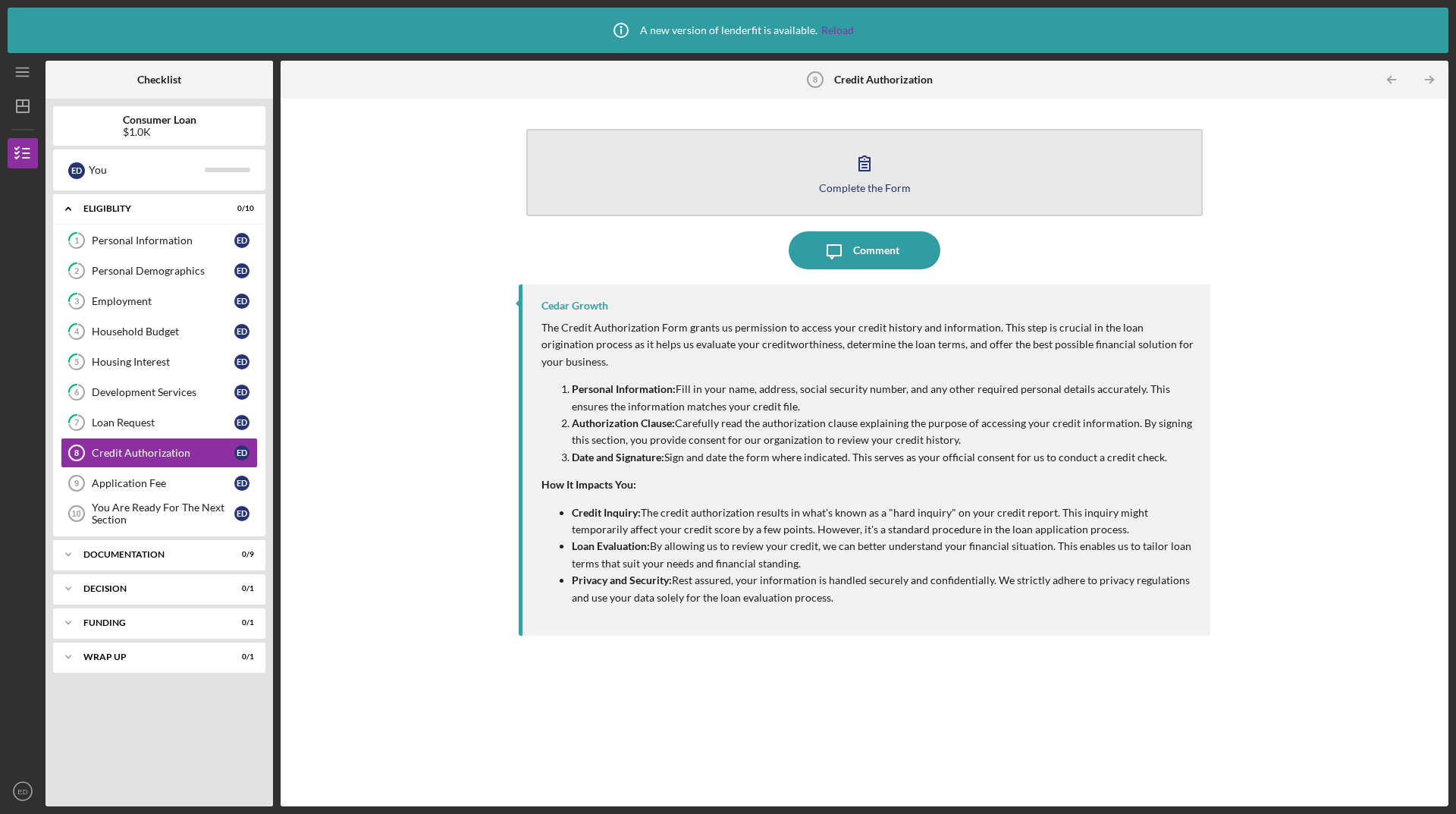
click at [856, 151] on icon "button" at bounding box center [864, 162] width 38 height 38
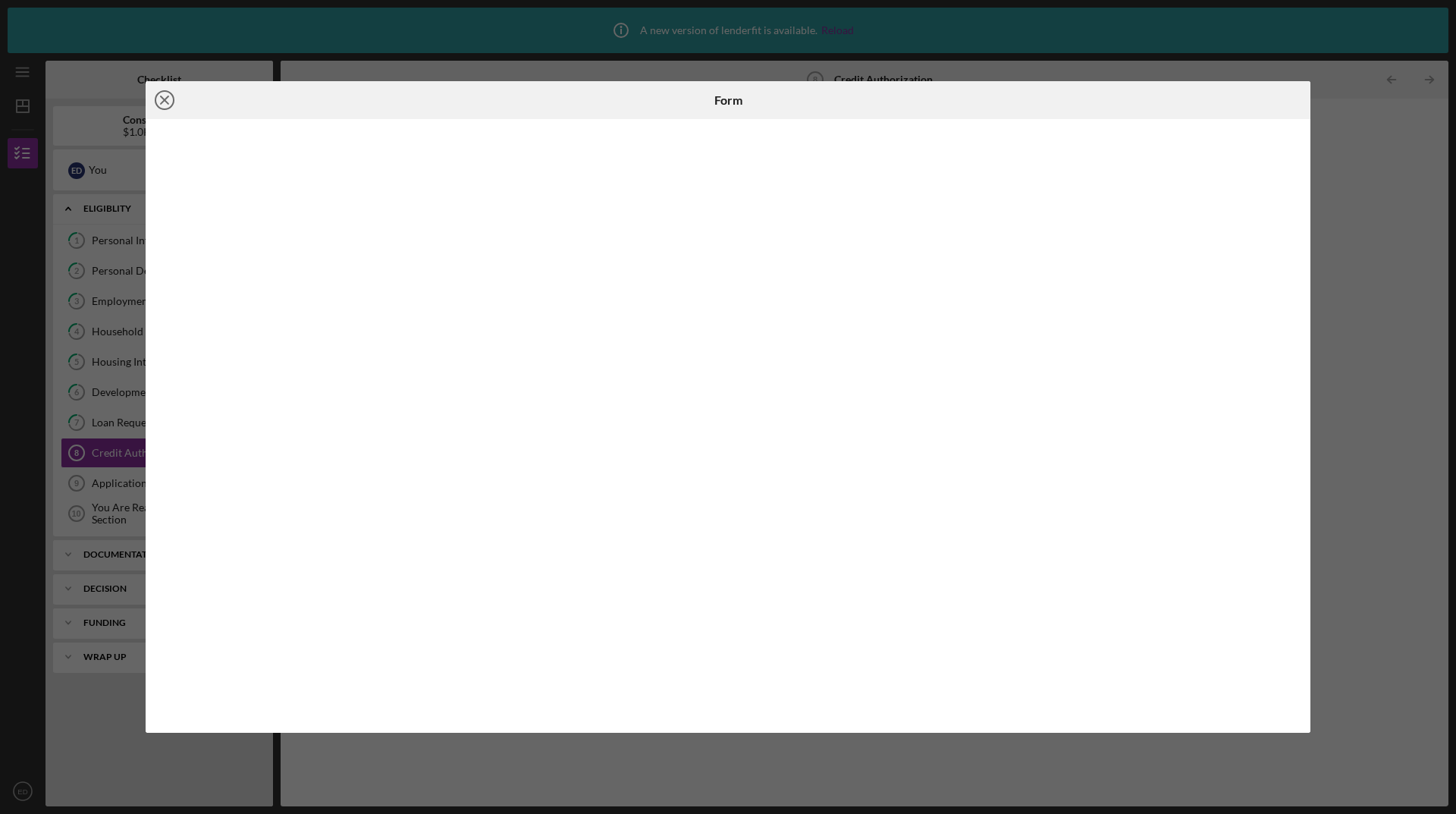
click at [162, 102] on line at bounding box center [165, 100] width 8 height 8
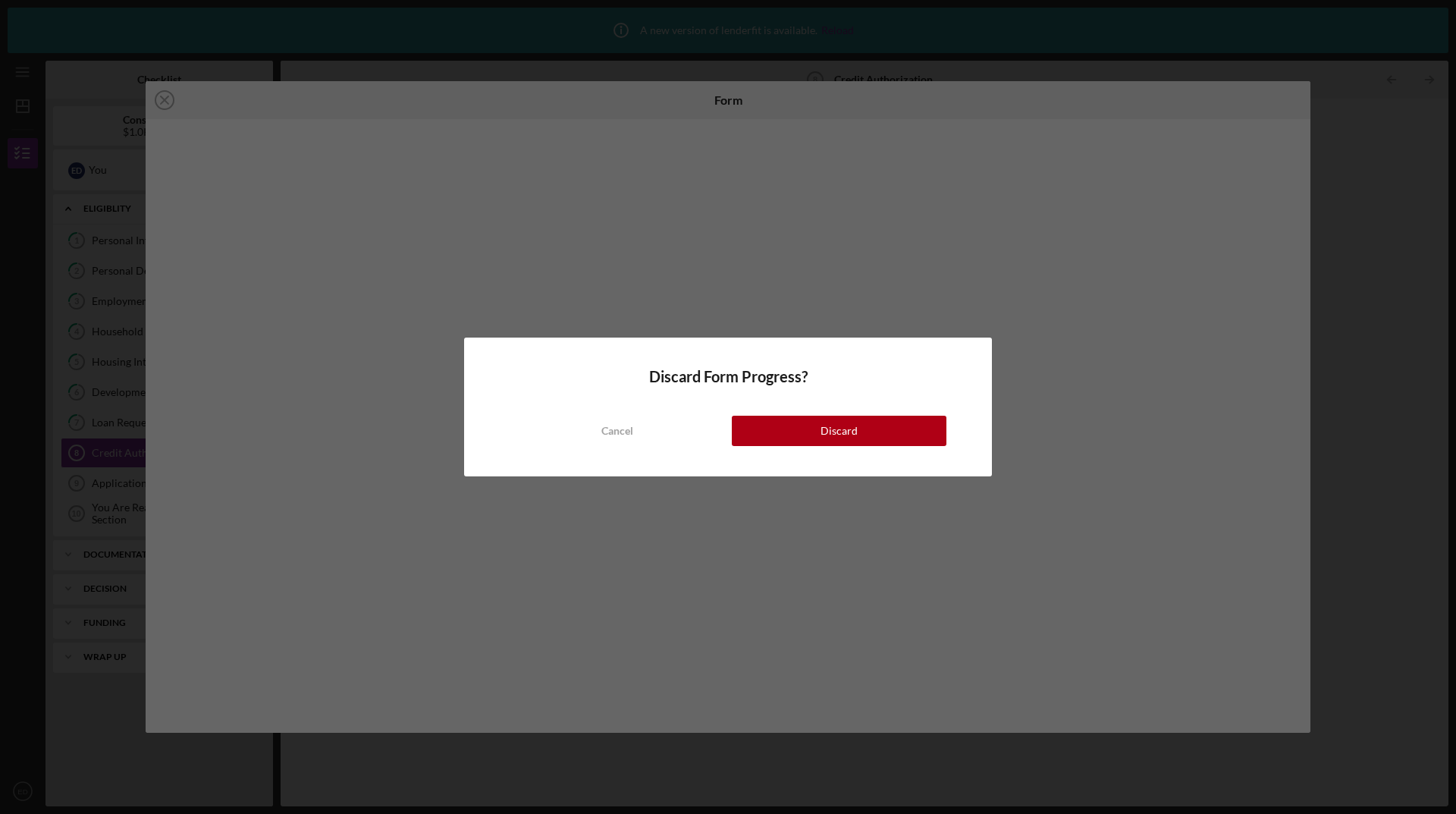
click at [858, 430] on button "Discard" at bounding box center [838, 430] width 215 height 30
